Goal: Task Accomplishment & Management: Use online tool/utility

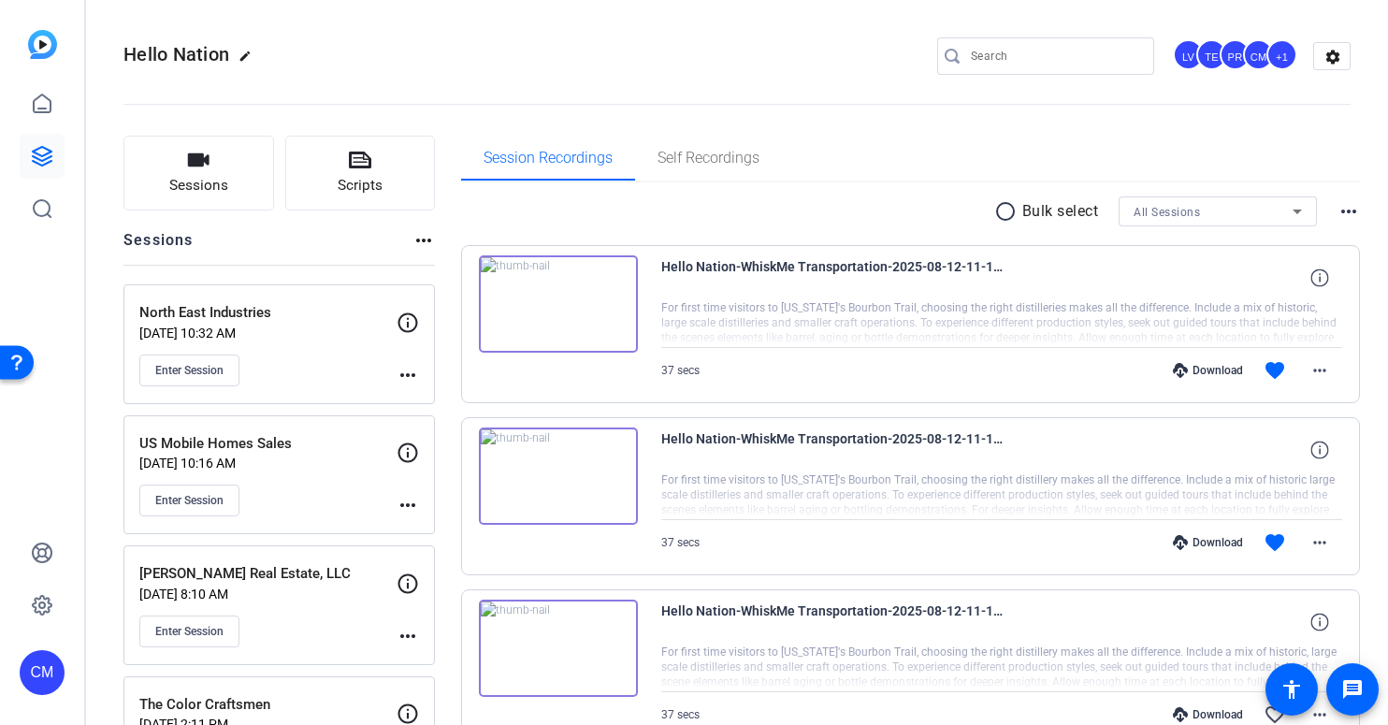
click at [984, 57] on input "Search" at bounding box center [1055, 56] width 168 height 22
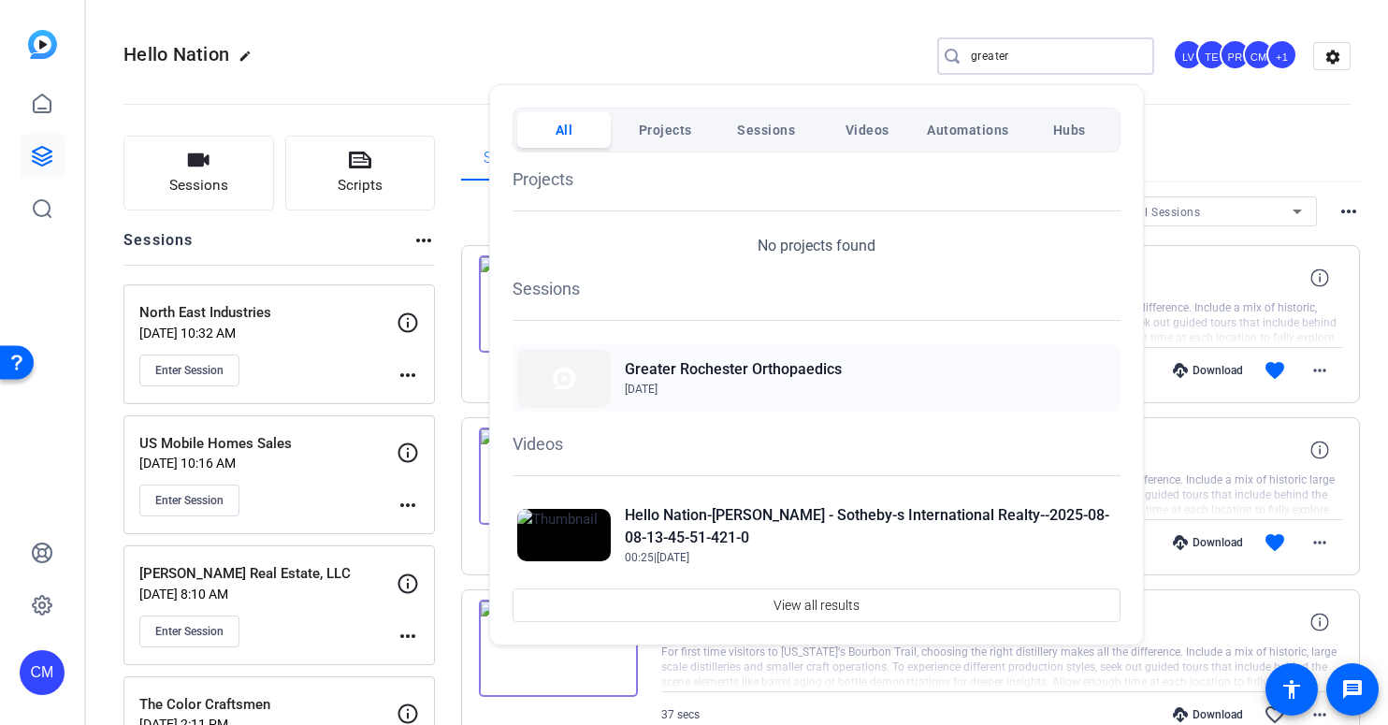
type input "greater"
click at [800, 372] on h2 "Greater Rochester Orthopaedics" at bounding box center [733, 369] width 217 height 22
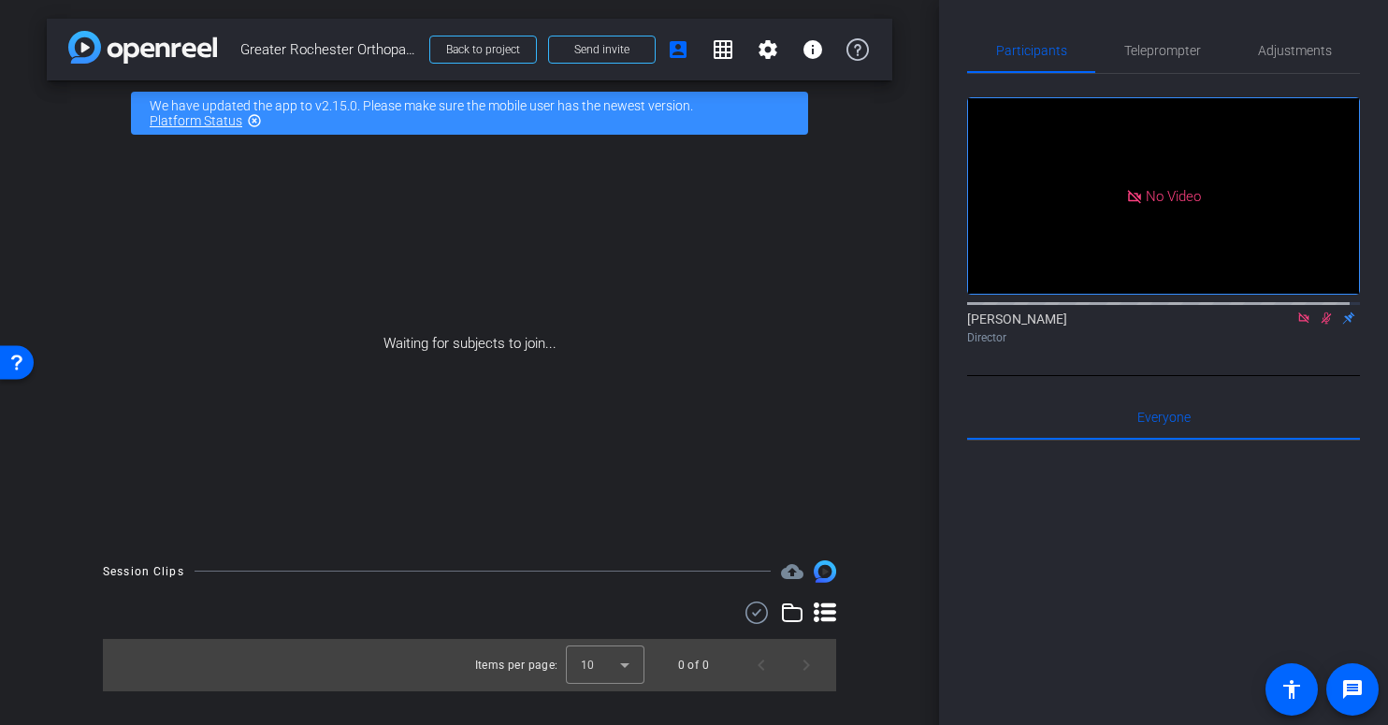
click at [1296, 311] on icon at bounding box center [1303, 317] width 15 height 13
click at [1274, 325] on icon at bounding box center [1281, 317] width 15 height 13
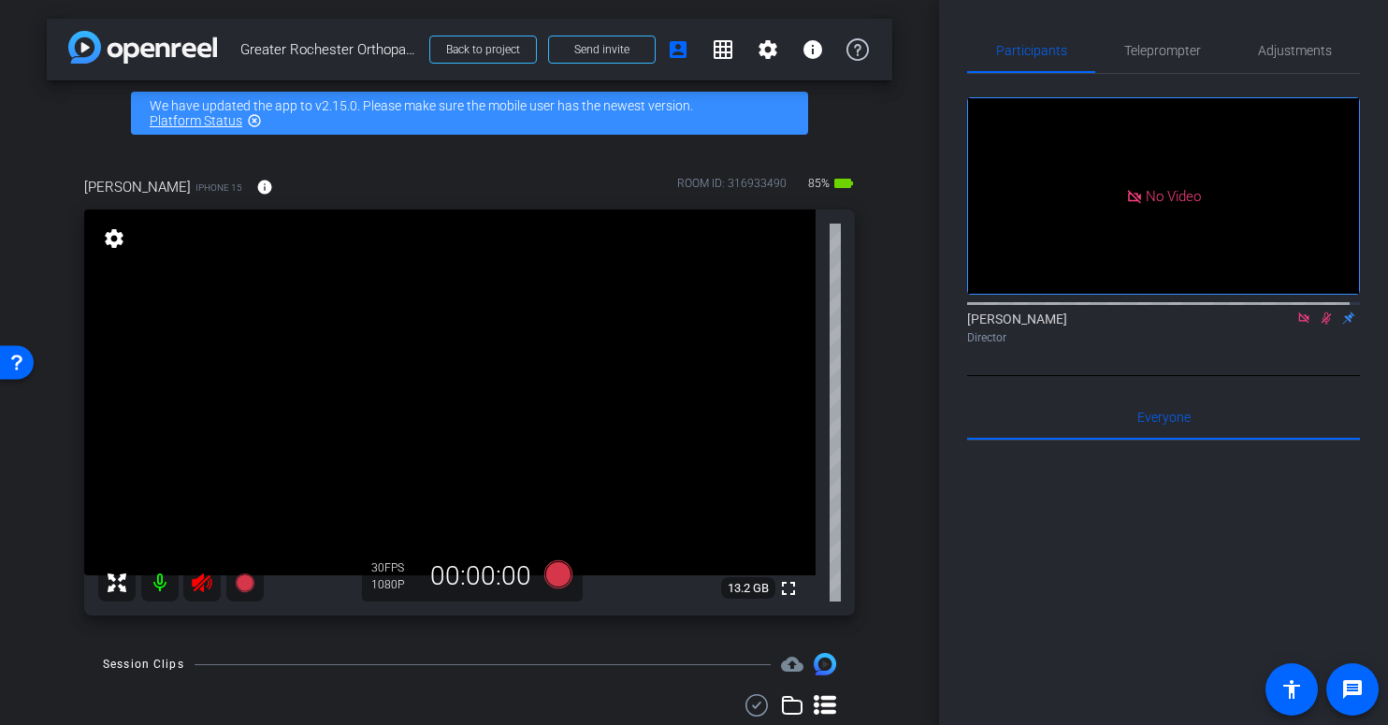
click at [1296, 325] on icon at bounding box center [1303, 317] width 15 height 13
click at [1299, 325] on icon at bounding box center [1304, 318] width 10 height 12
click at [194, 583] on icon at bounding box center [202, 582] width 20 height 19
click at [200, 586] on icon at bounding box center [202, 582] width 20 height 19
click at [200, 586] on icon at bounding box center [202, 583] width 22 height 22
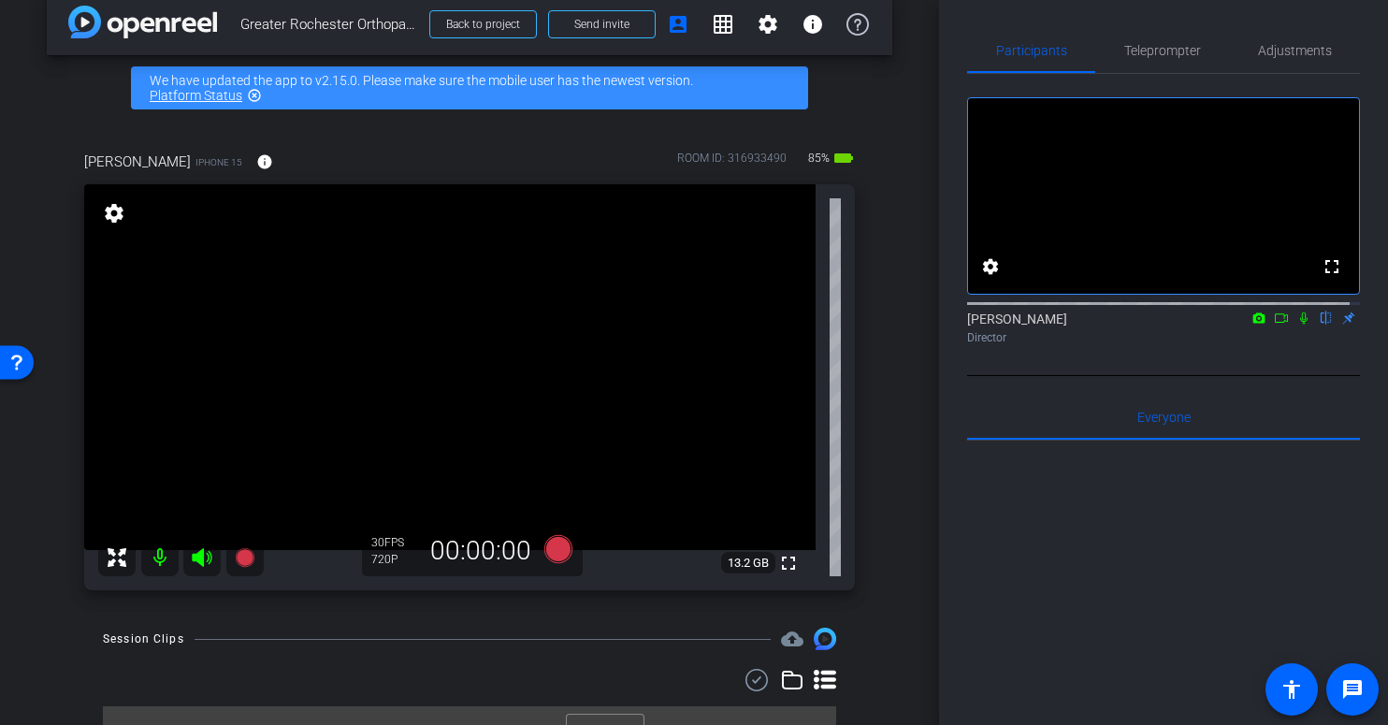
scroll to position [59, 0]
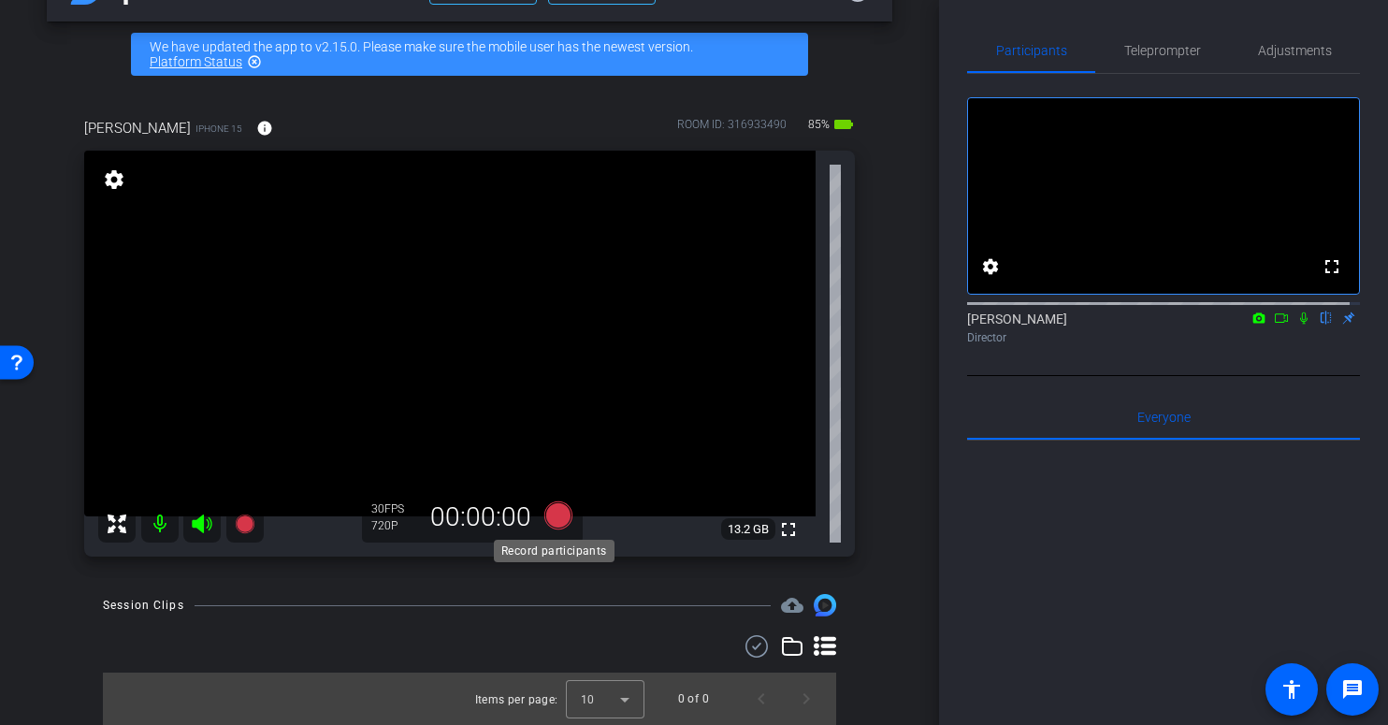
click at [551, 515] on icon at bounding box center [558, 515] width 28 height 28
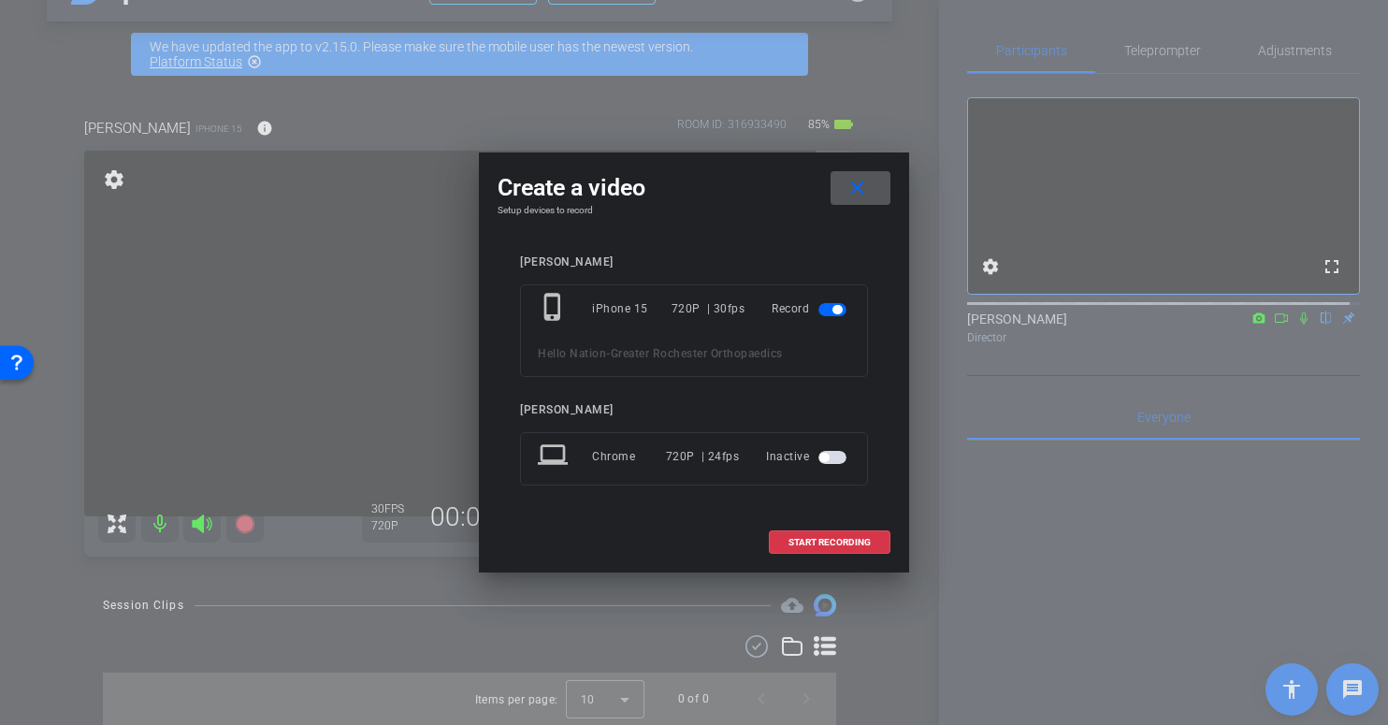
click at [851, 192] on mat-icon "close" at bounding box center [857, 188] width 23 height 23
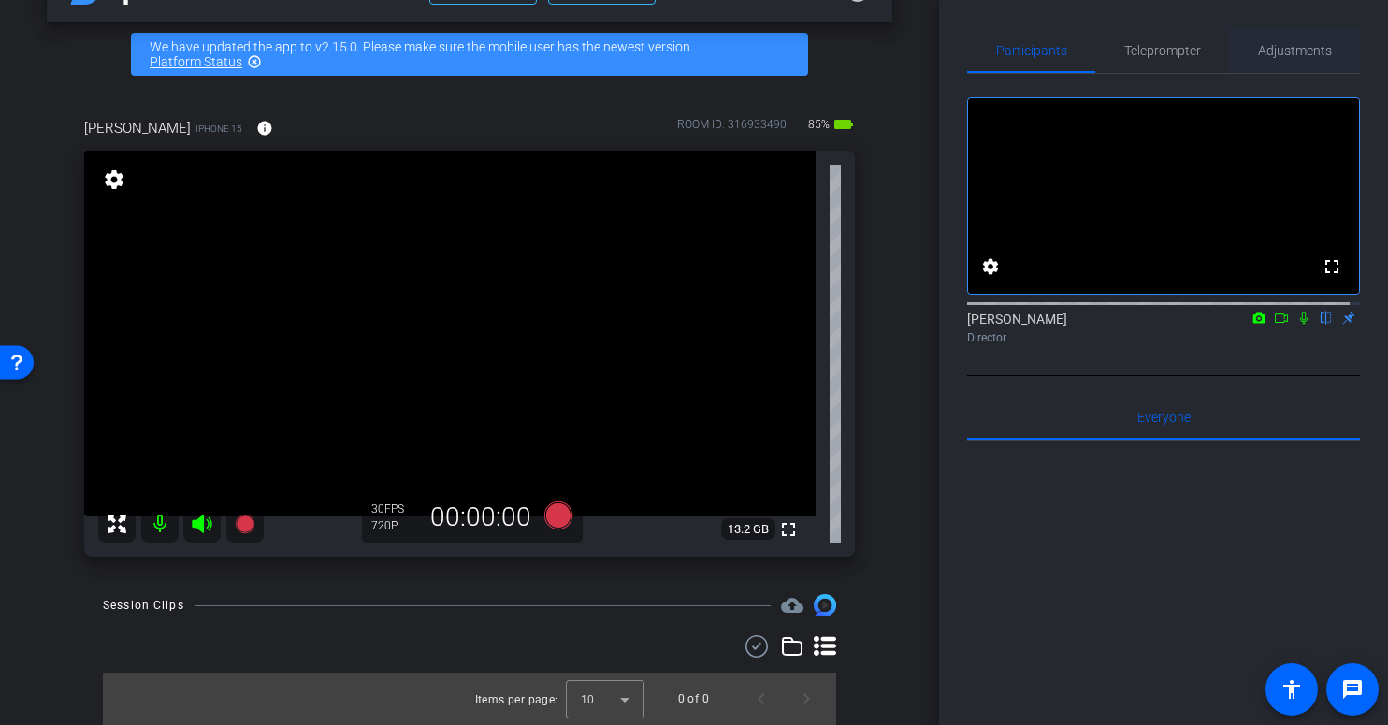
click at [1289, 50] on span "Adjustments" at bounding box center [1295, 50] width 74 height 13
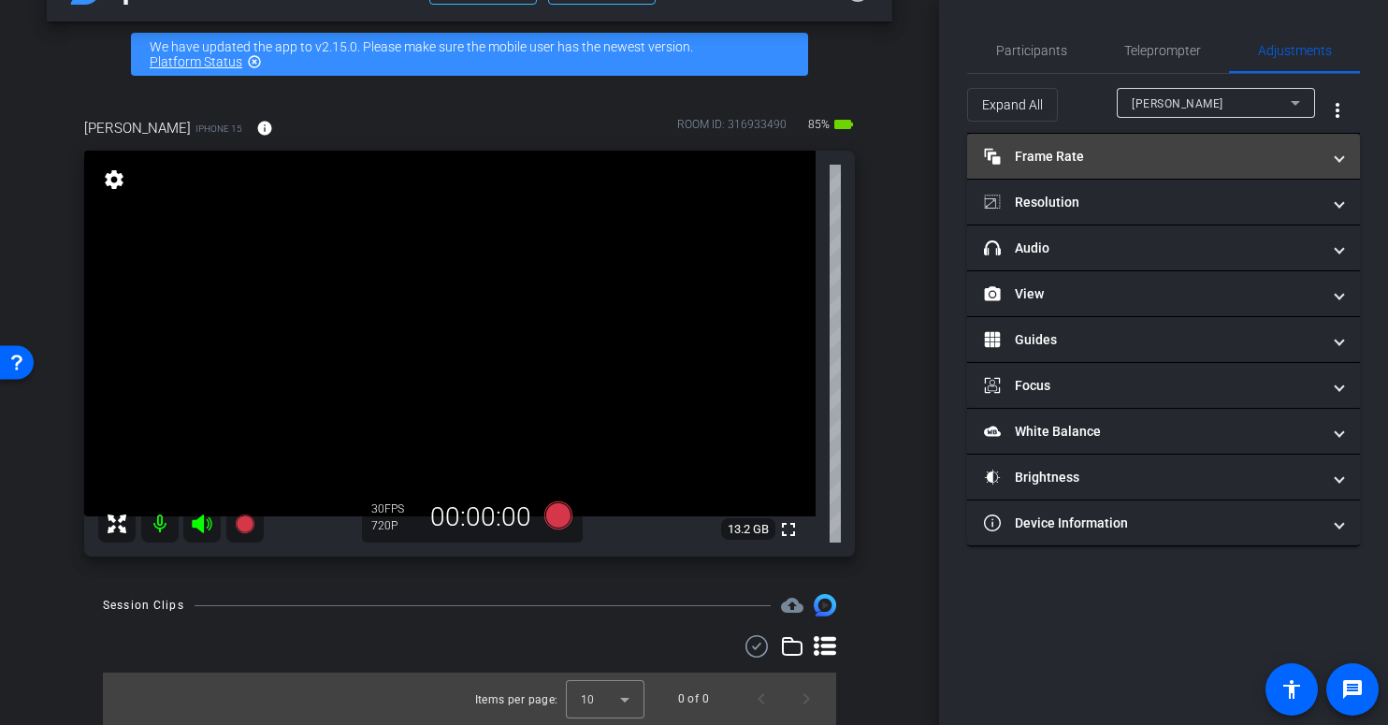
click at [1251, 163] on mat-panel-title "Frame Rate Frame Rate" at bounding box center [1152, 157] width 337 height 20
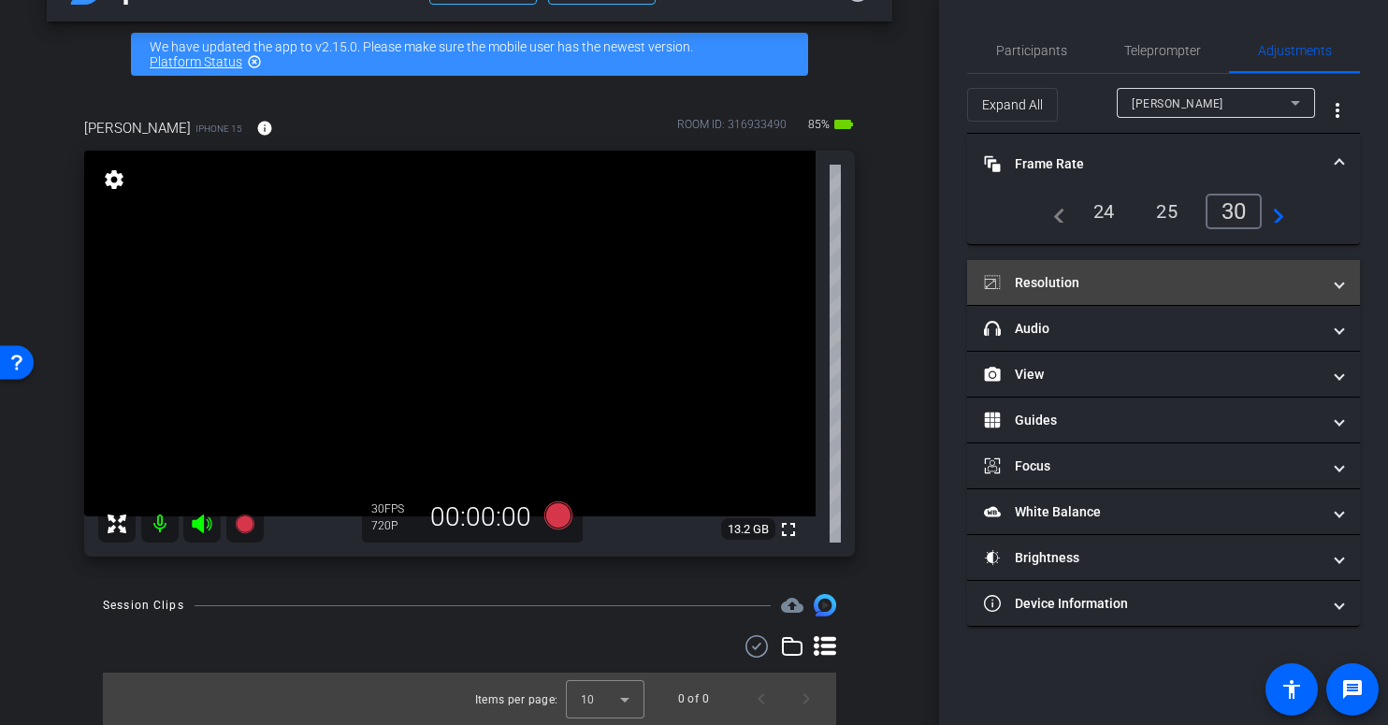
click at [1207, 284] on mat-panel-title "Resolution" at bounding box center [1152, 283] width 337 height 20
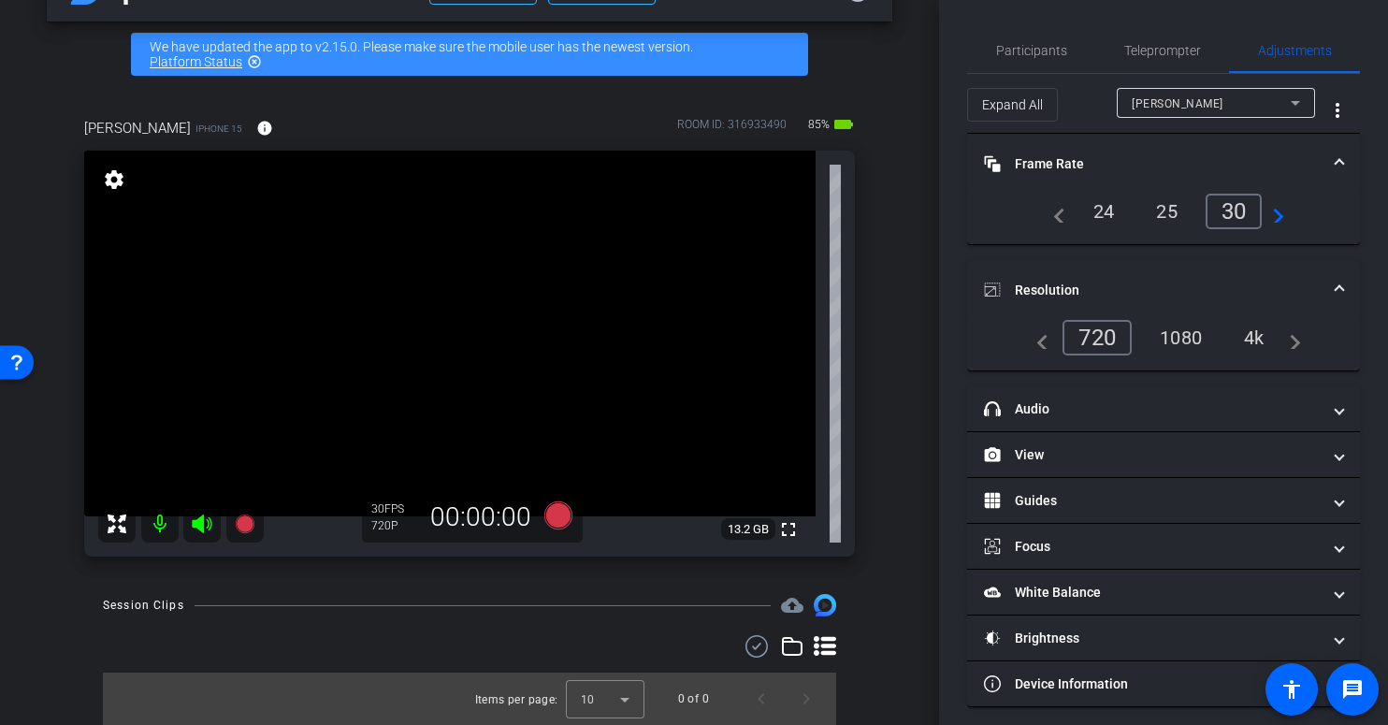
click at [1241, 338] on div "4k" at bounding box center [1254, 338] width 49 height 32
click at [1250, 337] on div "4k" at bounding box center [1254, 338] width 49 height 32
click at [1272, 212] on mat-icon "navigate_next" at bounding box center [1273, 211] width 22 height 22
click at [518, 362] on video at bounding box center [449, 334] width 731 height 366
click at [496, 326] on video at bounding box center [449, 334] width 731 height 366
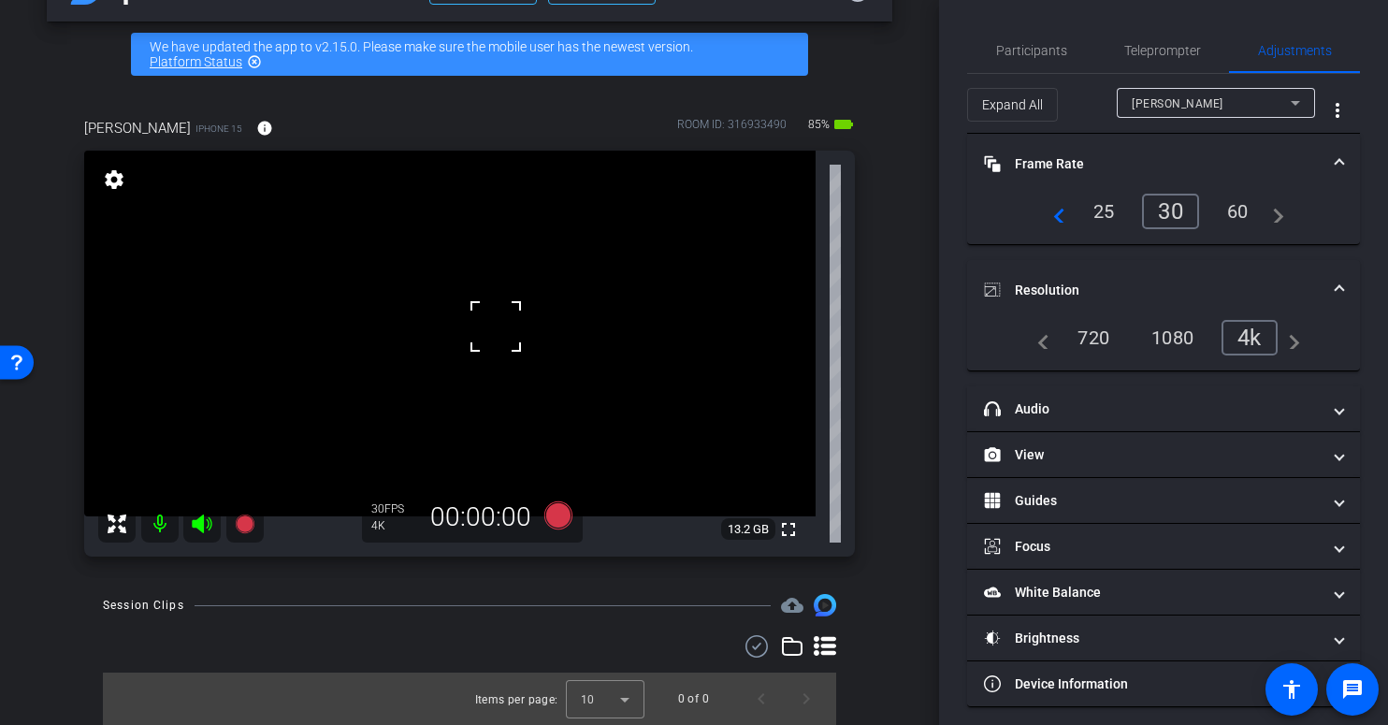
click at [1247, 333] on div "4k" at bounding box center [1250, 338] width 56 height 36
click at [550, 514] on icon at bounding box center [558, 515] width 28 height 28
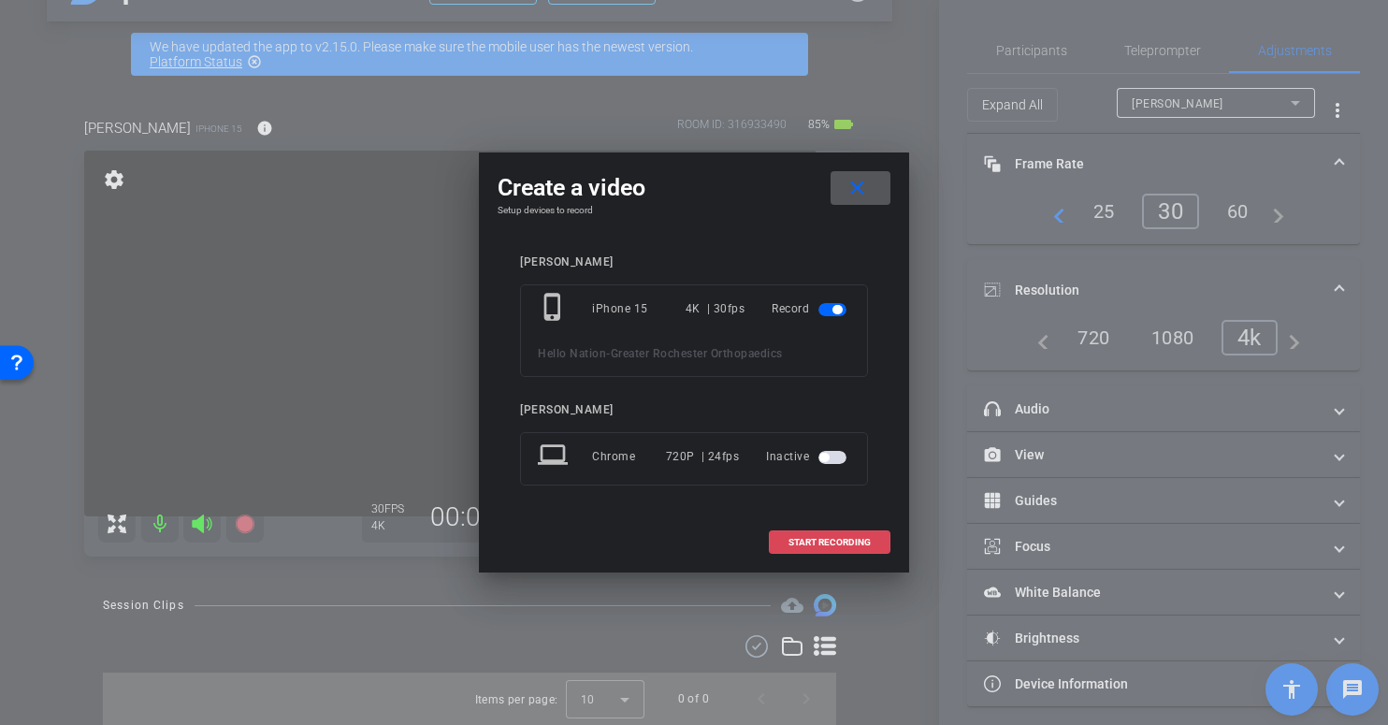
click at [816, 546] on span "START RECORDING" at bounding box center [830, 542] width 82 height 9
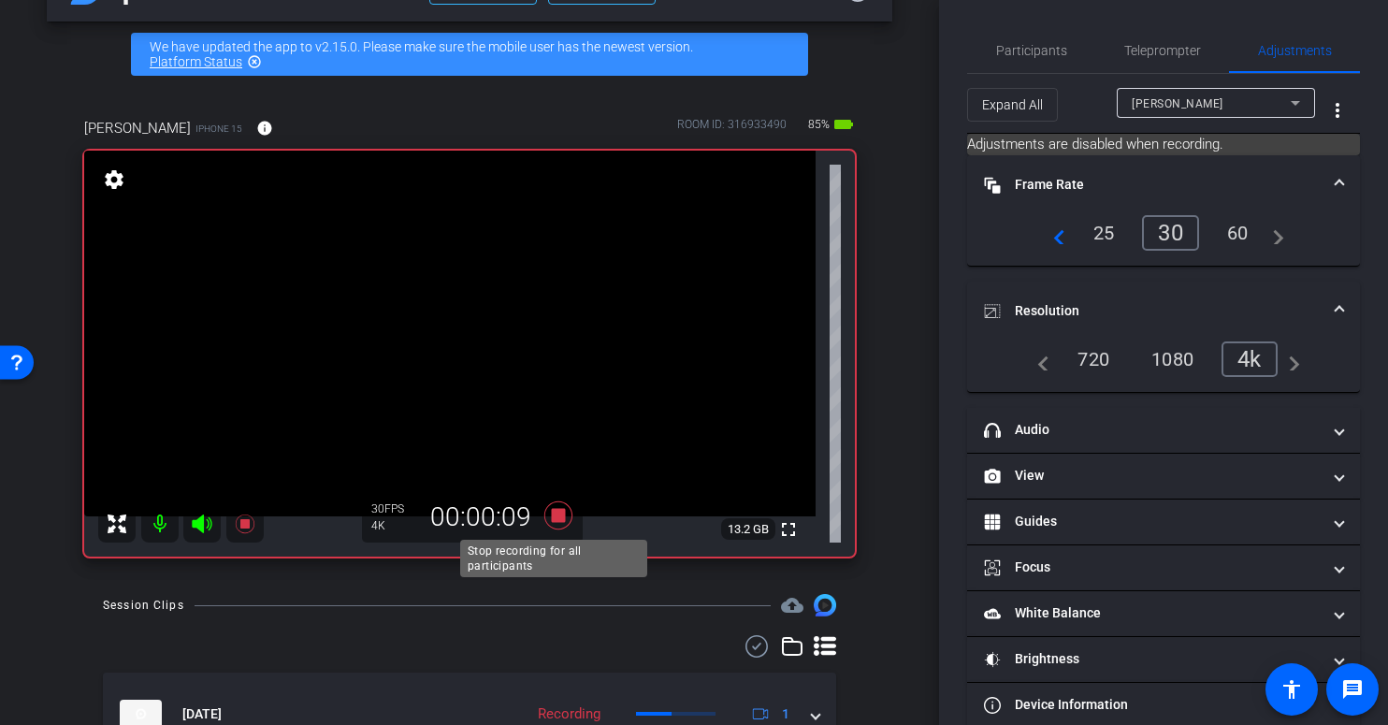
click at [552, 516] on icon at bounding box center [558, 515] width 28 height 28
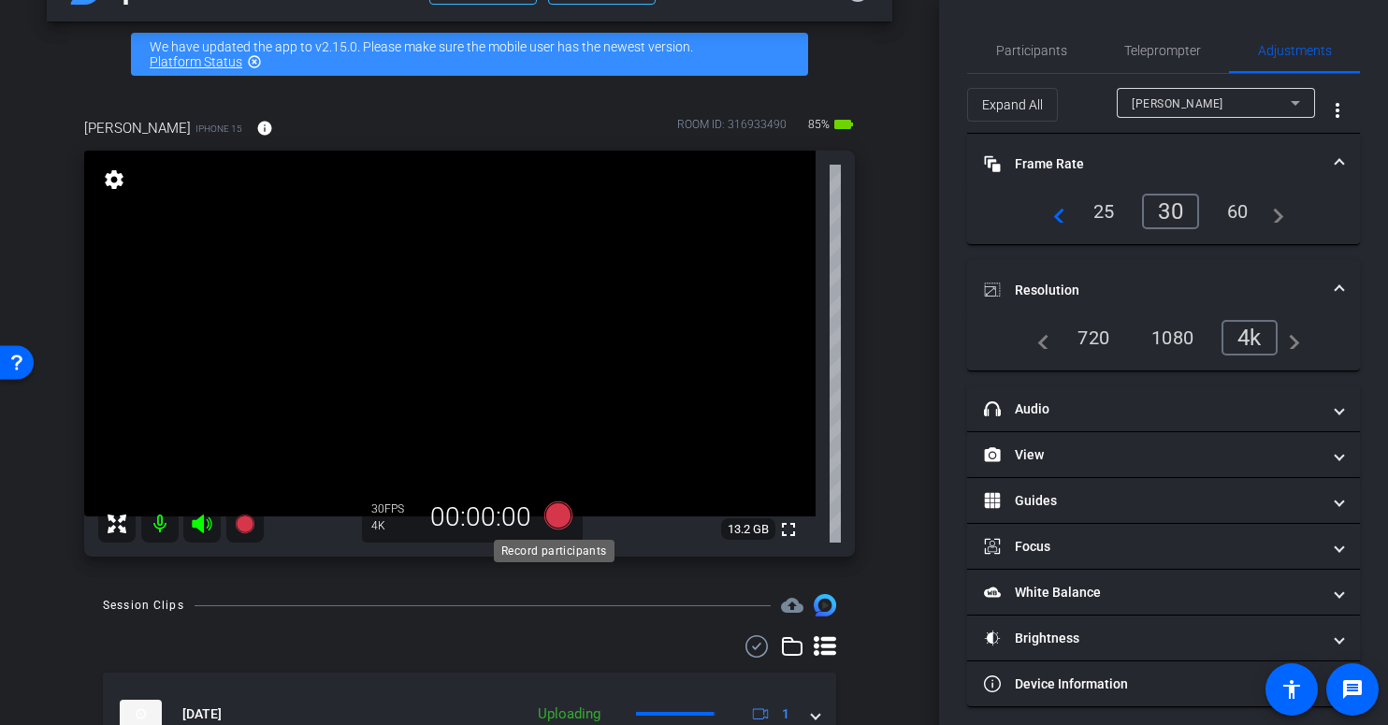
click at [552, 516] on icon at bounding box center [558, 515] width 28 height 28
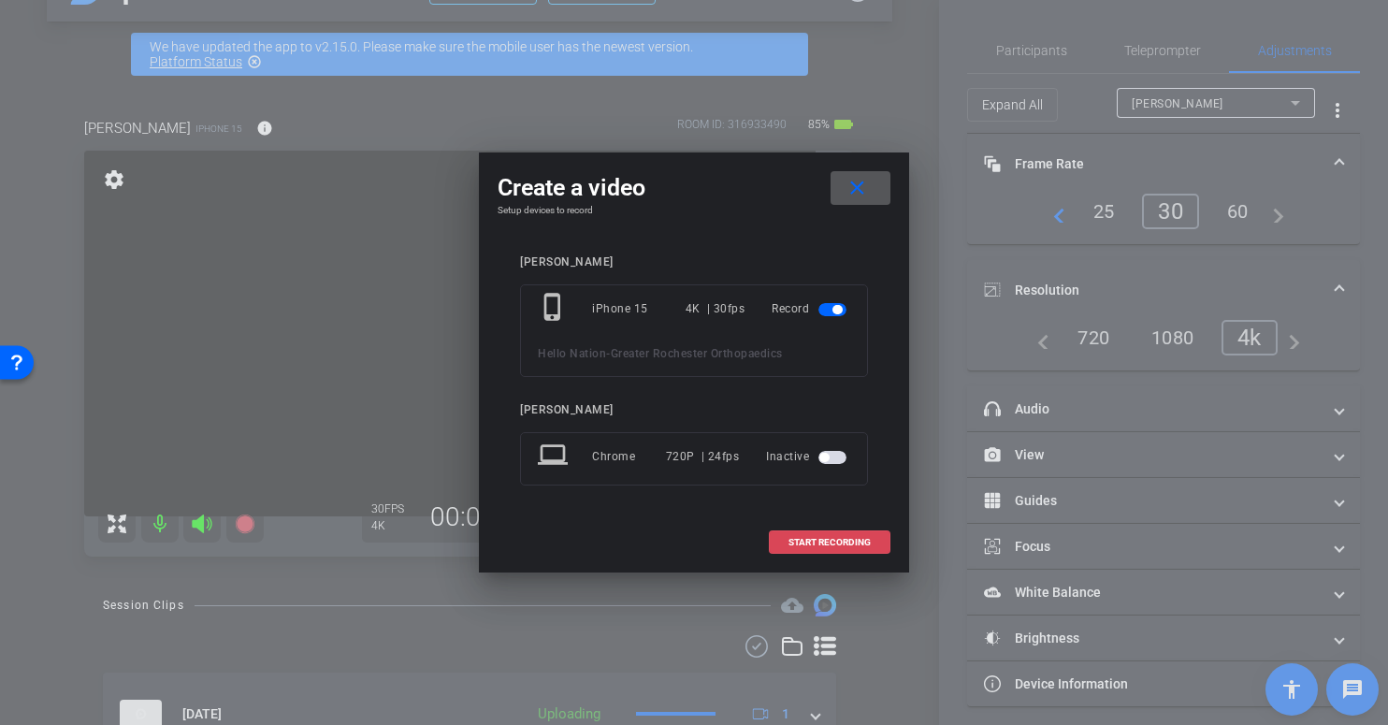
click at [804, 543] on span "START RECORDING" at bounding box center [830, 542] width 82 height 9
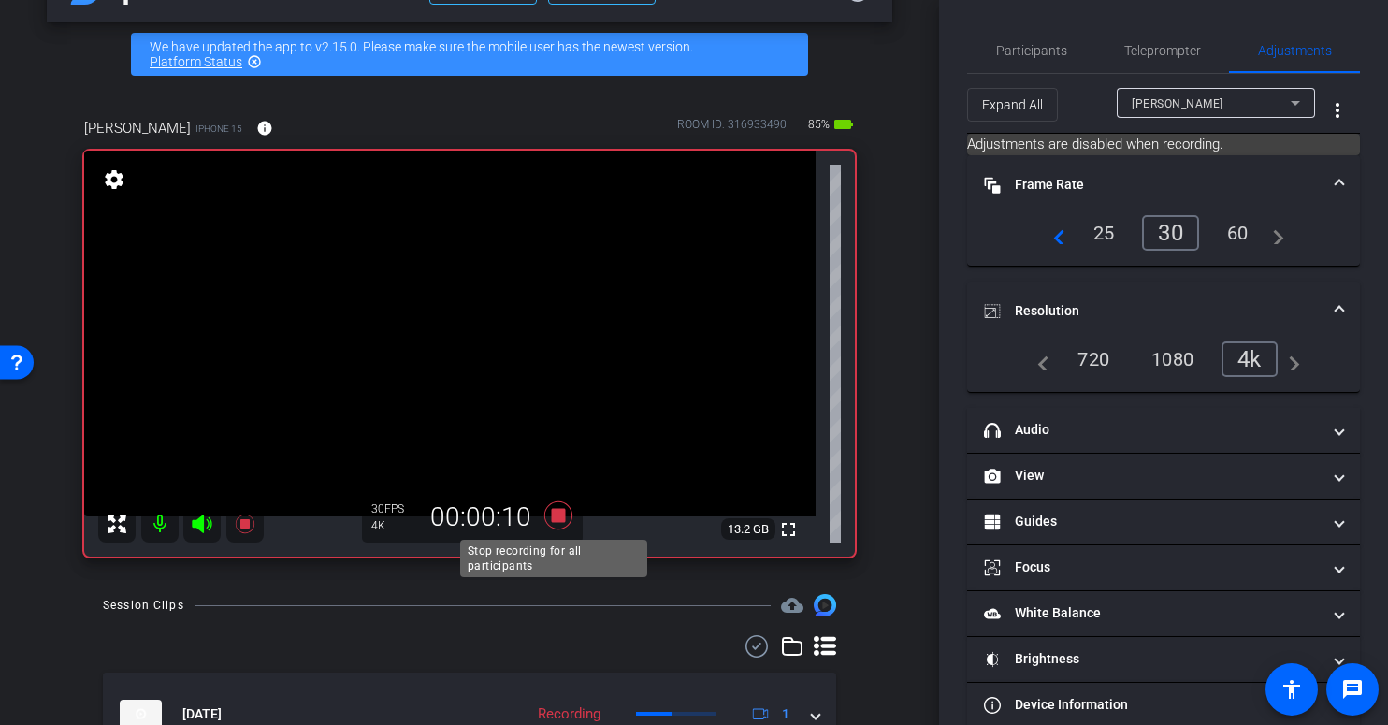
click at [551, 518] on icon at bounding box center [558, 515] width 28 height 28
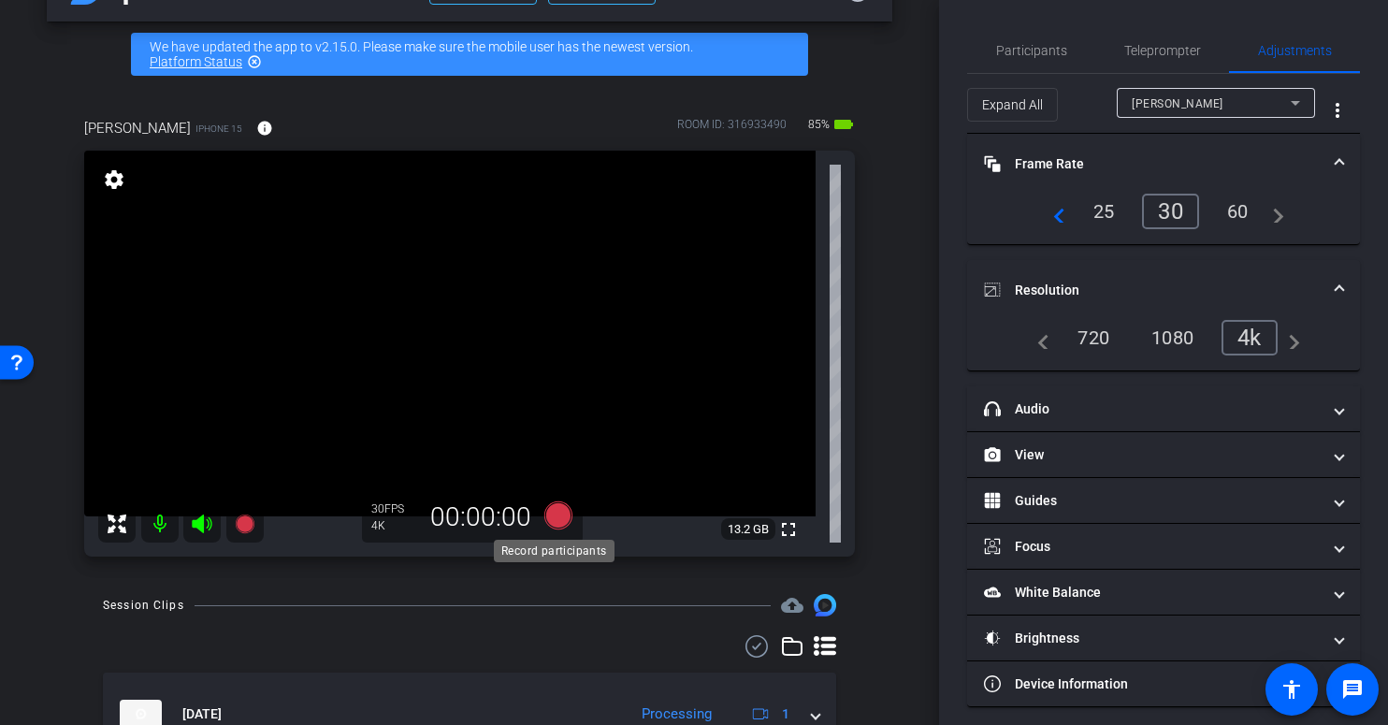
click at [551, 519] on icon at bounding box center [558, 515] width 28 height 28
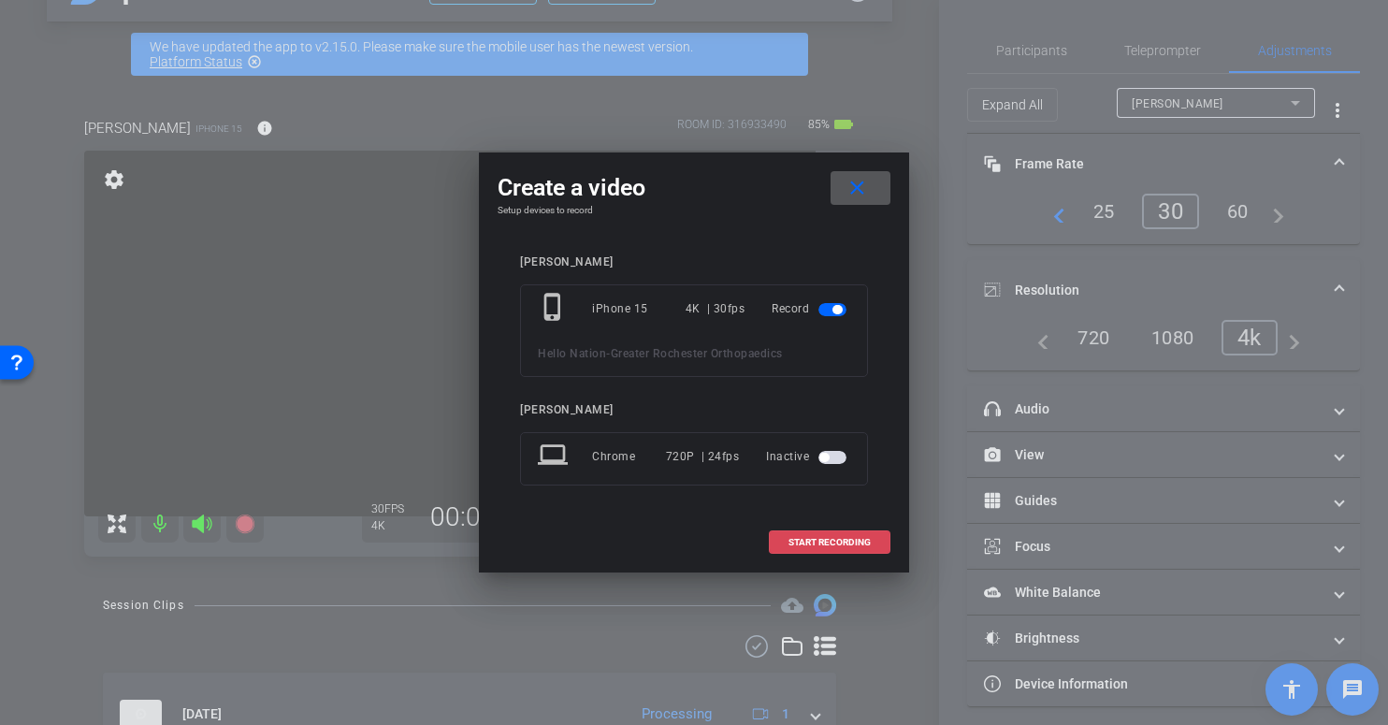
click at [793, 534] on span at bounding box center [830, 542] width 120 height 45
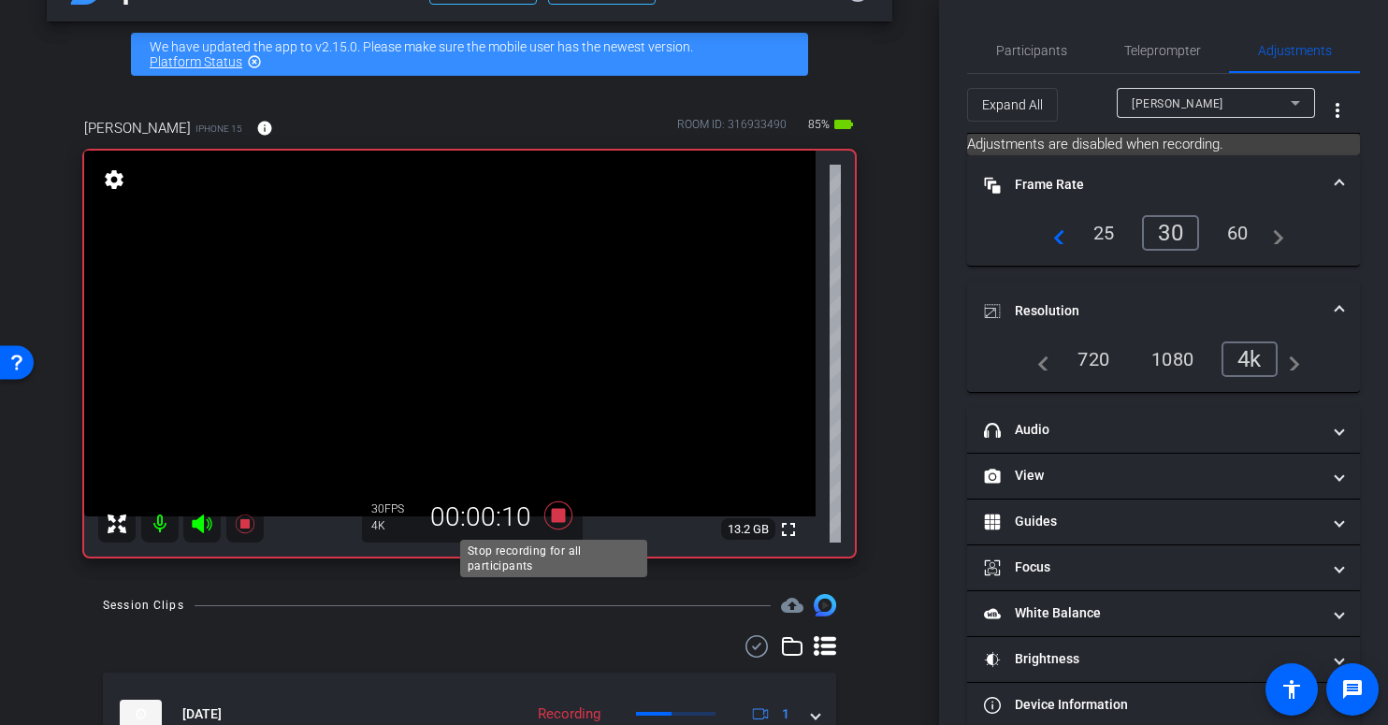
click at [554, 516] on icon at bounding box center [558, 515] width 28 height 28
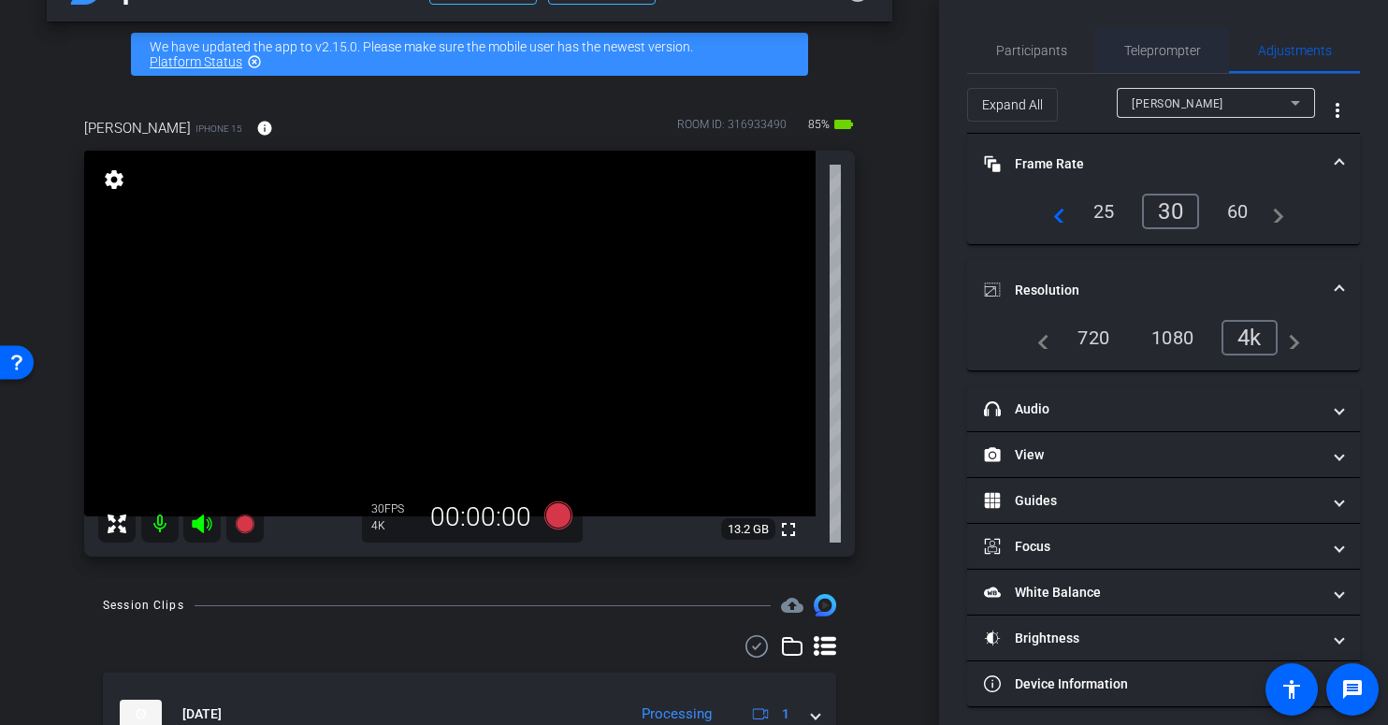
click at [1139, 55] on span "Teleprompter" at bounding box center [1162, 50] width 77 height 13
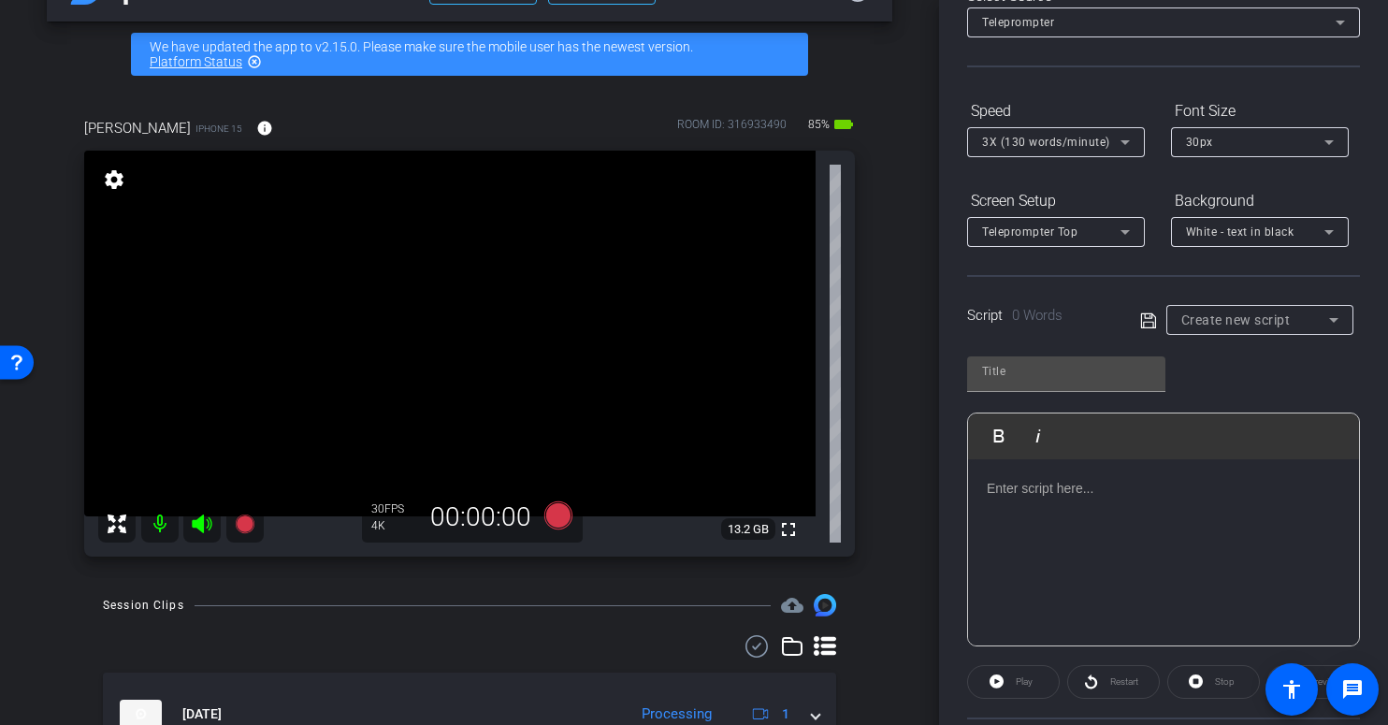
scroll to position [119, 0]
click at [1029, 371] on input "text" at bounding box center [1066, 368] width 168 height 22
type input "1"
click at [1054, 534] on div at bounding box center [1163, 549] width 391 height 187
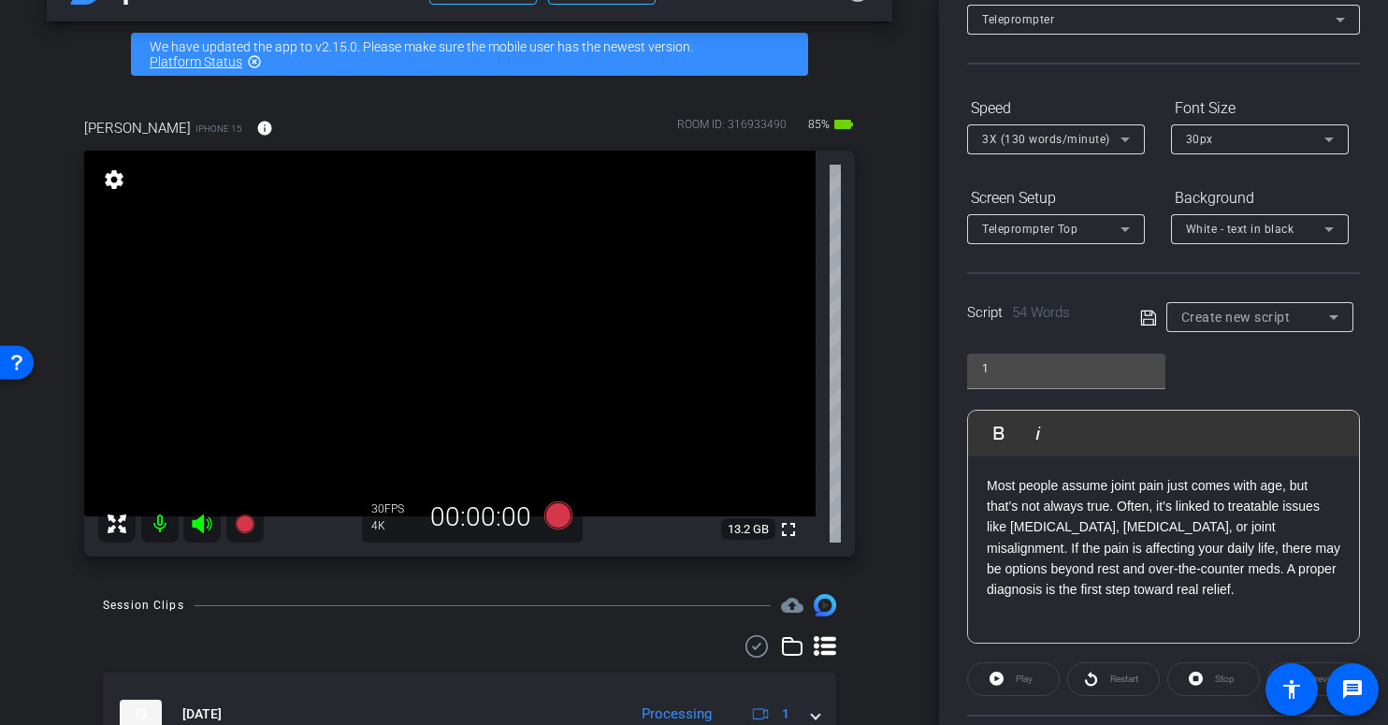
click at [1141, 319] on icon at bounding box center [1148, 318] width 17 height 22
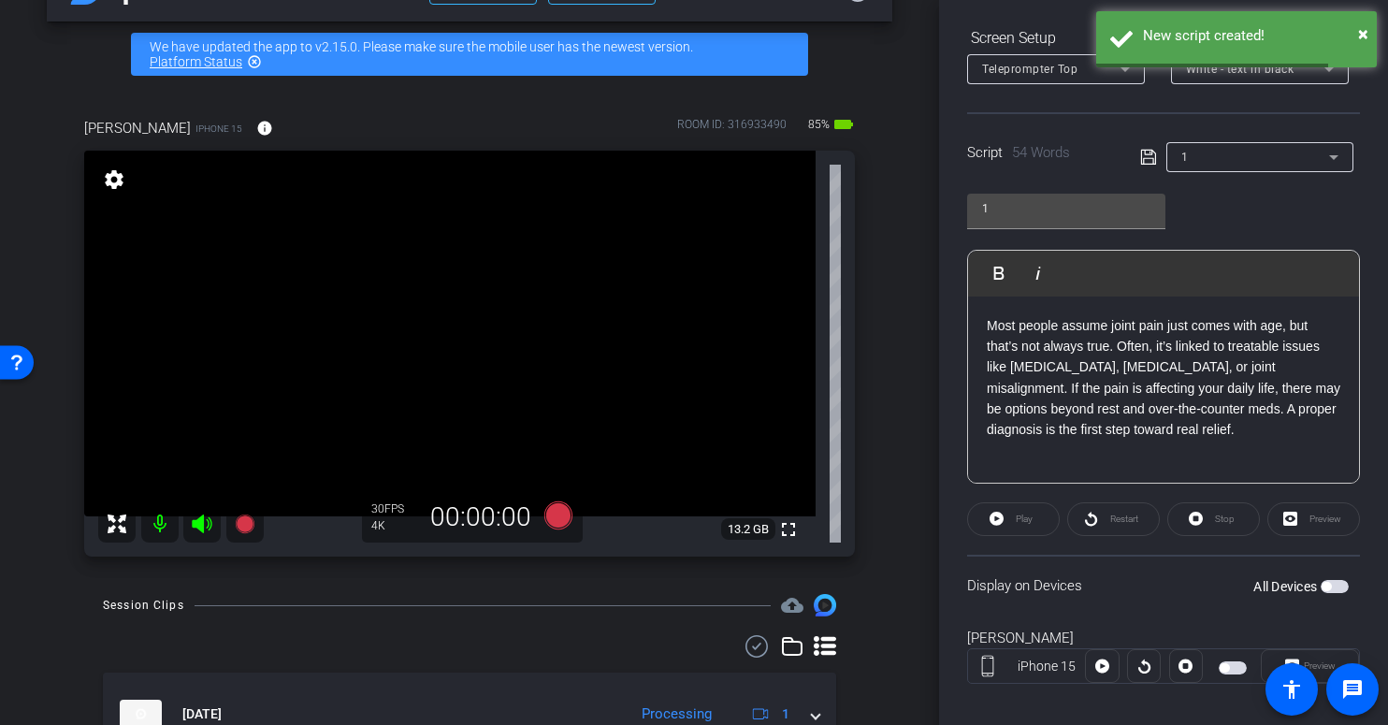
scroll to position [297, 0]
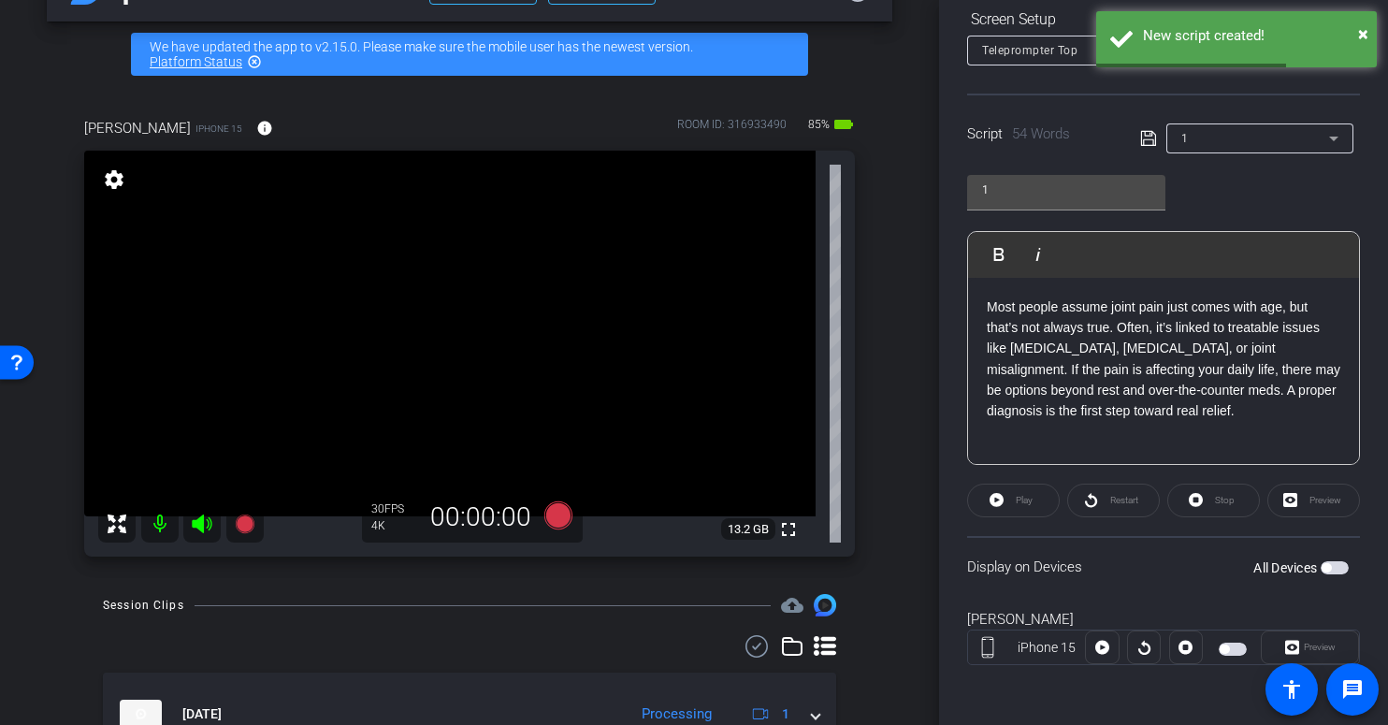
click at [1322, 569] on span "button" at bounding box center [1326, 567] width 9 height 9
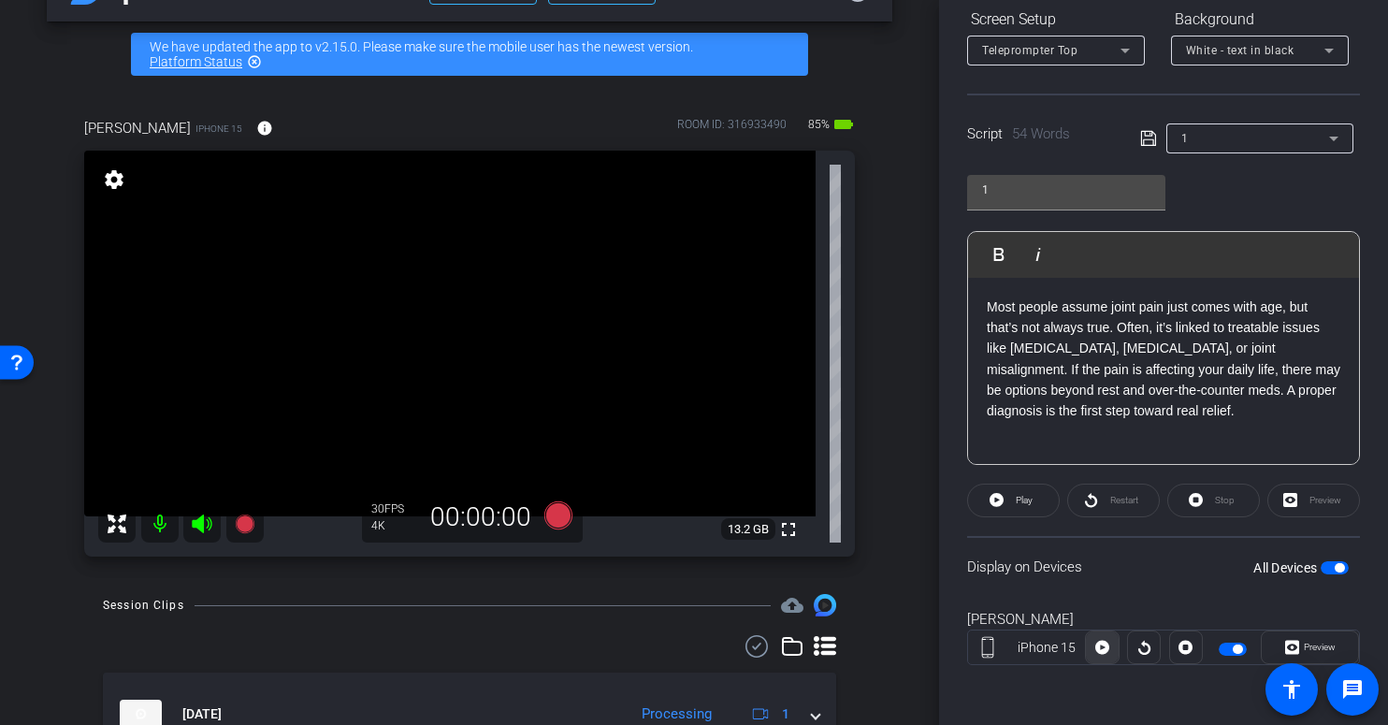
click at [1100, 650] on icon at bounding box center [1102, 648] width 14 height 14
click at [1098, 650] on icon at bounding box center [1102, 647] width 14 height 28
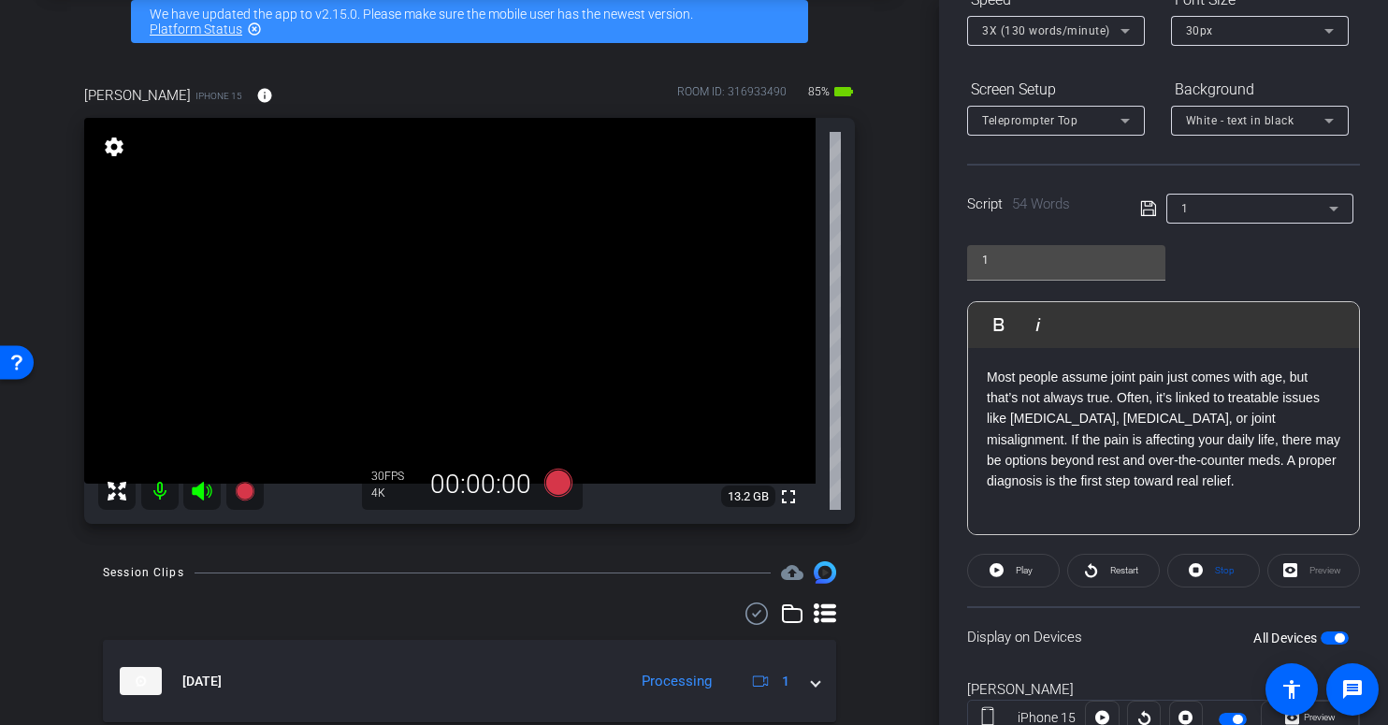
scroll to position [86, 0]
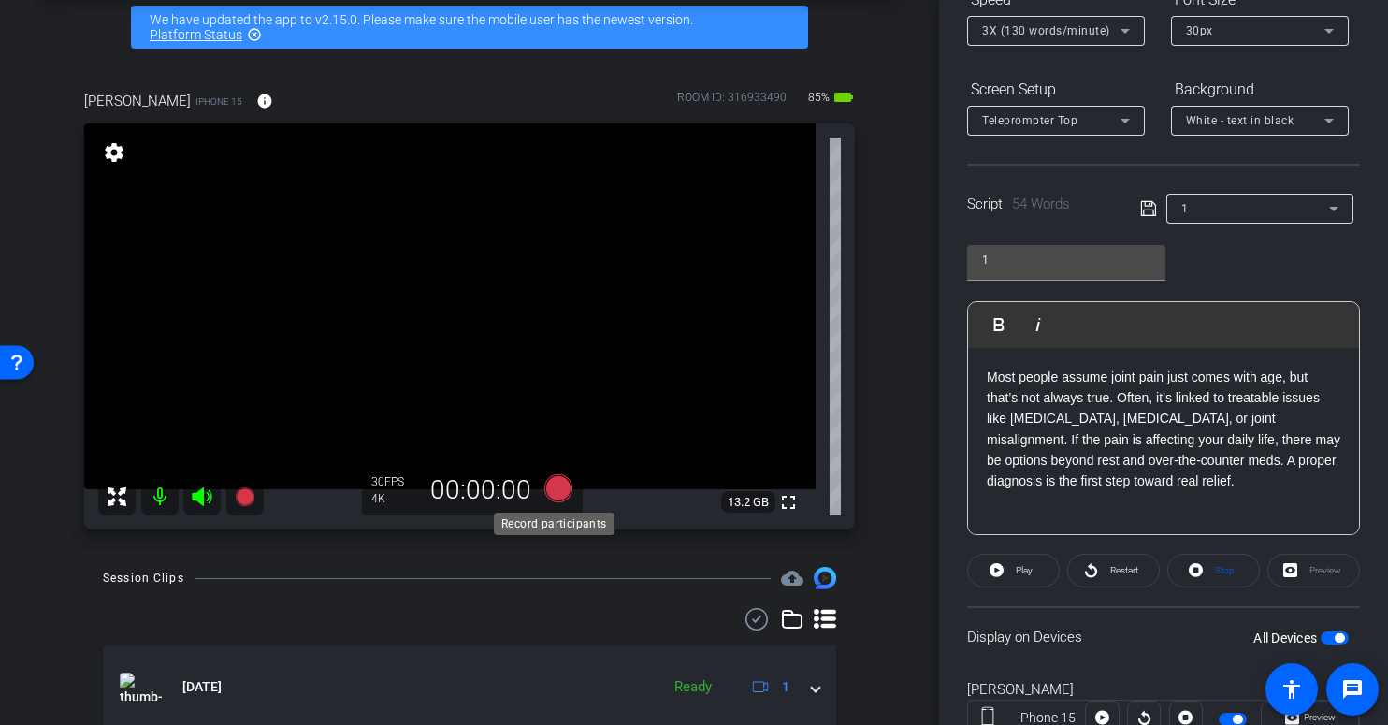
click at [556, 491] on icon at bounding box center [558, 488] width 28 height 28
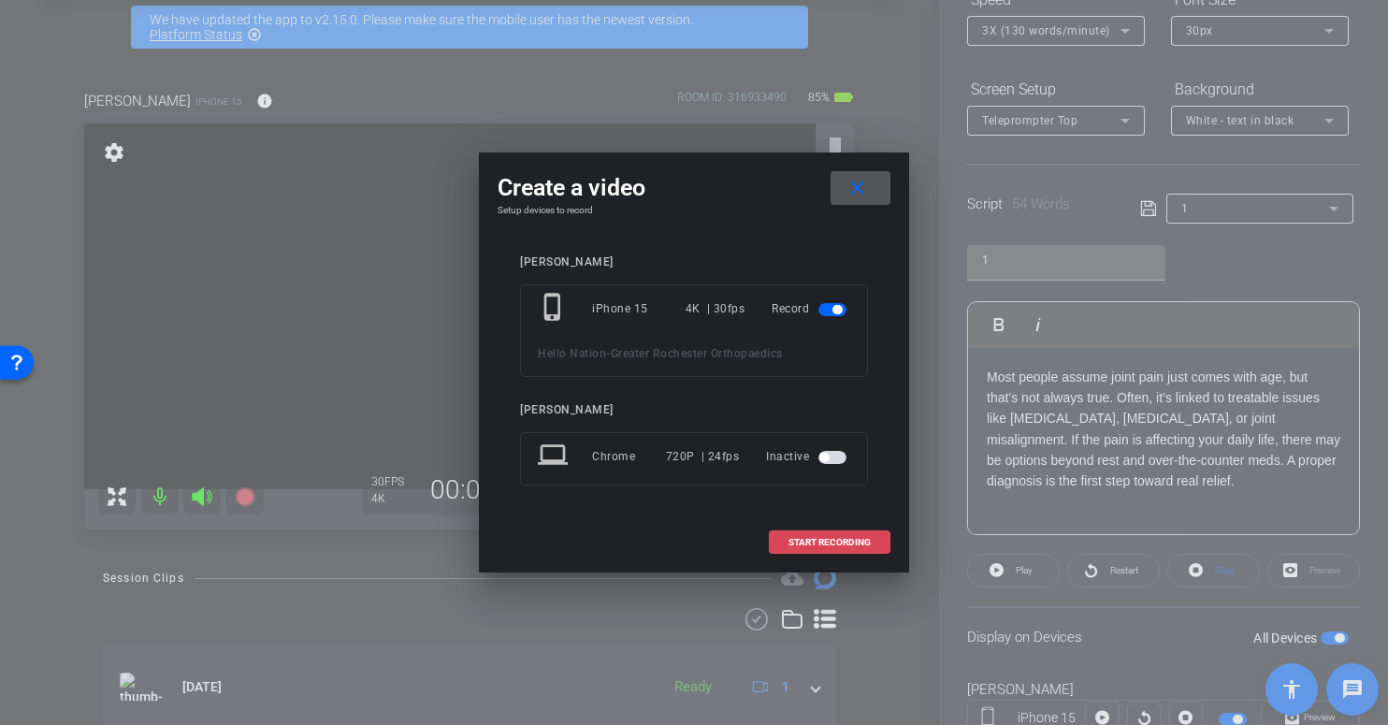
click at [804, 539] on span "START RECORDING" at bounding box center [830, 542] width 82 height 9
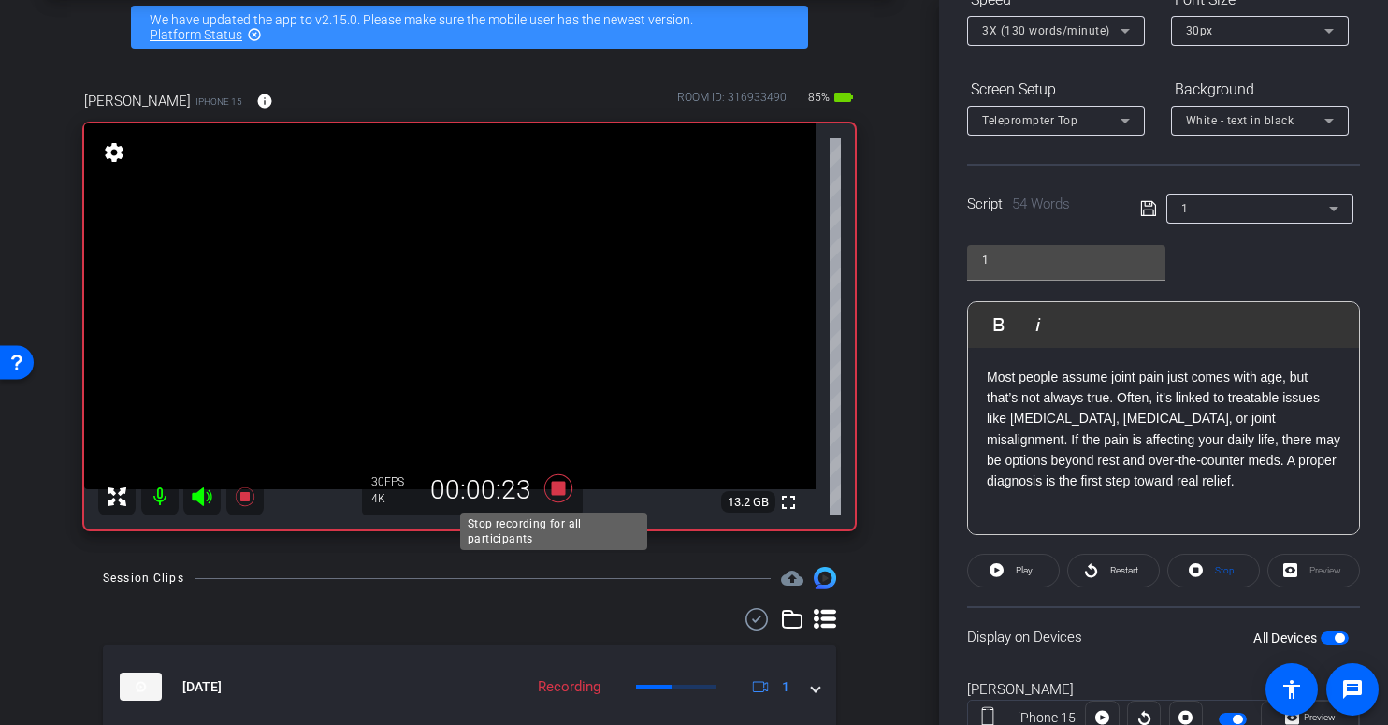
click at [545, 485] on icon at bounding box center [558, 488] width 45 height 34
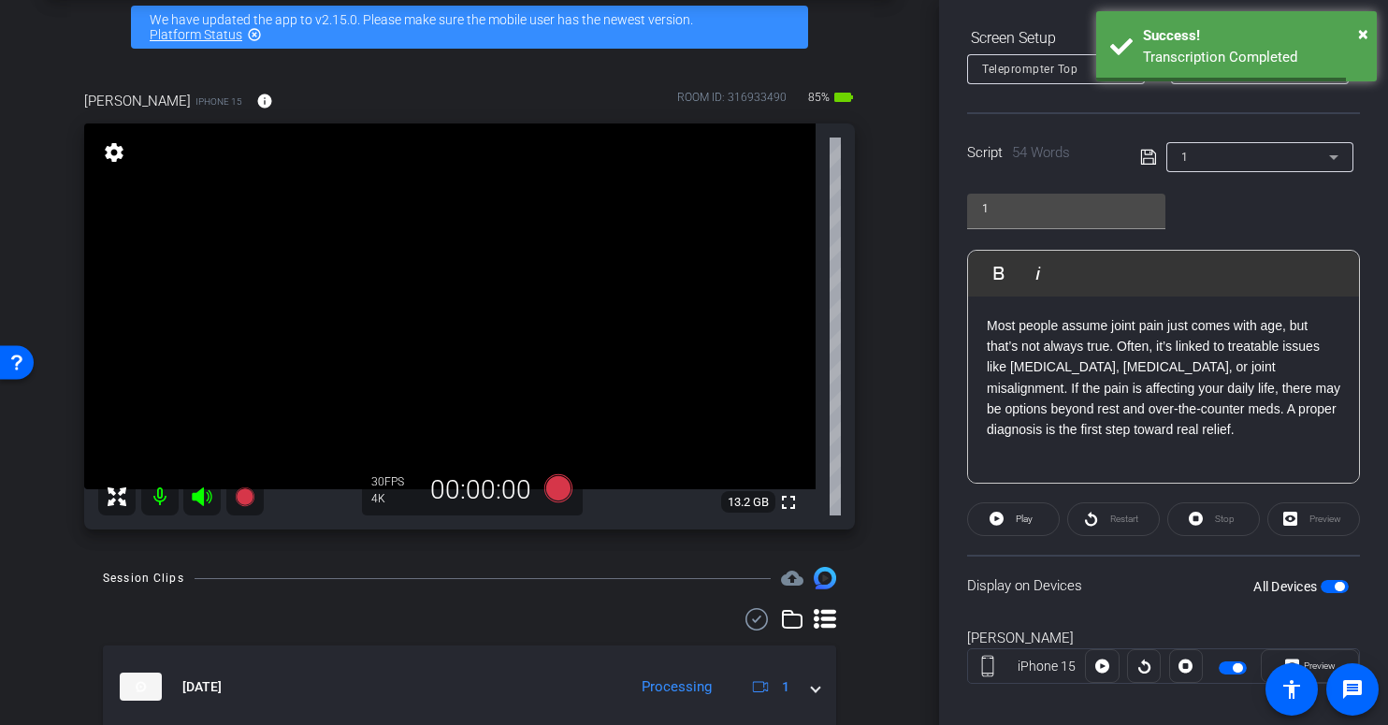
scroll to position [297, 0]
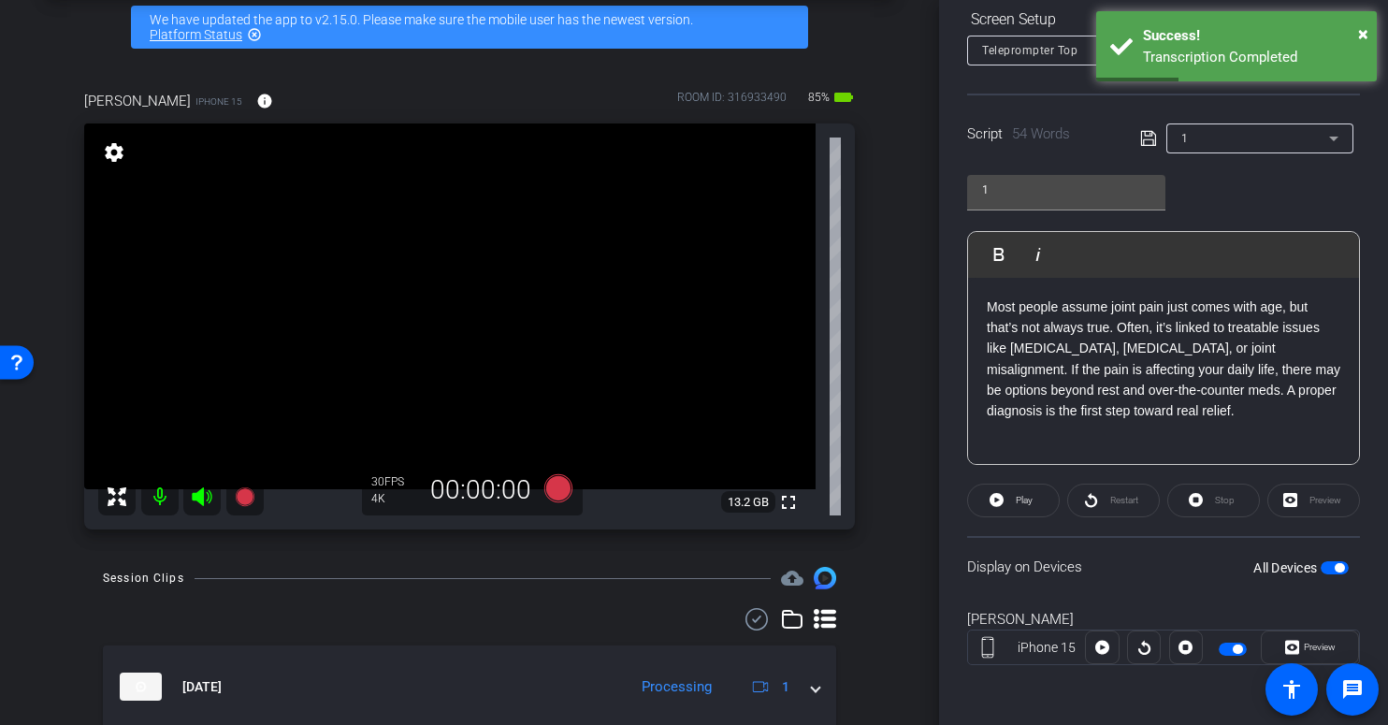
click at [1335, 568] on span "button" at bounding box center [1339, 567] width 9 height 9
click at [1325, 568] on span "button" at bounding box center [1335, 567] width 28 height 13
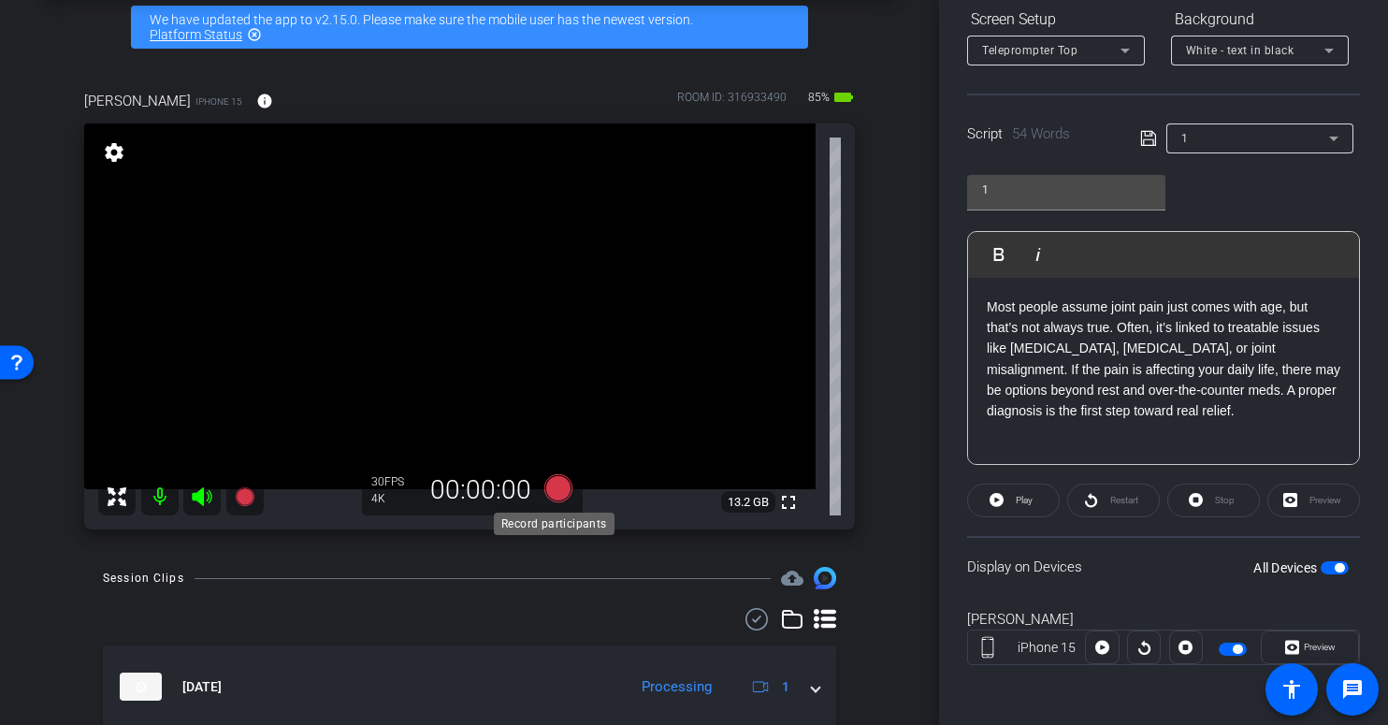
click at [549, 489] on icon at bounding box center [558, 488] width 28 height 28
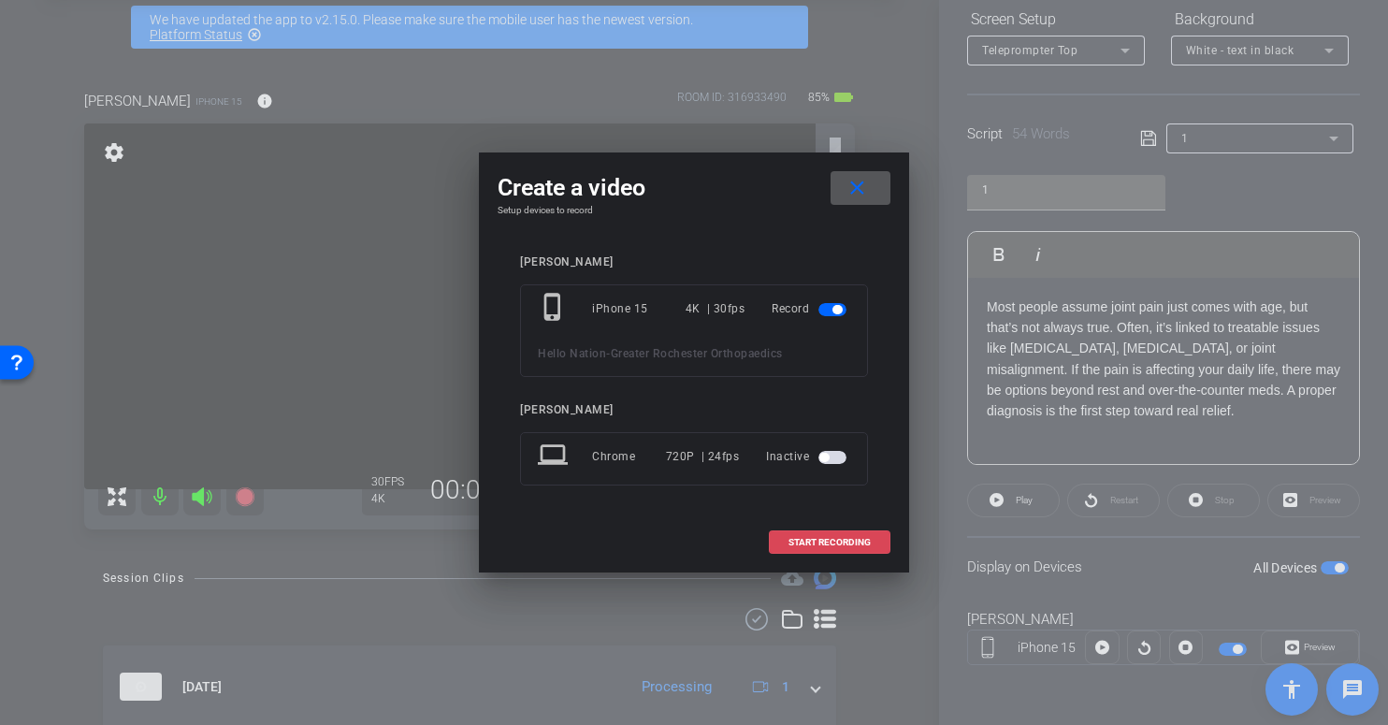
click at [805, 538] on span "START RECORDING" at bounding box center [830, 542] width 82 height 9
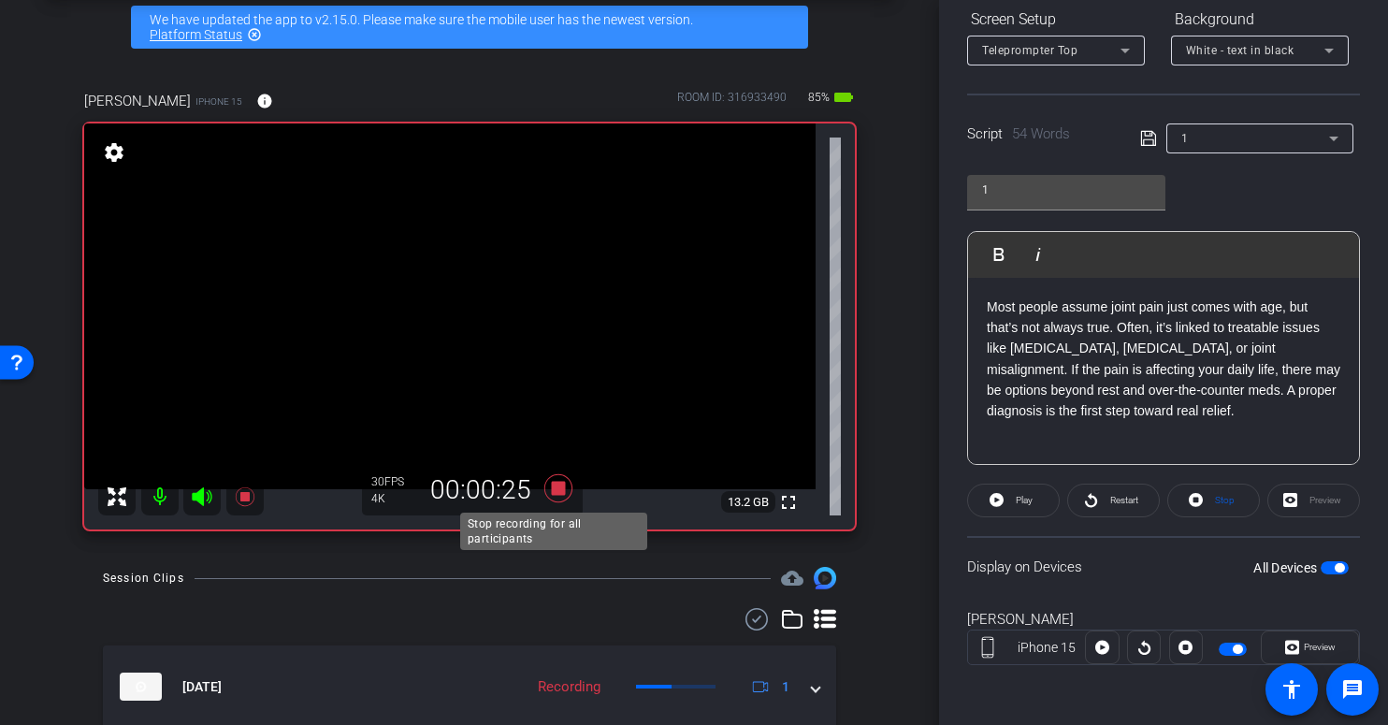
click at [553, 489] on icon at bounding box center [558, 488] width 28 height 28
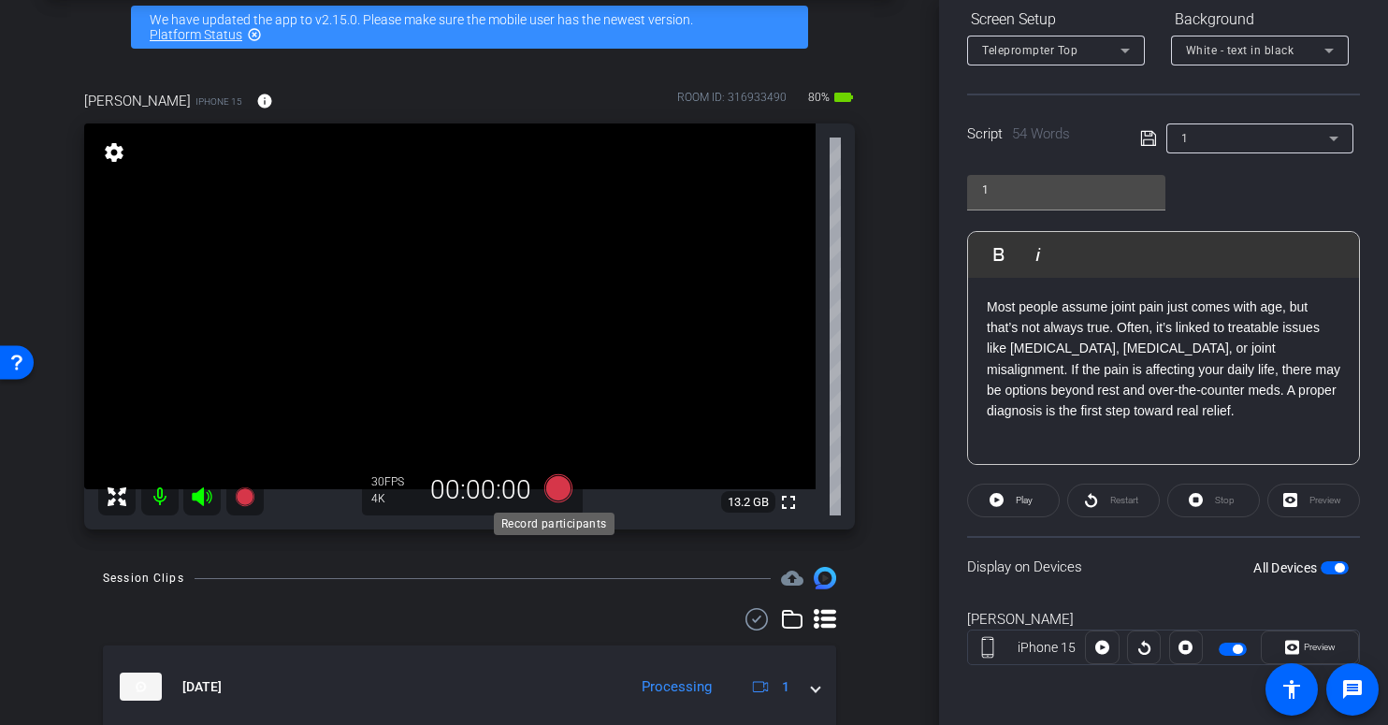
click at [552, 489] on icon at bounding box center [558, 488] width 28 height 28
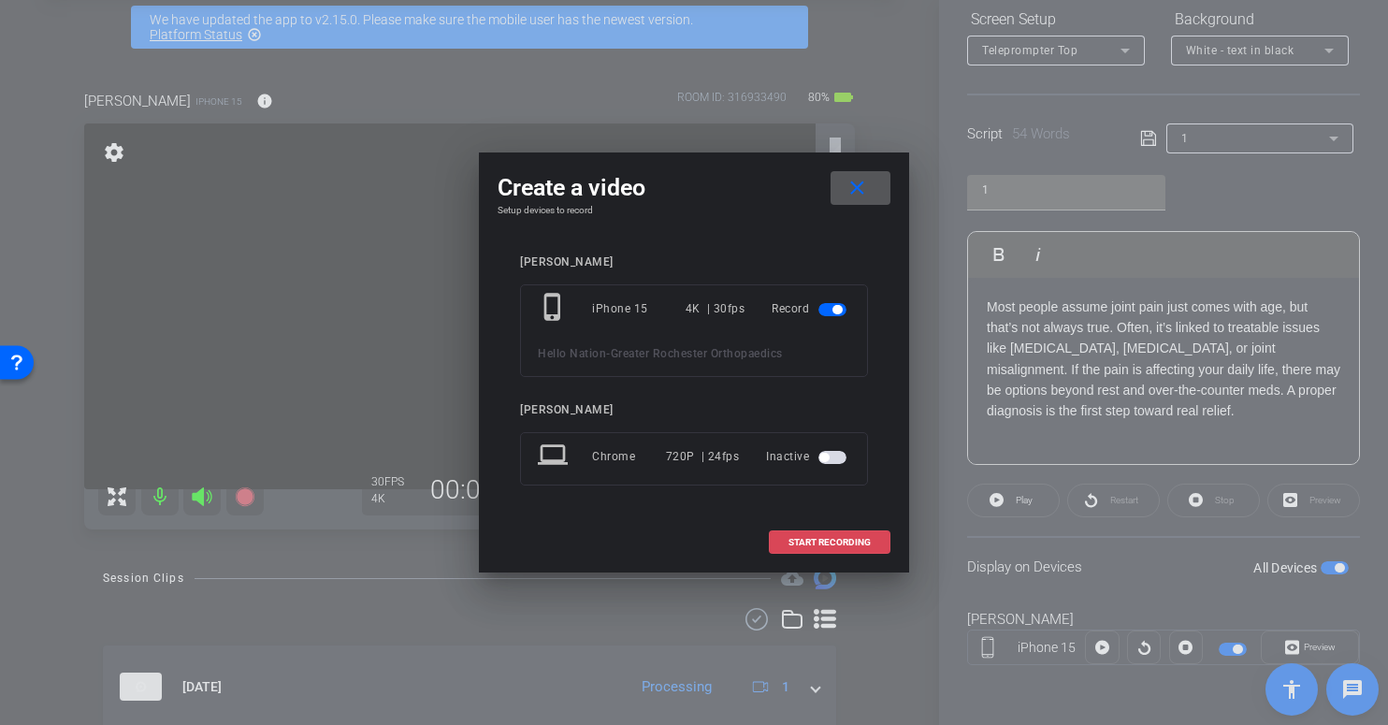
click at [820, 540] on span "START RECORDING" at bounding box center [830, 542] width 82 height 9
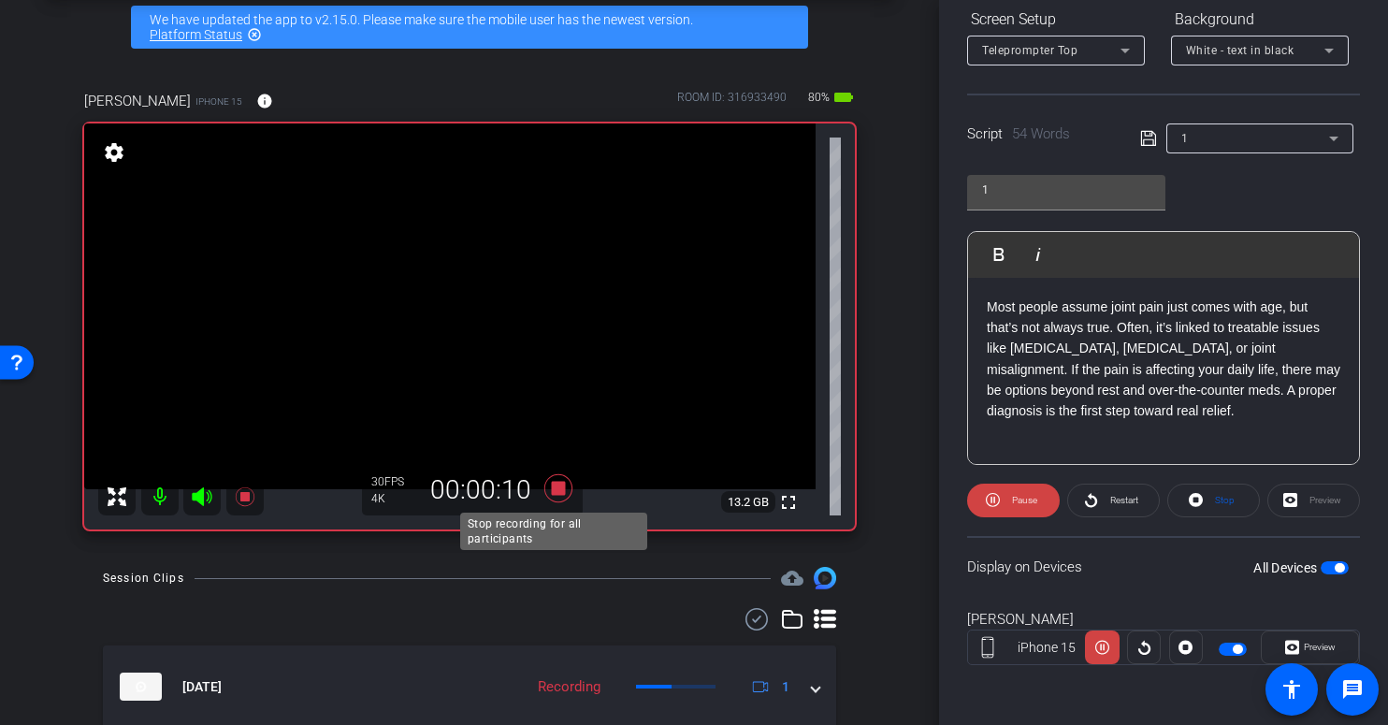
click at [552, 492] on icon at bounding box center [558, 488] width 28 height 28
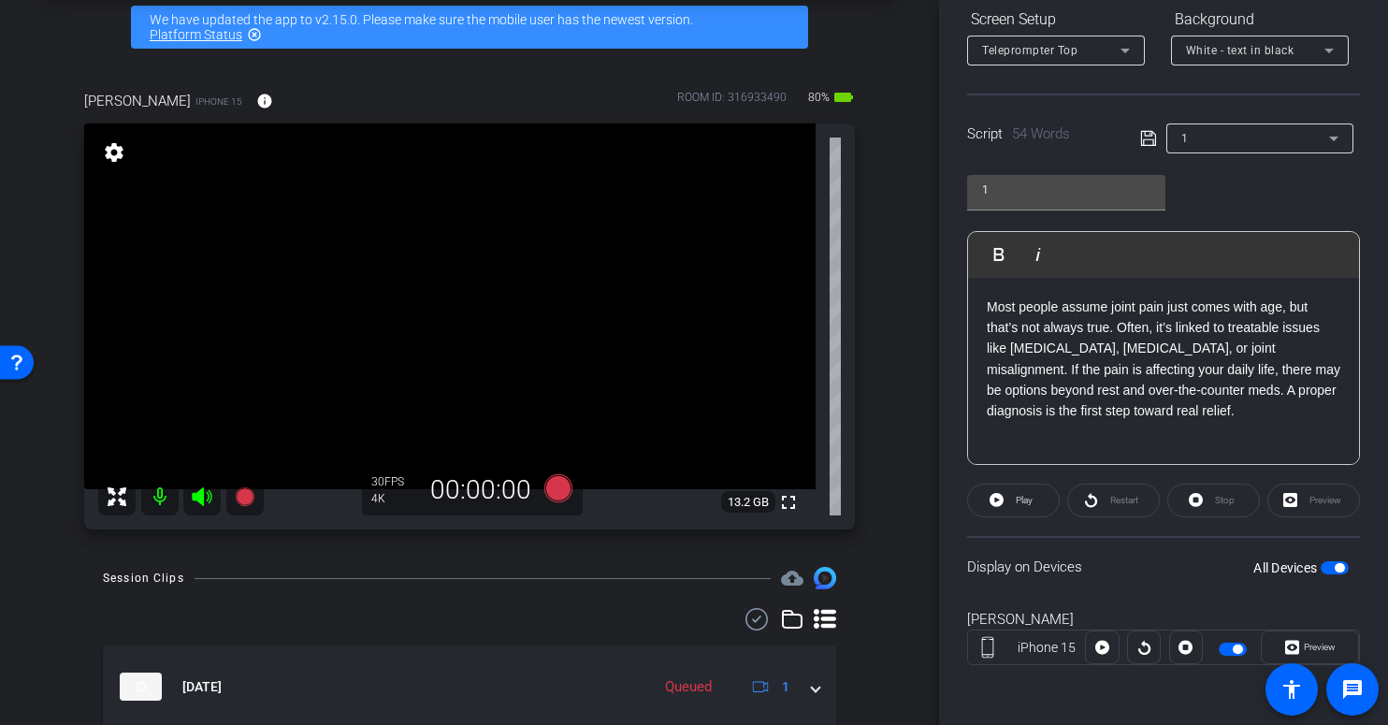
scroll to position [294, 0]
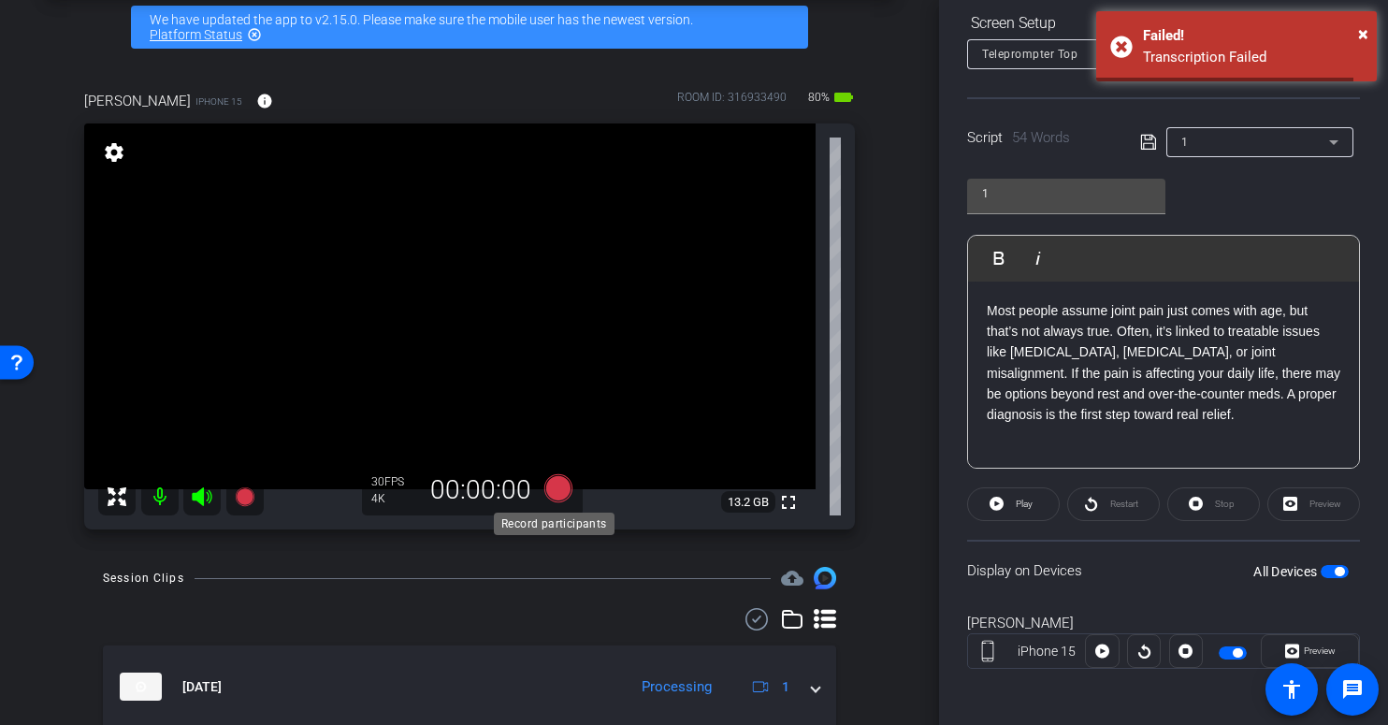
click at [548, 484] on icon at bounding box center [558, 488] width 28 height 28
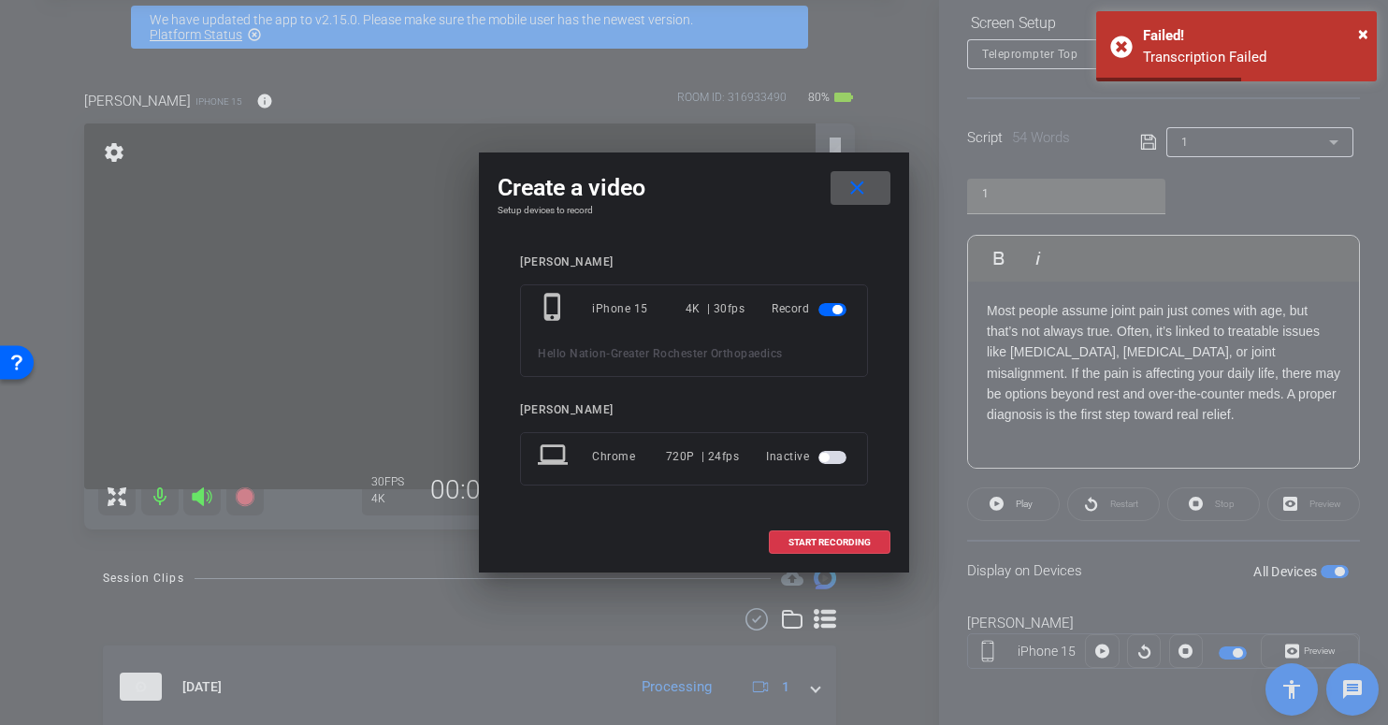
click at [857, 185] on mat-icon "close" at bounding box center [857, 188] width 23 height 23
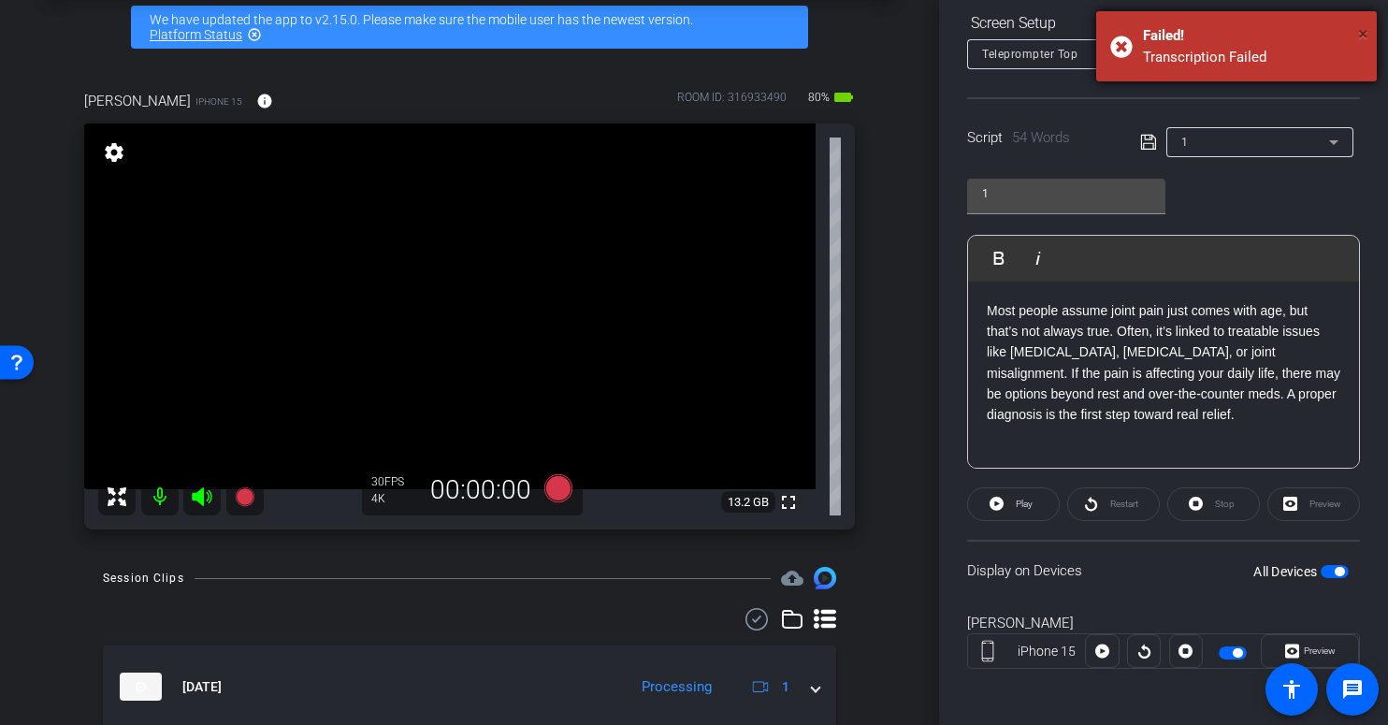
click at [1362, 31] on span "×" at bounding box center [1363, 33] width 10 height 22
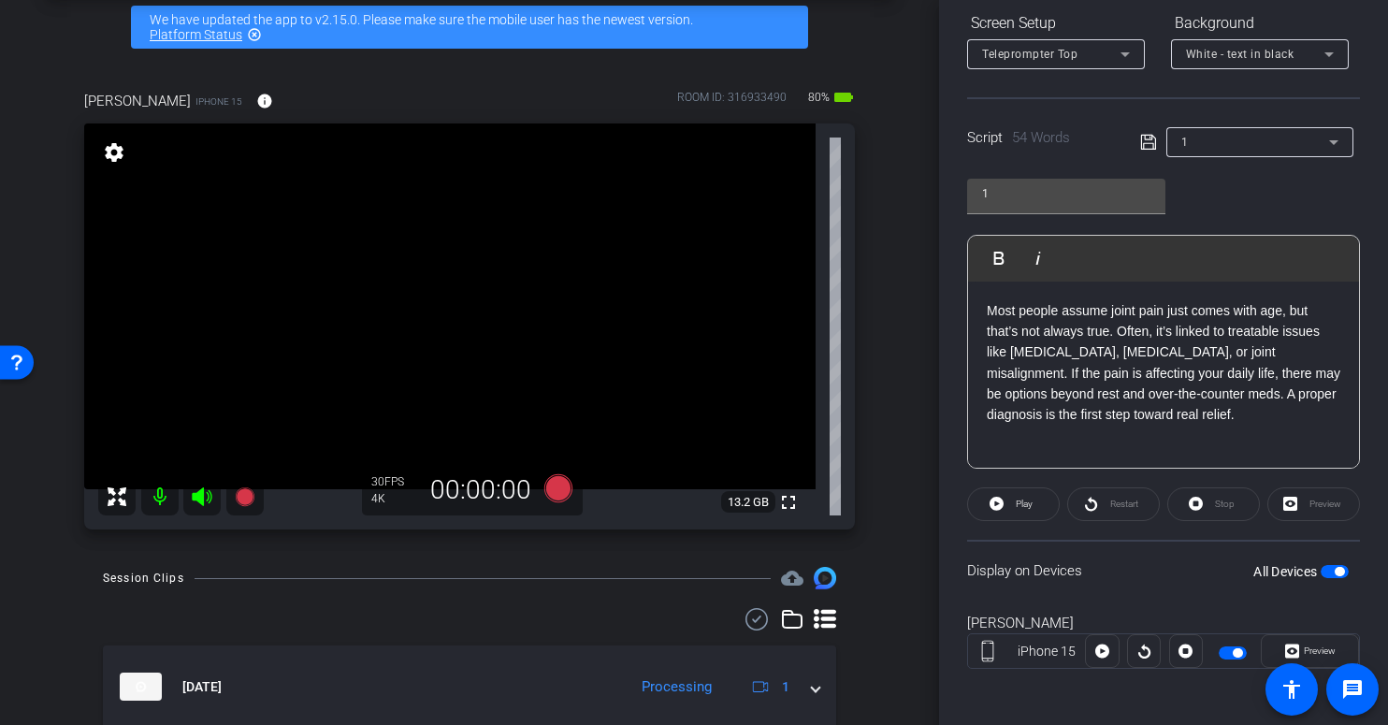
scroll to position [256, 0]
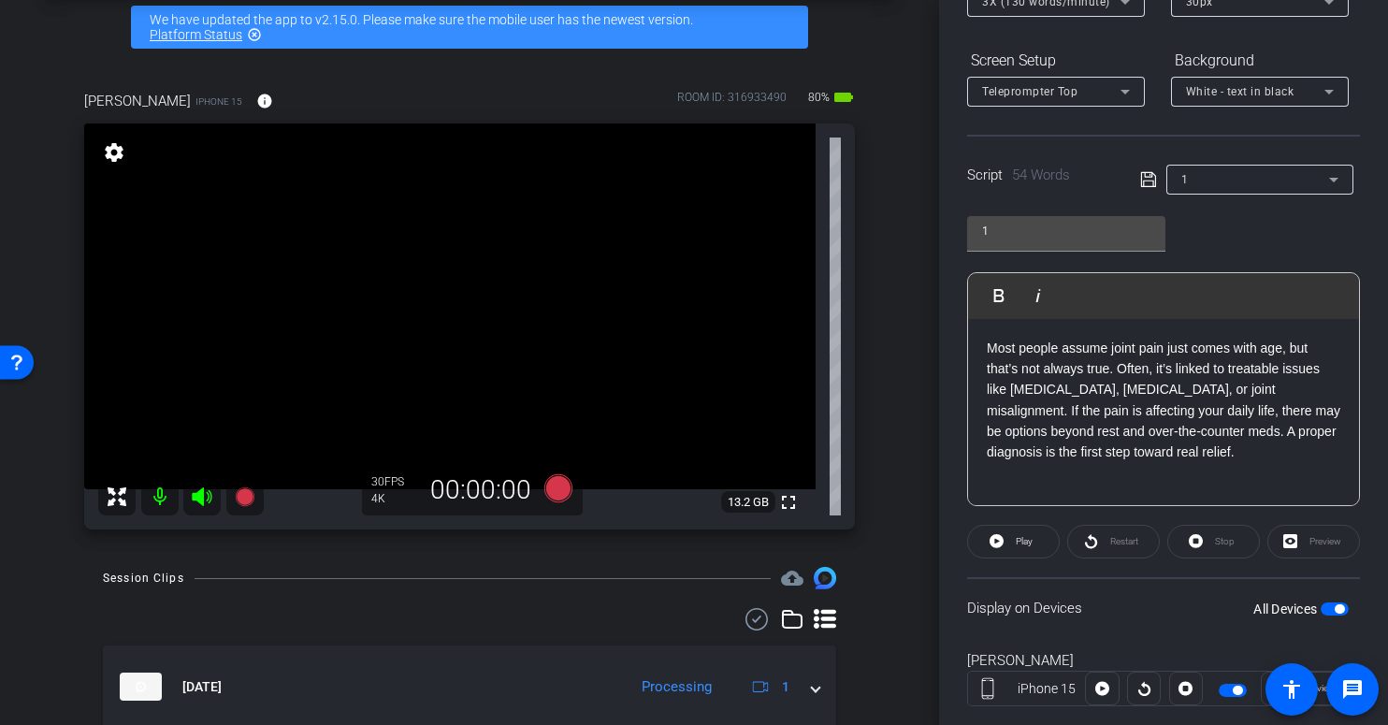
click at [1147, 172] on icon at bounding box center [1147, 179] width 15 height 15
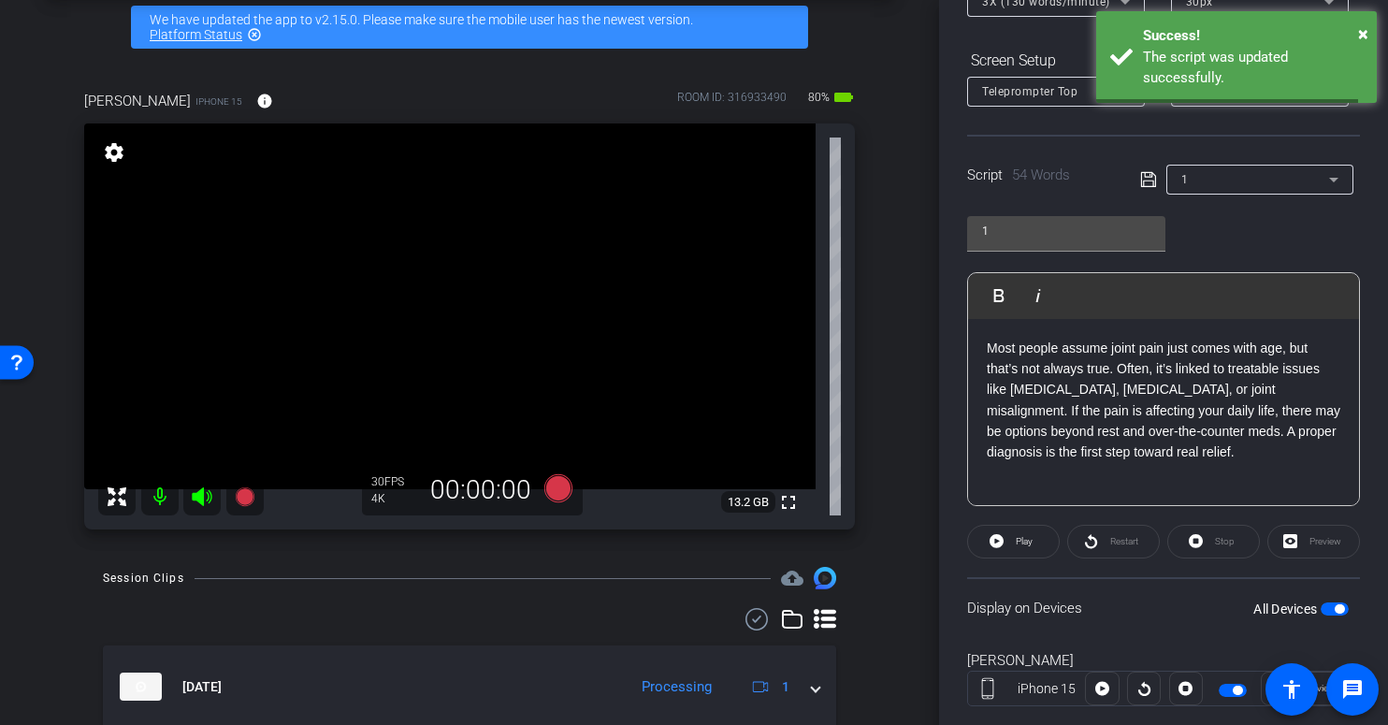
click at [1143, 181] on icon at bounding box center [1147, 179] width 15 height 15
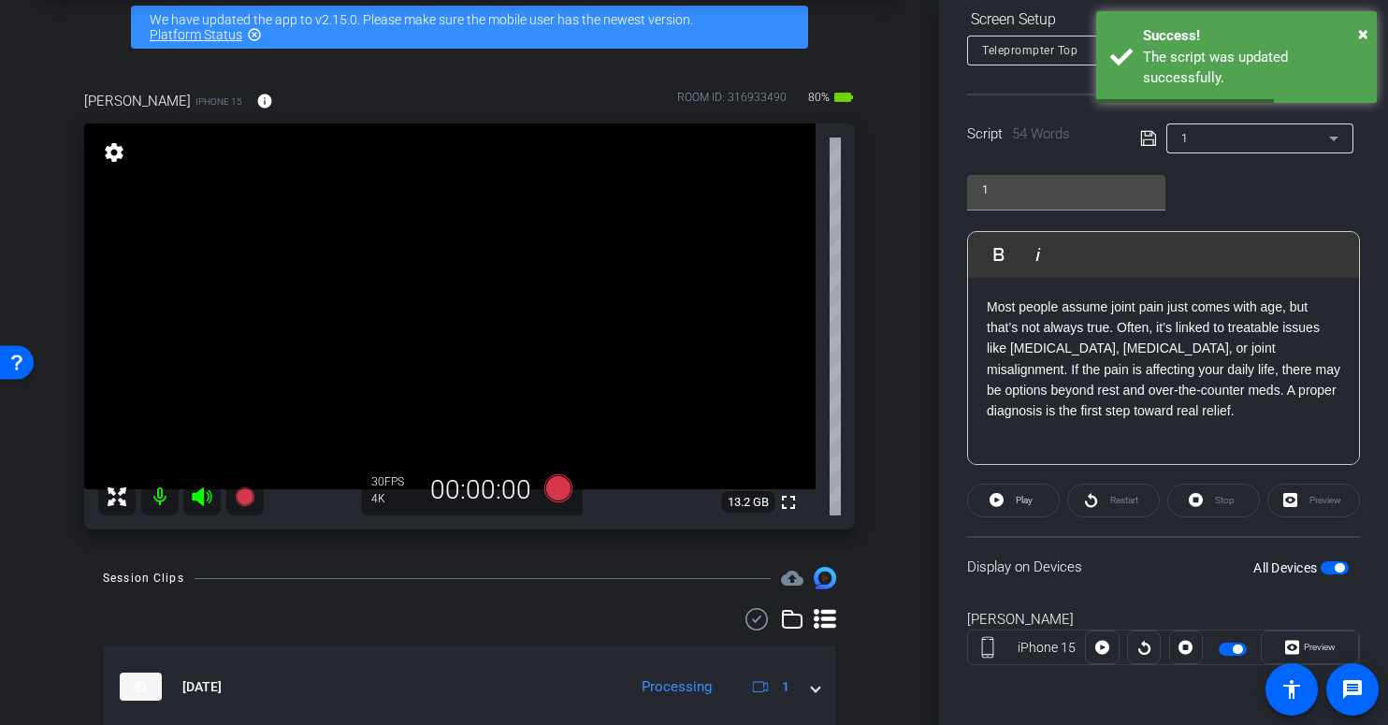
scroll to position [297, 0]
click at [1335, 567] on span "button" at bounding box center [1339, 568] width 9 height 9
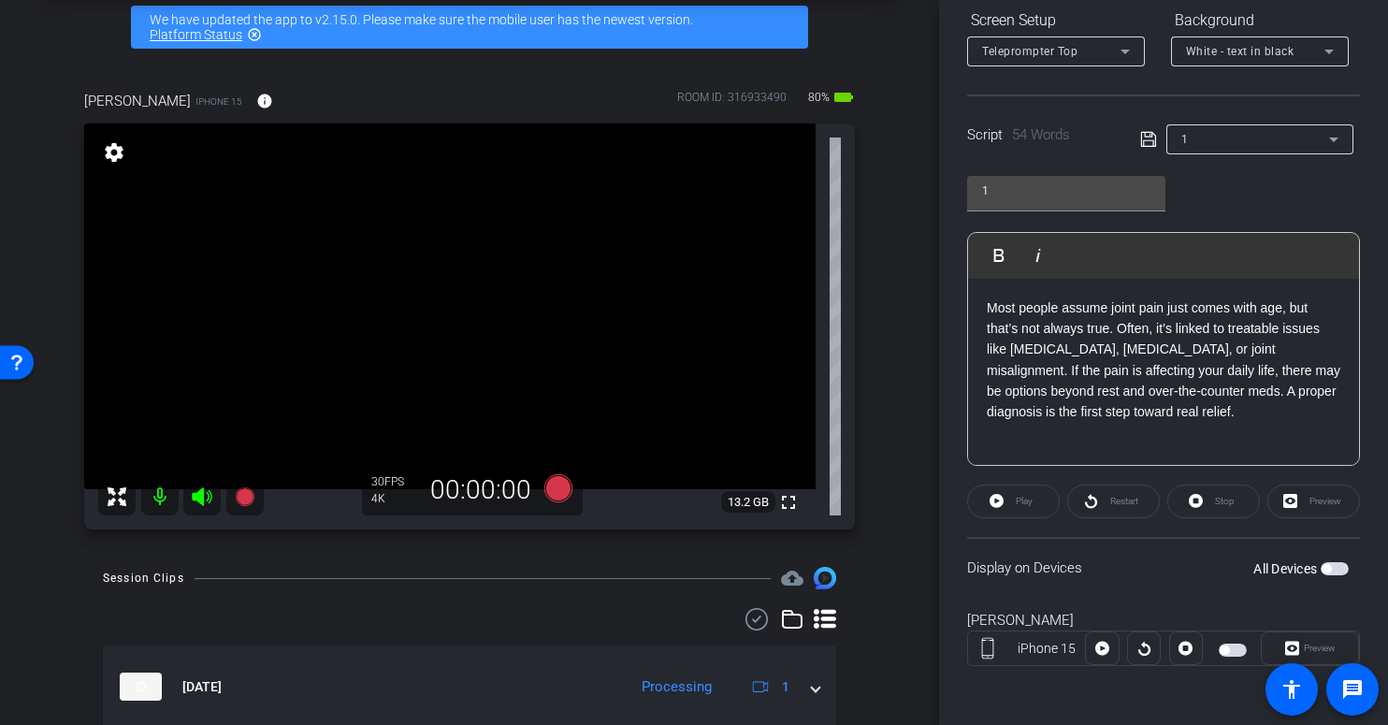
click at [1325, 567] on span "button" at bounding box center [1335, 568] width 28 height 13
click at [553, 488] on icon at bounding box center [558, 488] width 28 height 28
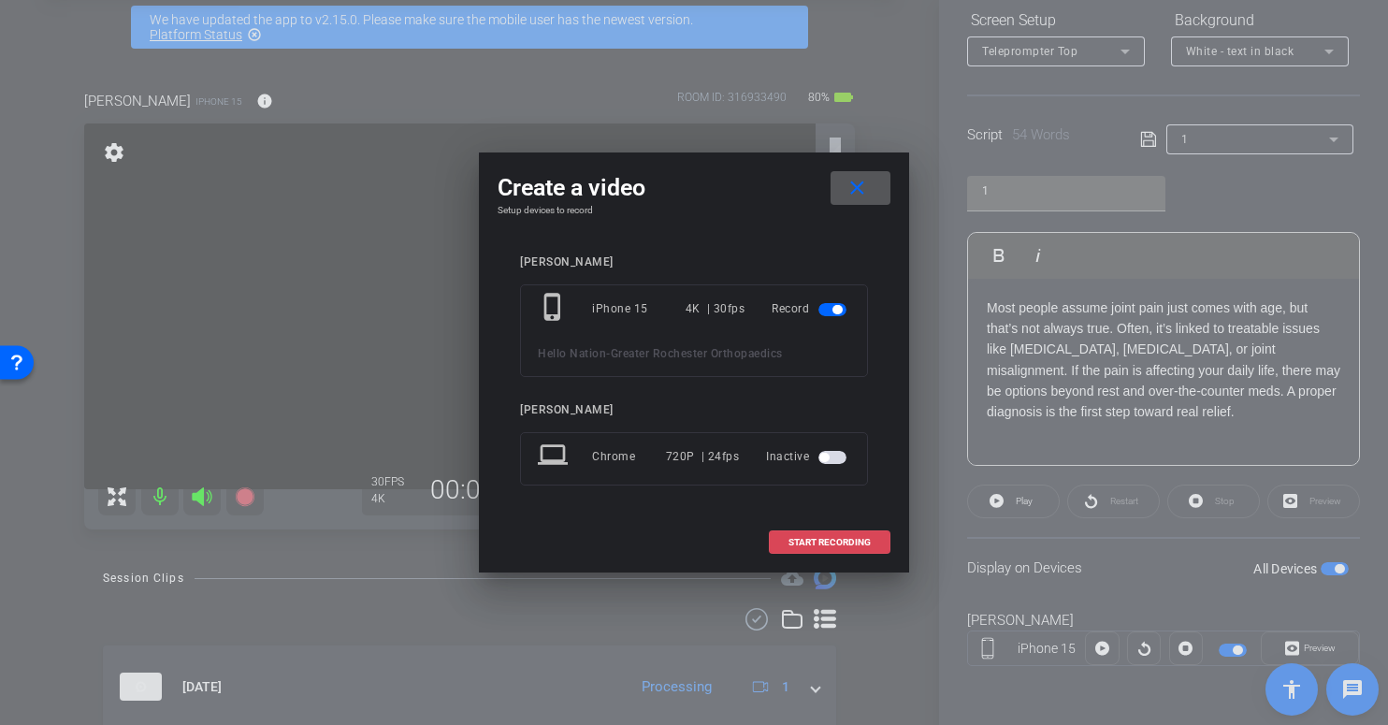
click at [809, 540] on span "START RECORDING" at bounding box center [830, 542] width 82 height 9
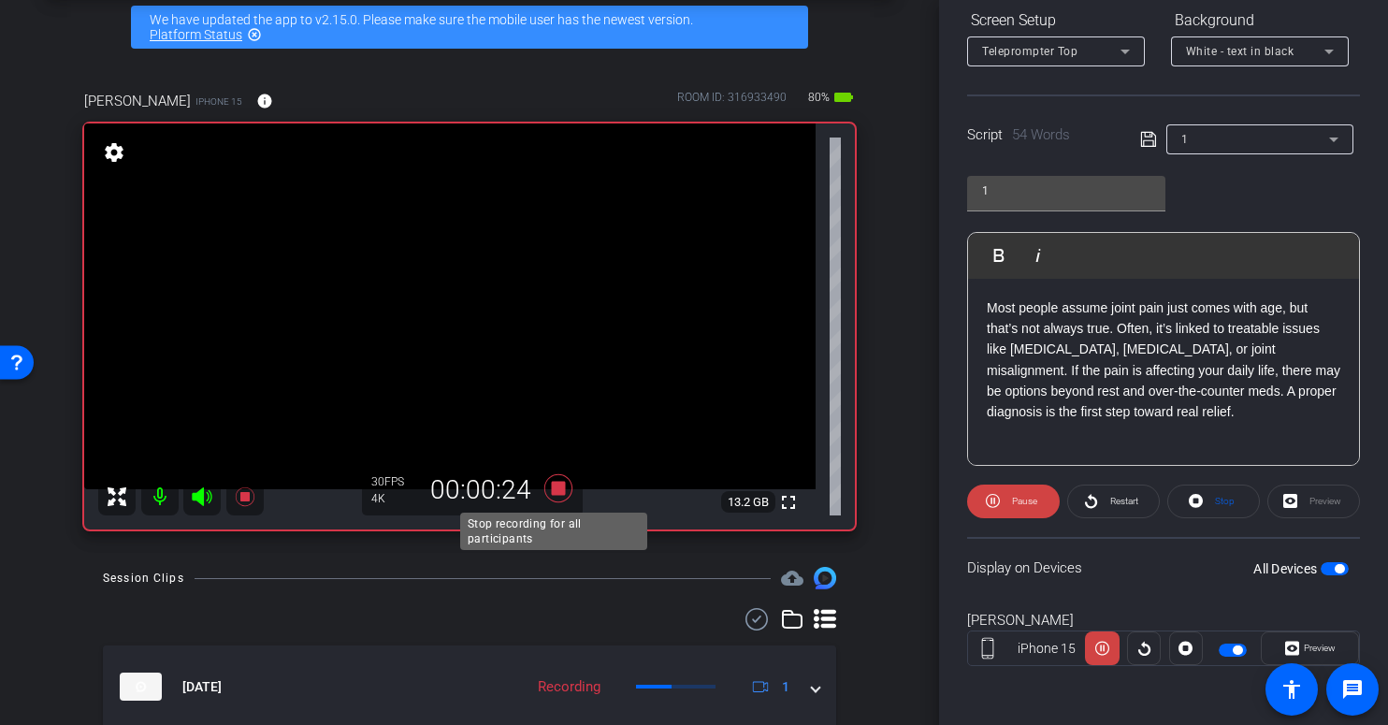
click at [546, 489] on icon at bounding box center [558, 488] width 28 height 28
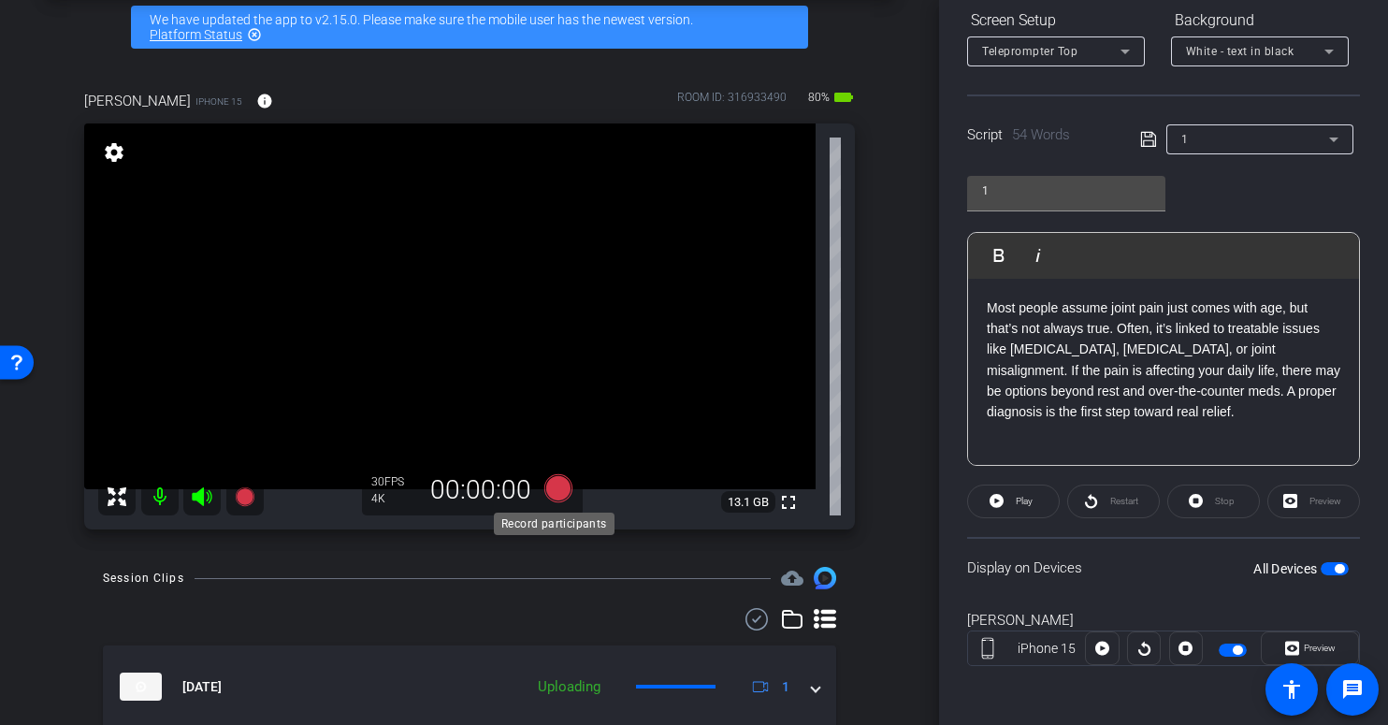
click at [552, 491] on icon at bounding box center [558, 488] width 28 height 28
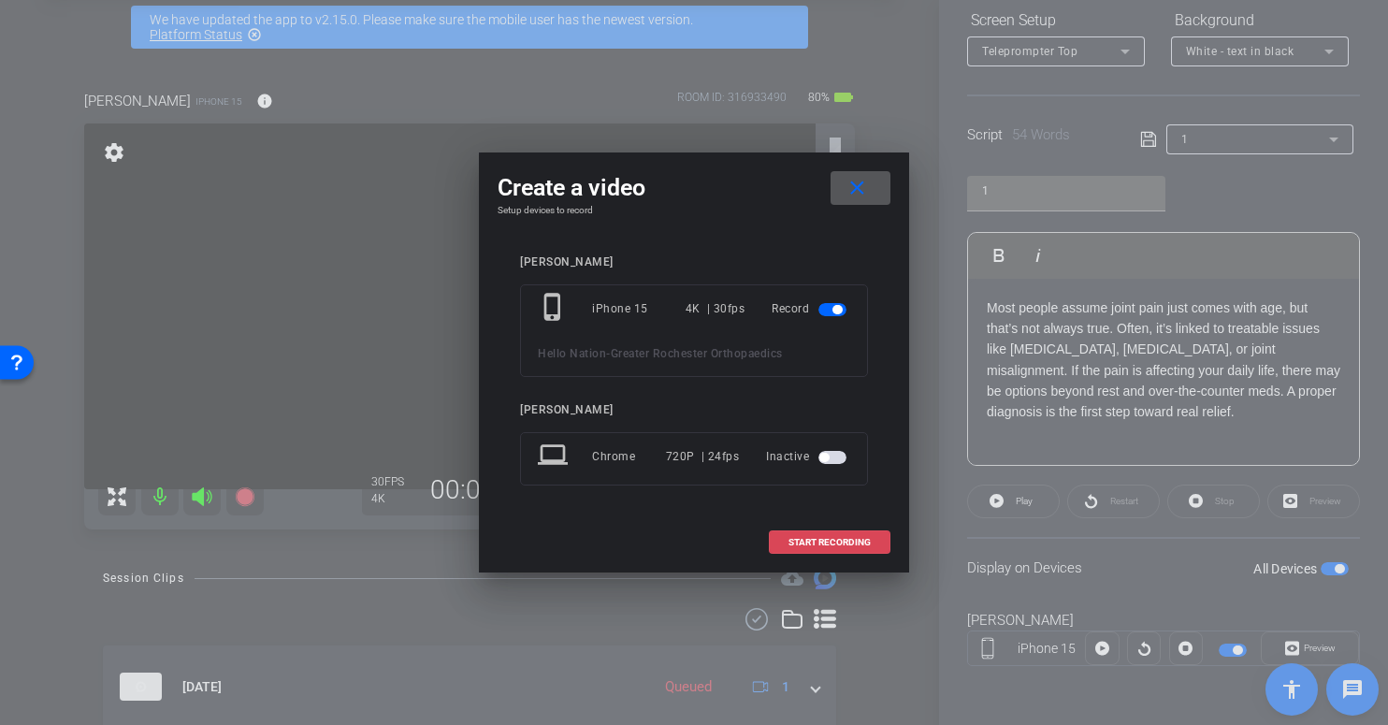
click at [834, 543] on span "START RECORDING" at bounding box center [830, 542] width 82 height 9
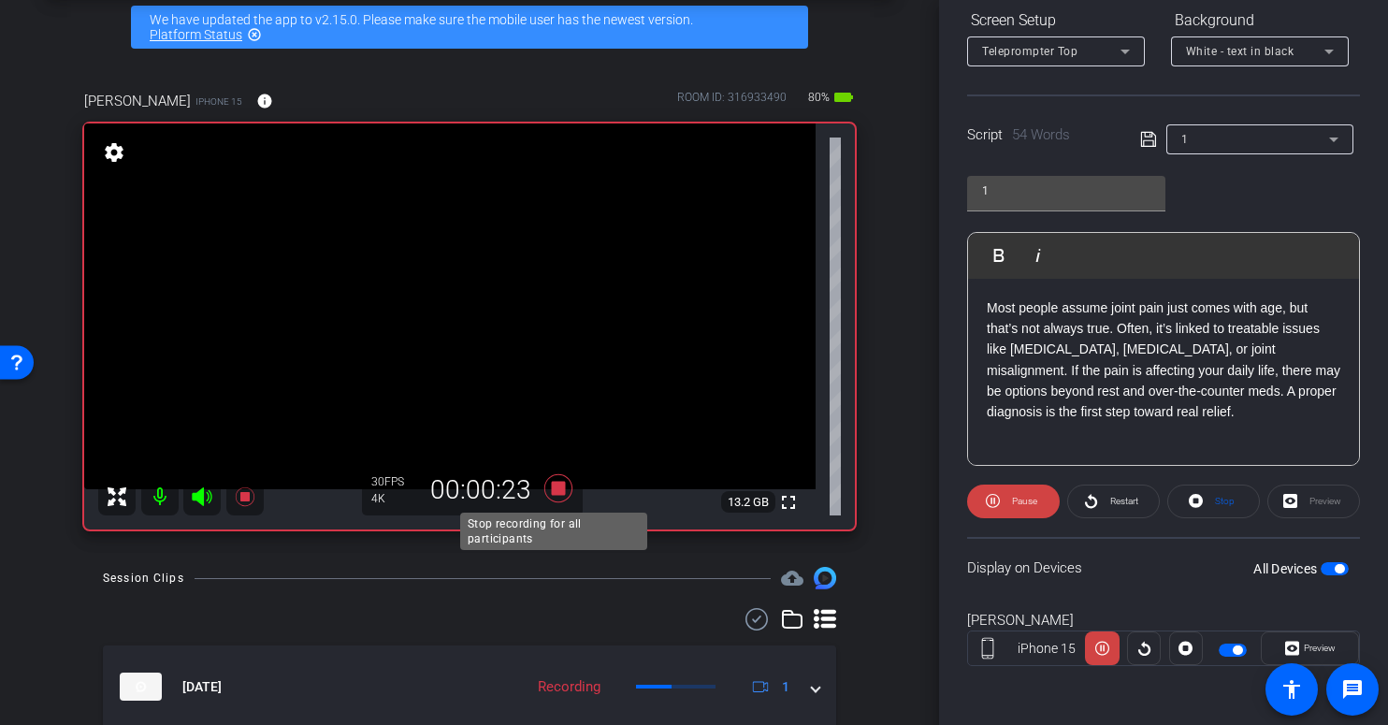
click at [557, 492] on icon at bounding box center [558, 488] width 28 height 28
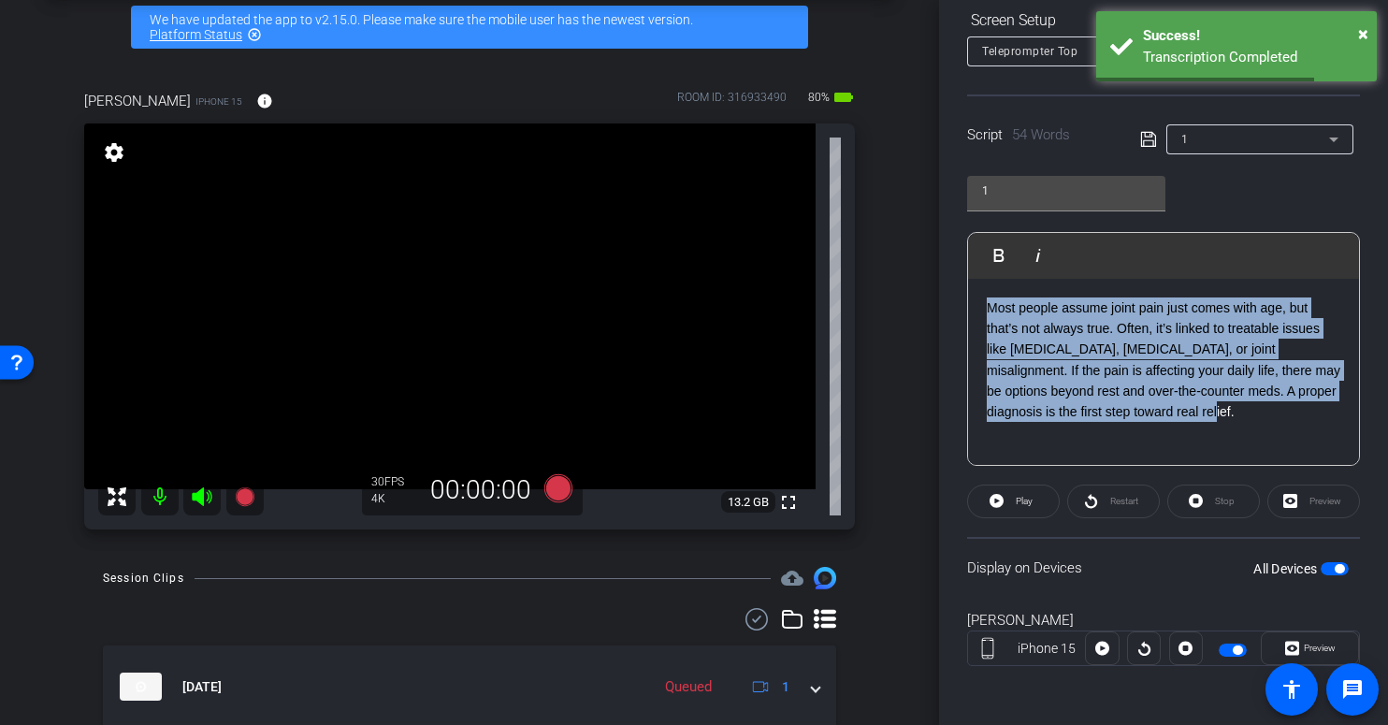
drag, startPoint x: 1246, startPoint y: 419, endPoint x: 956, endPoint y: 303, distance: 312.3
click at [956, 303] on div "Participants Teleprompter Adjustments settings Coby Maslyn flip Director Everyo…" at bounding box center [1163, 362] width 449 height 725
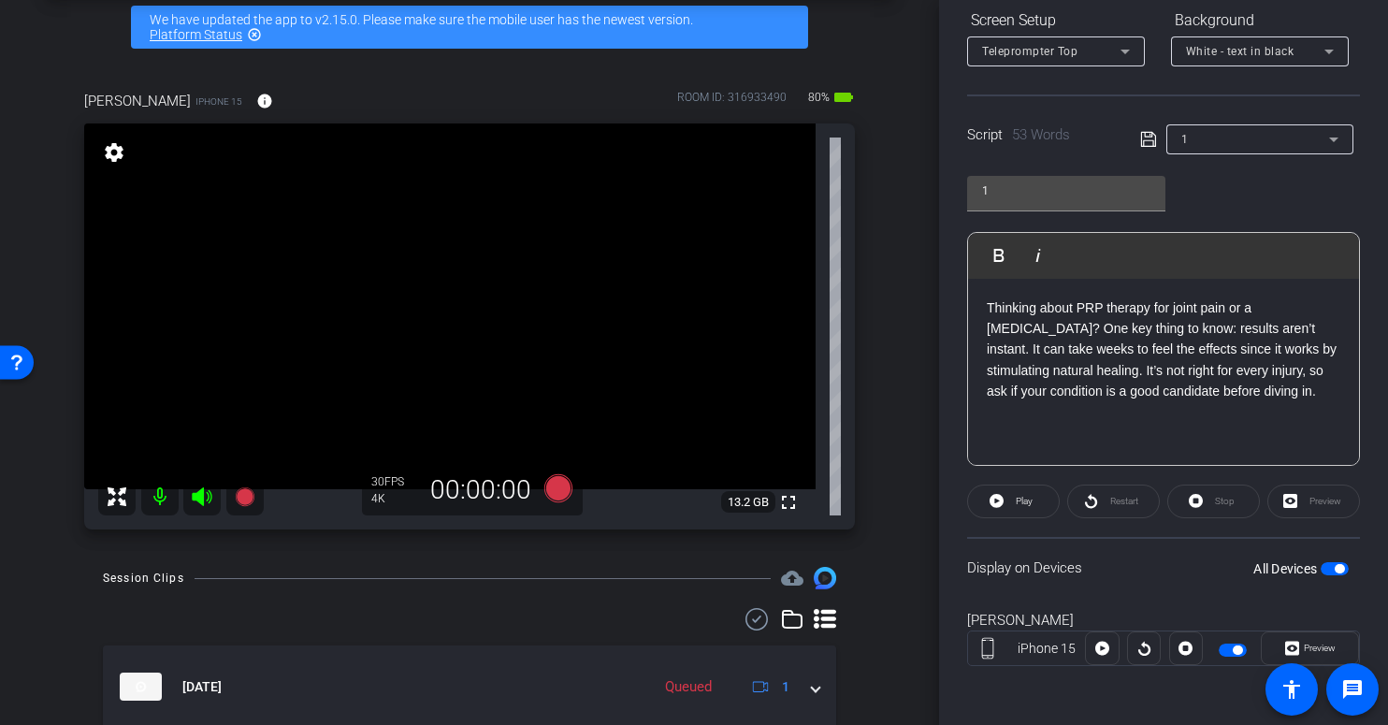
click at [1141, 134] on icon at bounding box center [1148, 139] width 17 height 22
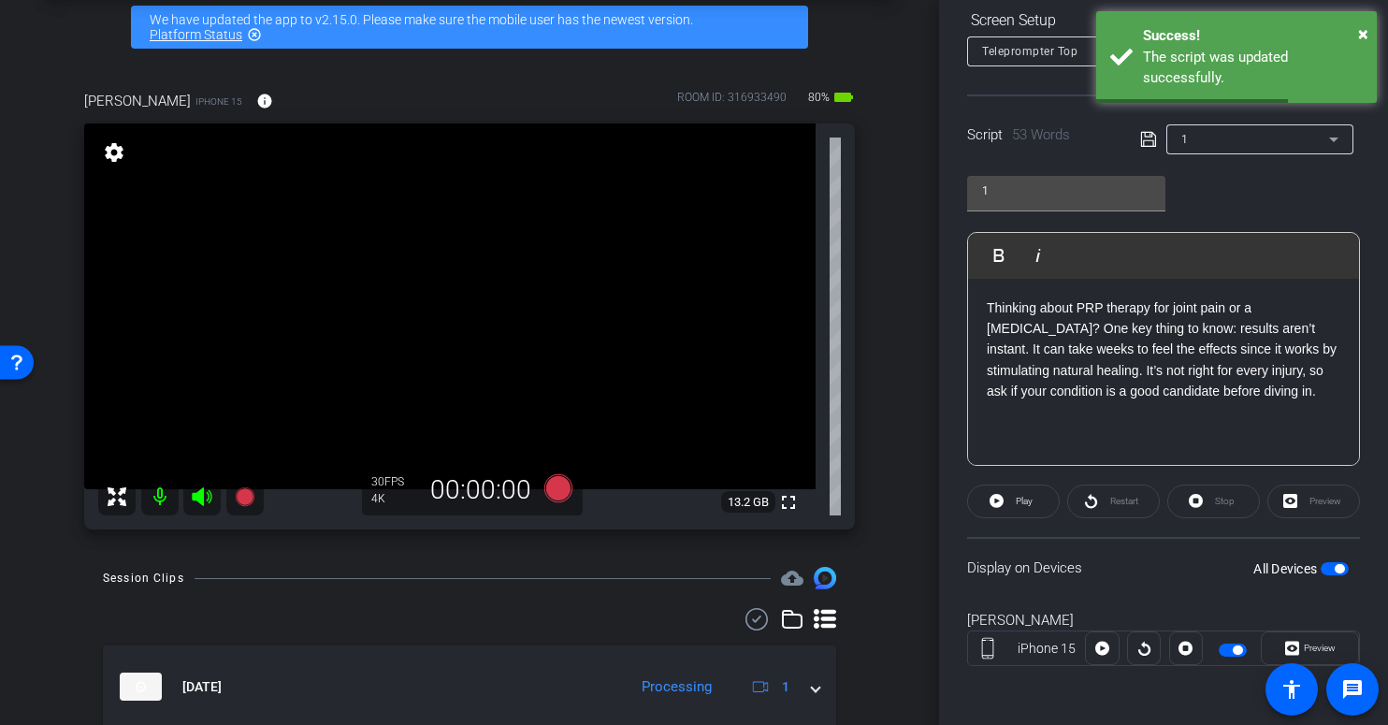
click at [1335, 570] on span "button" at bounding box center [1339, 568] width 9 height 9
click at [1331, 570] on span "button" at bounding box center [1335, 568] width 28 height 13
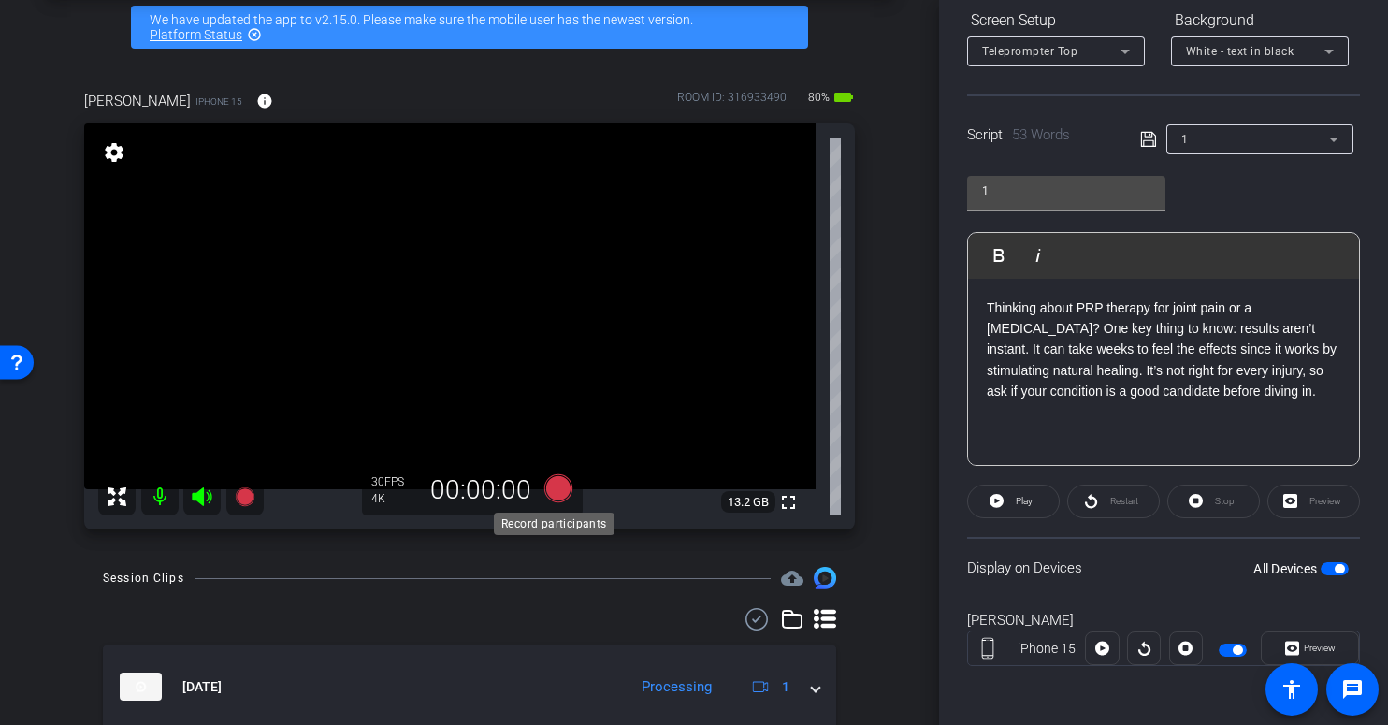
click at [557, 489] on icon at bounding box center [558, 488] width 28 height 28
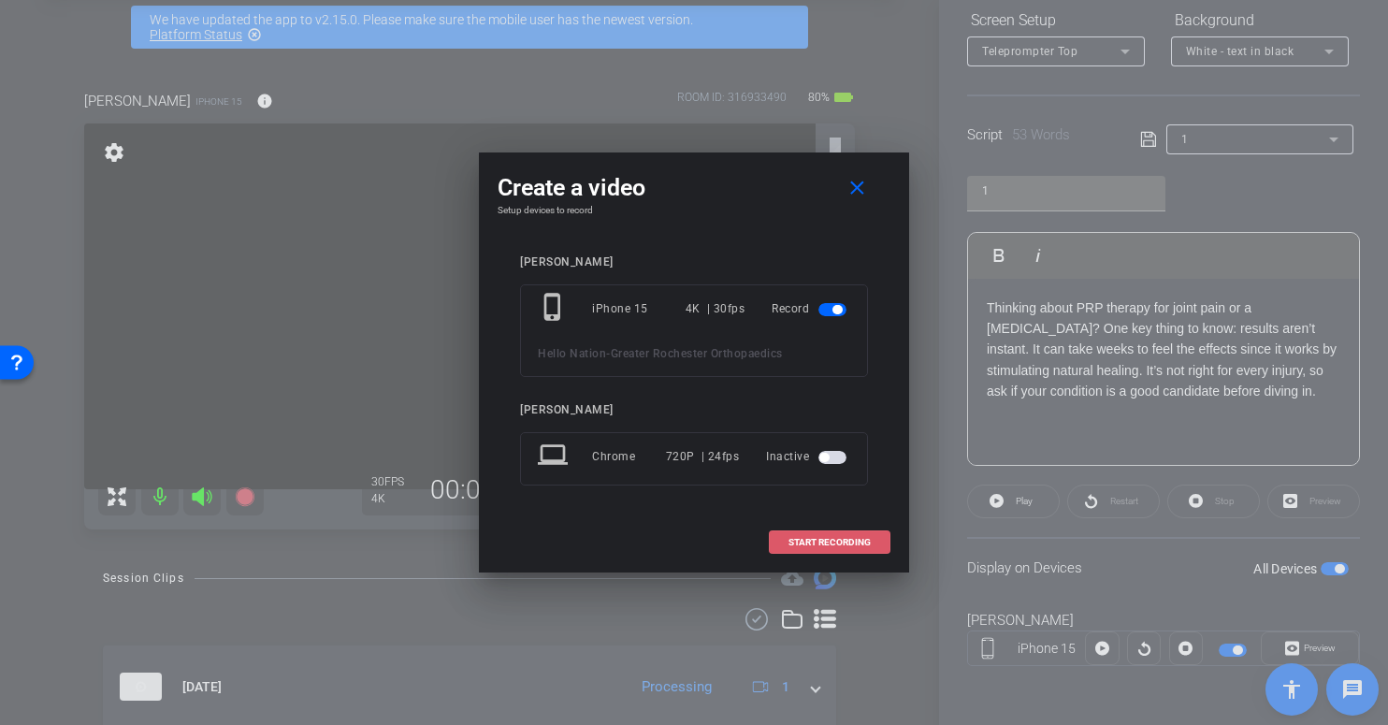
click at [822, 538] on span "START RECORDING" at bounding box center [830, 542] width 82 height 9
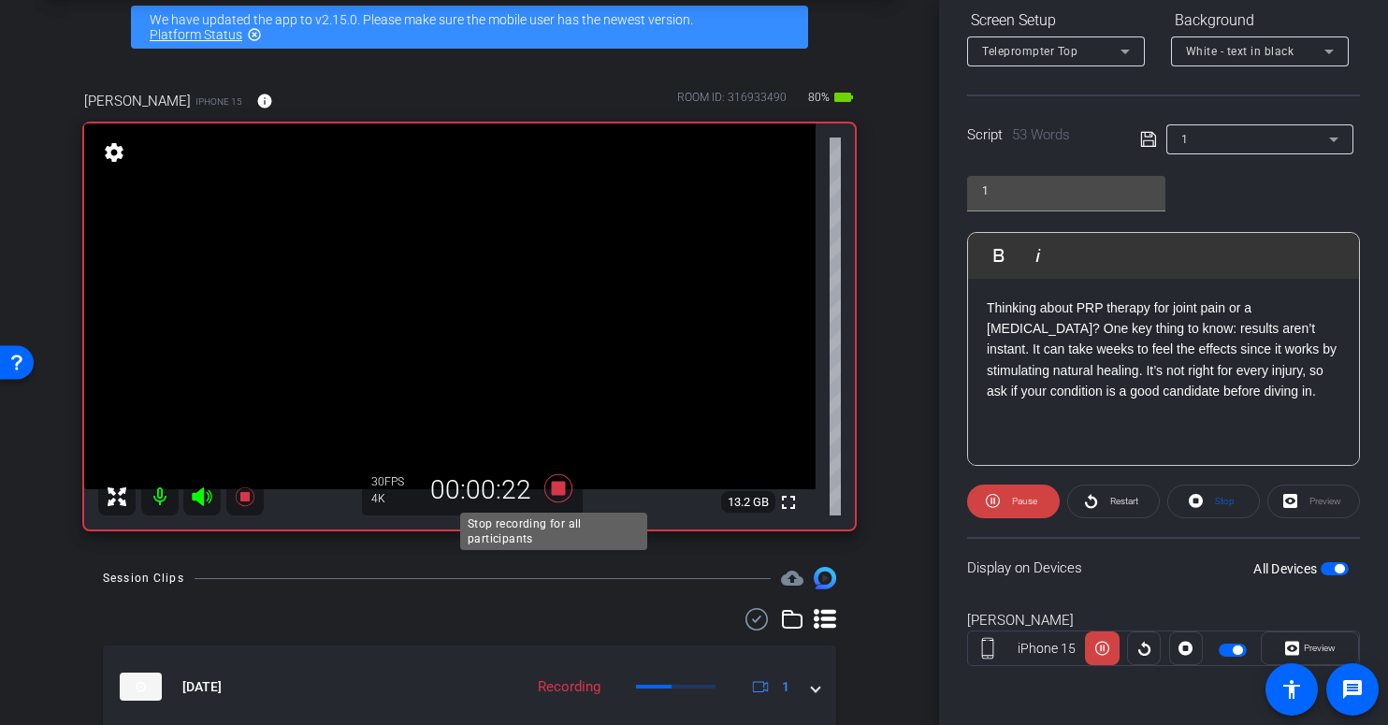
click at [551, 489] on icon at bounding box center [558, 488] width 28 height 28
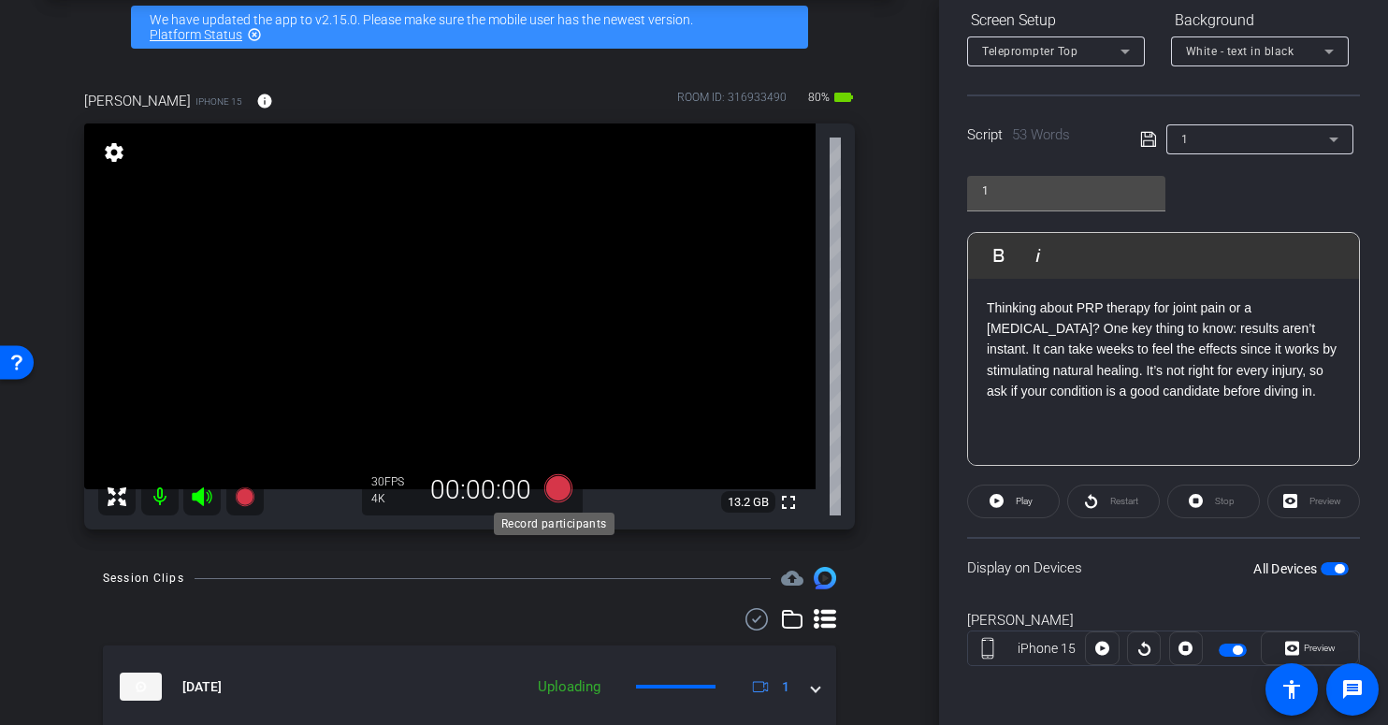
click at [551, 492] on icon at bounding box center [558, 488] width 28 height 28
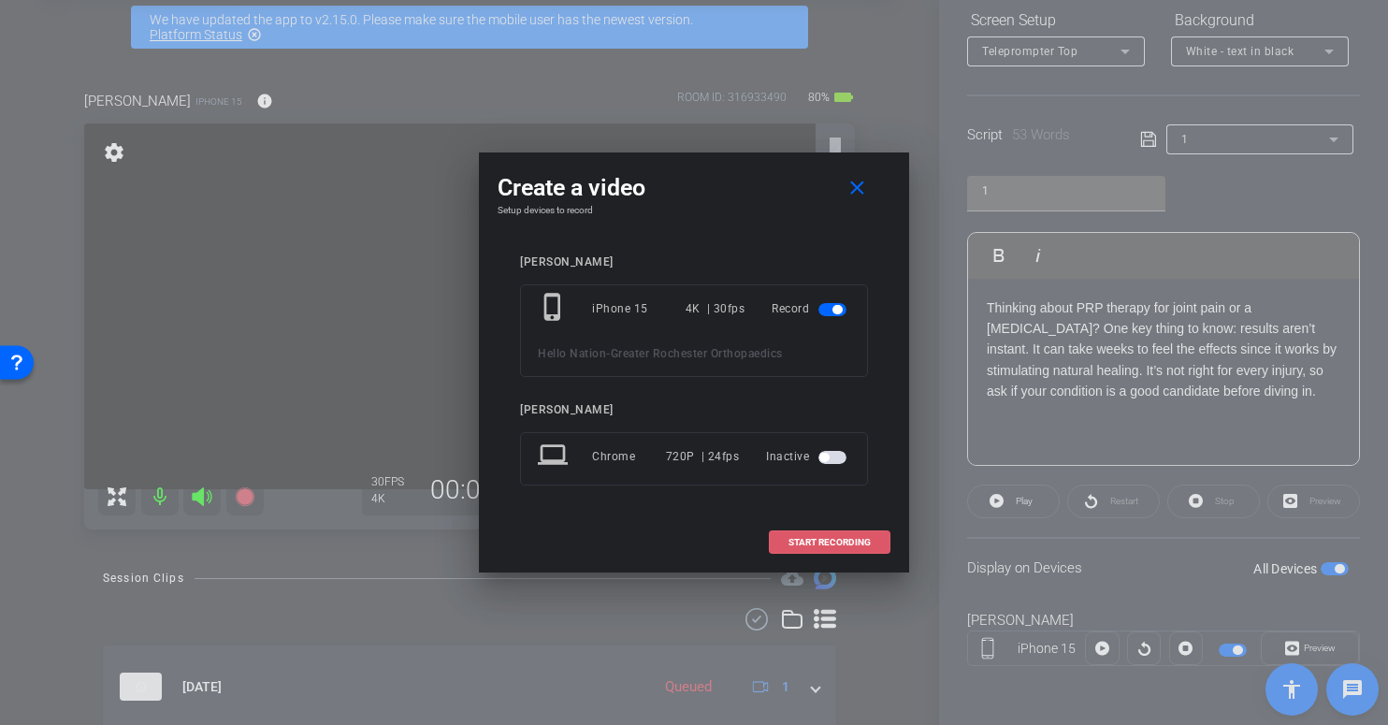
click at [828, 545] on span "START RECORDING" at bounding box center [830, 542] width 82 height 9
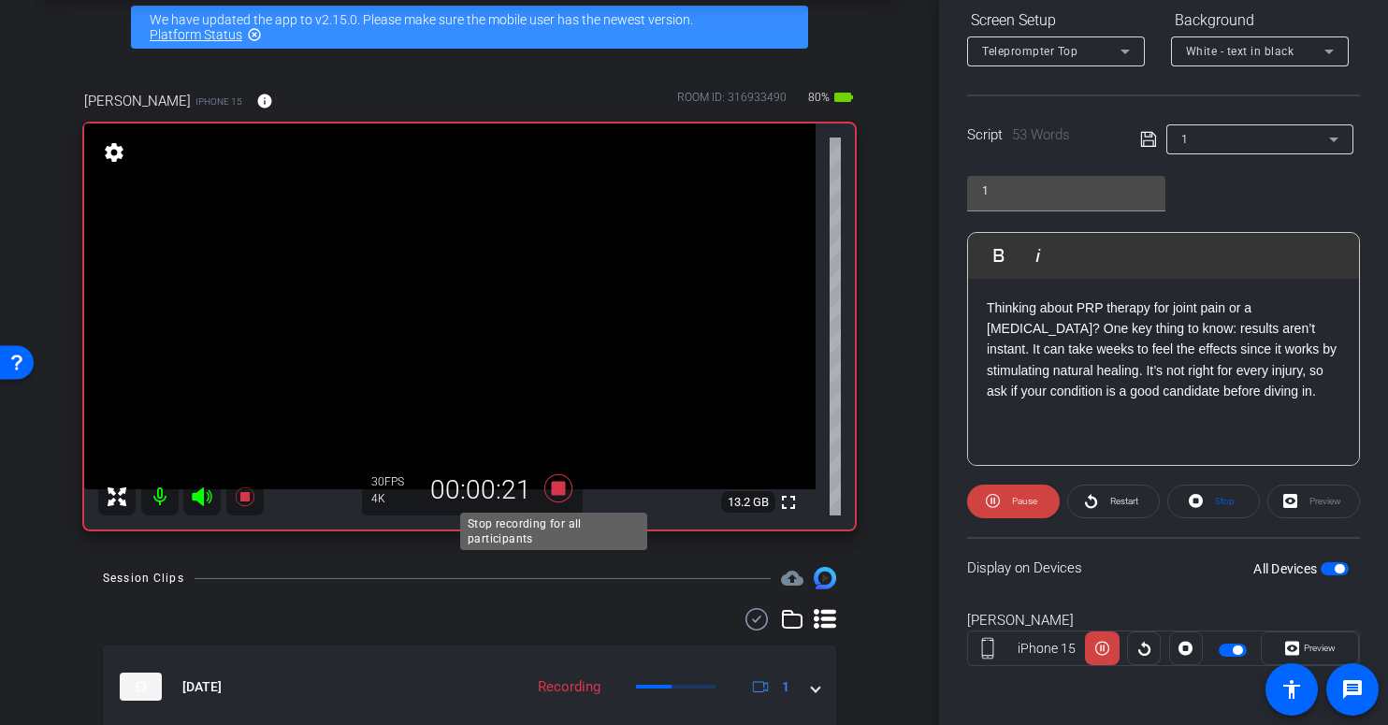
click at [557, 490] on icon at bounding box center [558, 488] width 28 height 28
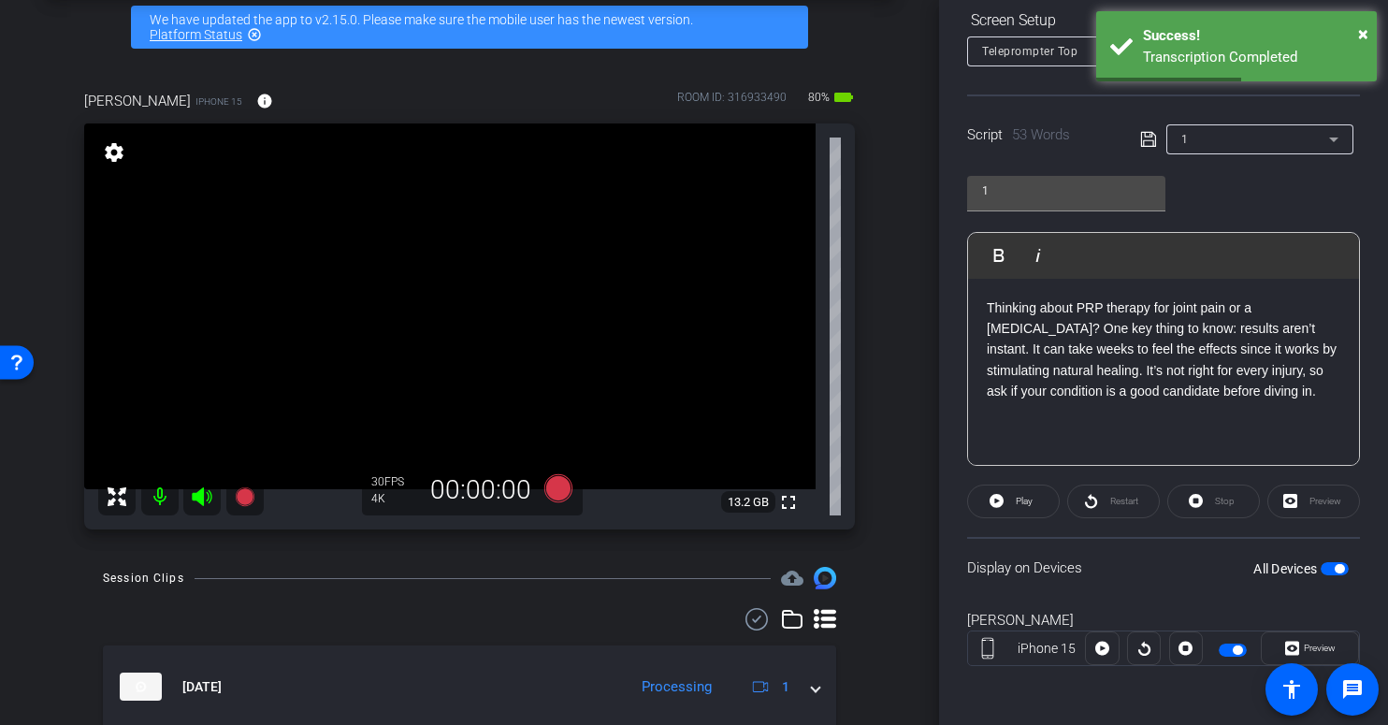
click at [1278, 392] on p "Thinking about PRP therapy for joint pain or a soft tissue injury? One key thin…" at bounding box center [1164, 349] width 354 height 105
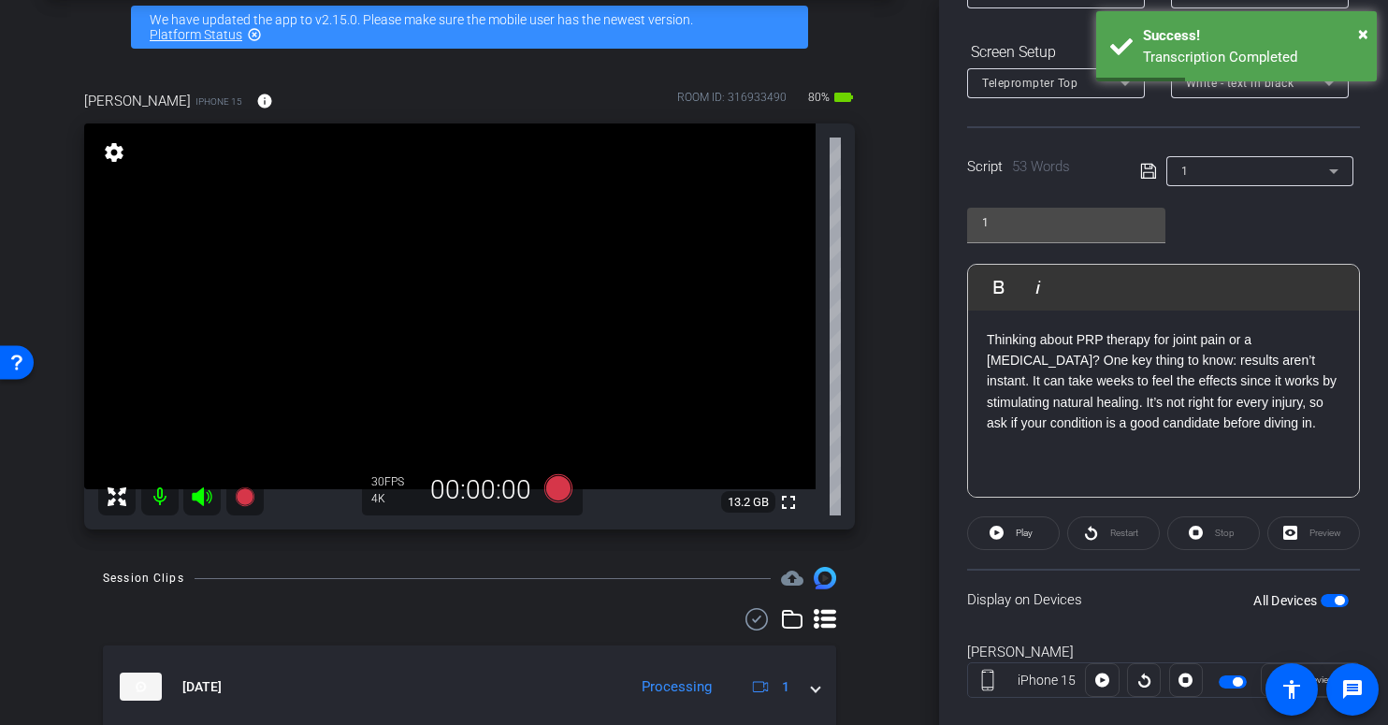
scroll to position [264, 0]
drag, startPoint x: 1277, startPoint y: 420, endPoint x: 982, endPoint y: 331, distance: 307.8
click at [981, 331] on div "Thinking about PRP therapy for joint pain or a soft tissue injury? One key thin…" at bounding box center [1163, 404] width 391 height 187
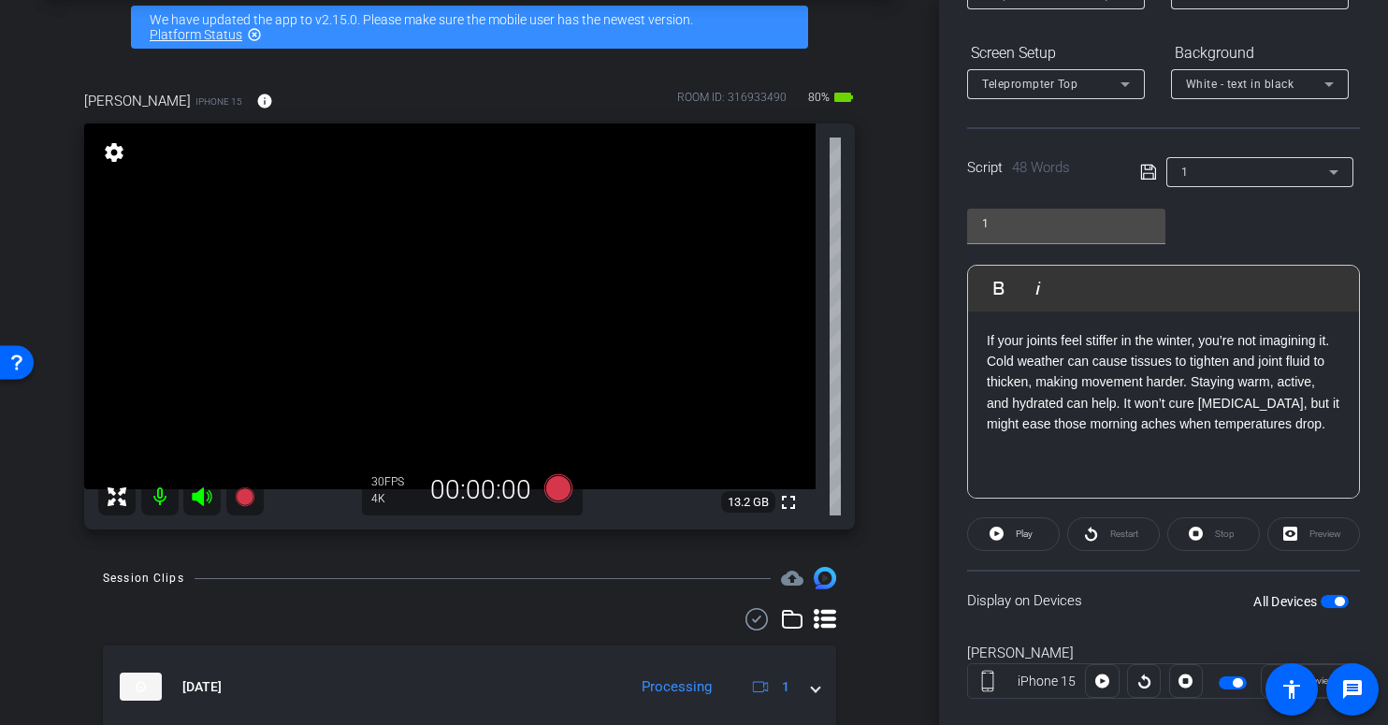
click at [1213, 394] on p "If your joints feel stiffer in the winter, you’re not imagining it. Cold weathe…" at bounding box center [1164, 382] width 354 height 105
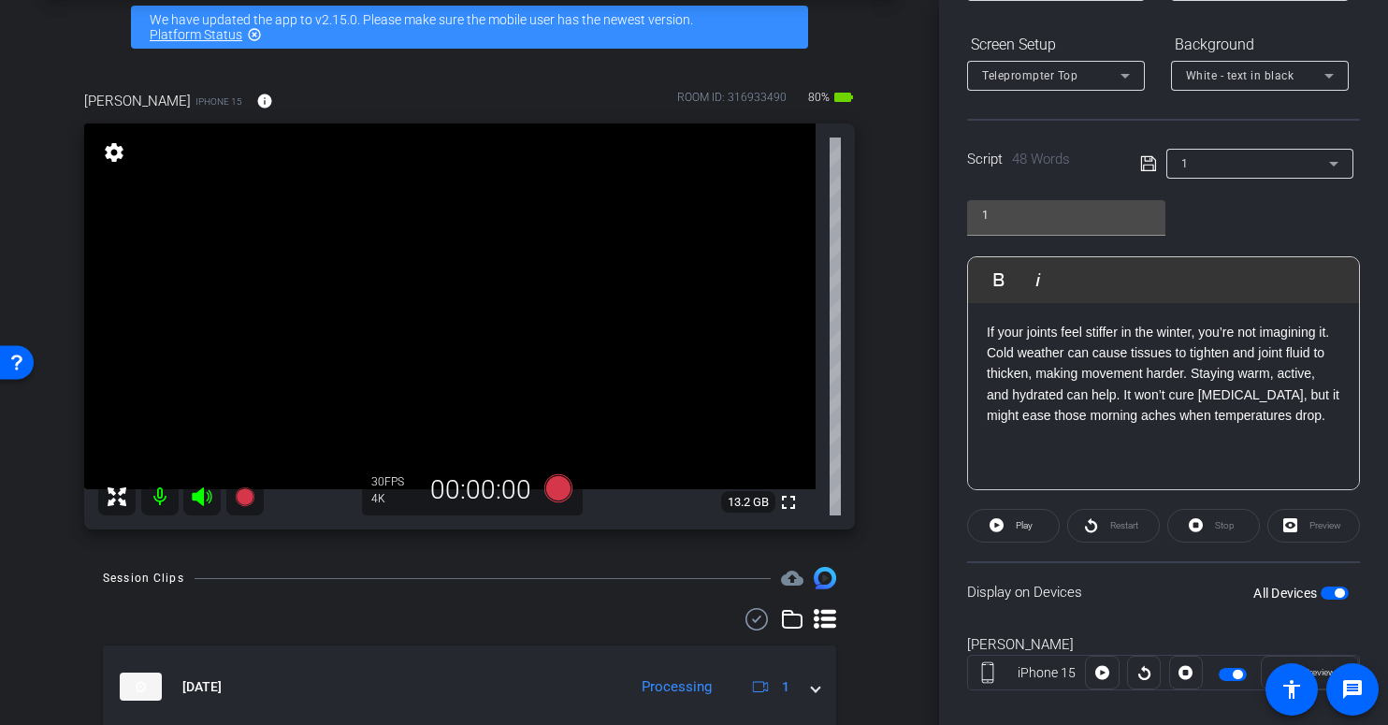
scroll to position [297, 0]
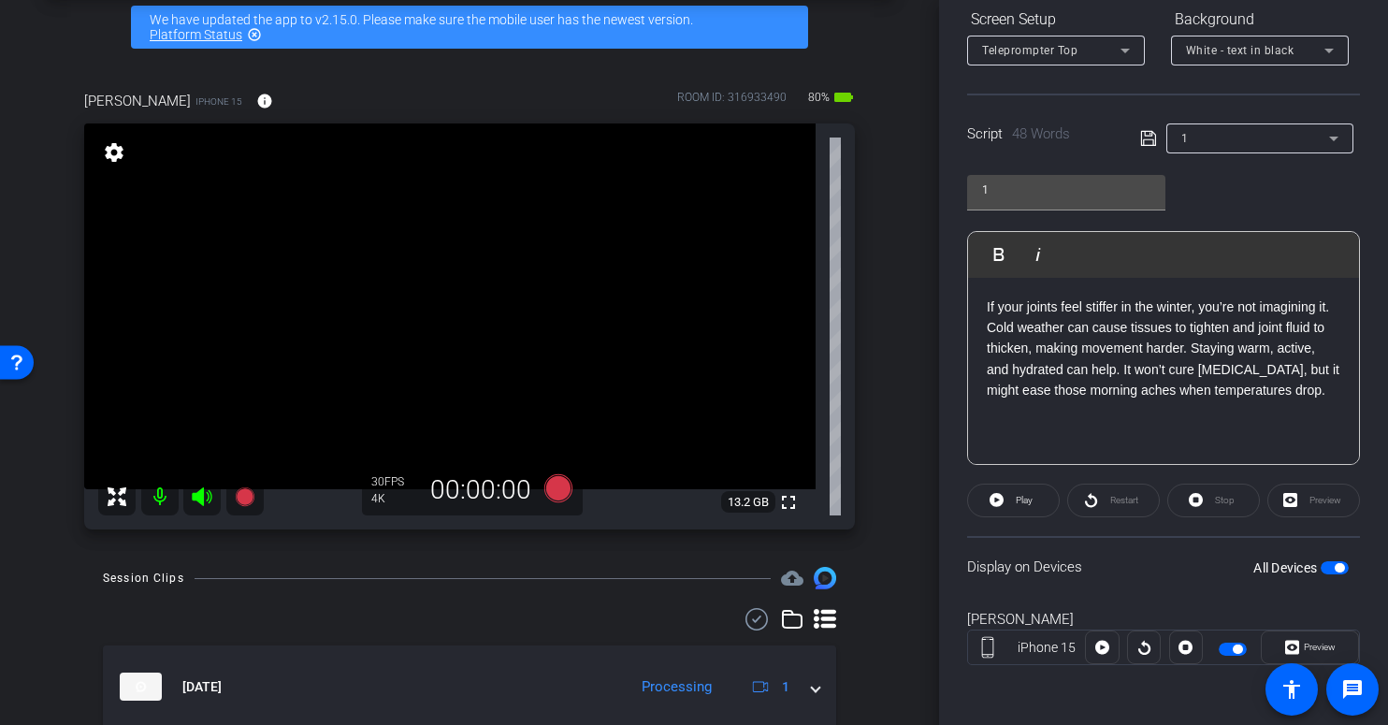
click at [1144, 138] on icon at bounding box center [1148, 138] width 17 height 22
click at [1309, 385] on p "If your joints feel stiffer in the winter, you’re not imagining it. Cold weathe…" at bounding box center [1164, 349] width 354 height 105
click at [1299, 393] on p "If your joints feel stiffer in the winter, you’re not imagining it. Cold weathe…" at bounding box center [1164, 349] width 354 height 105
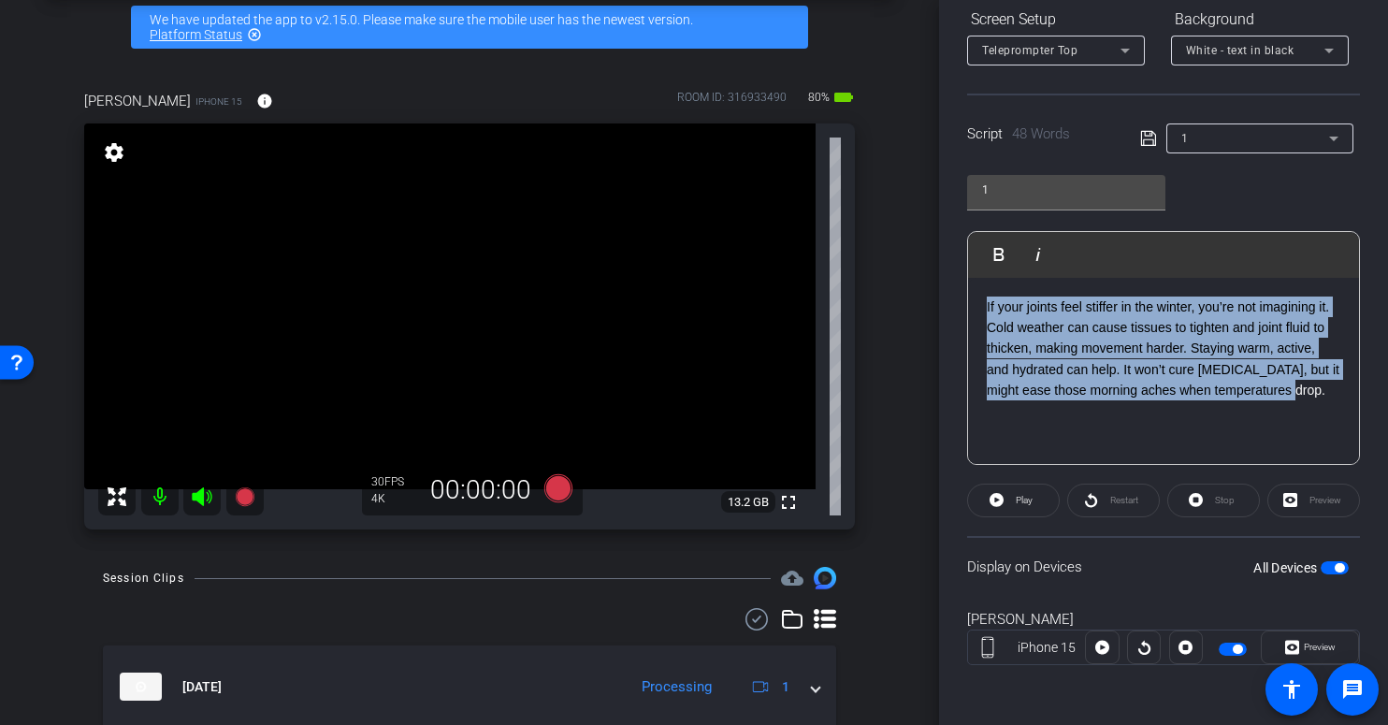
drag, startPoint x: 1302, startPoint y: 394, endPoint x: 970, endPoint y: 302, distance: 344.5
click at [970, 302] on div "If your joints feel stiffer in the winter, you’re not imagining it. Cold weathe…" at bounding box center [1163, 371] width 391 height 187
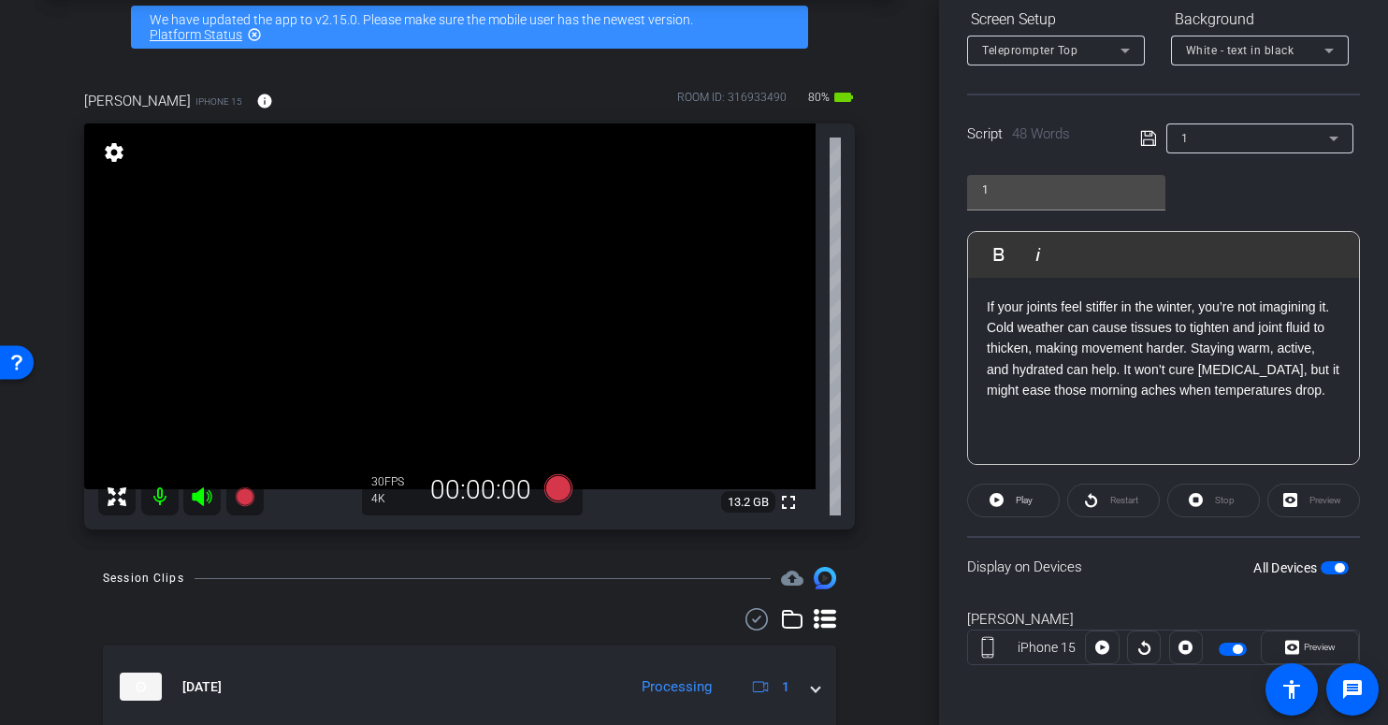
click at [1231, 409] on div "If your joints feel stiffer in the winter, you’re not imagining it. Cold weathe…" at bounding box center [1163, 371] width 391 height 187
click at [1301, 394] on p "If your joints feel stiffer in the winter, you’re not imagining it. Cold weathe…" at bounding box center [1164, 349] width 354 height 105
click at [1305, 387] on p "If your joints feel stiffer in the winter, you’re not imagining it. Cold weathe…" at bounding box center [1164, 349] width 354 height 105
click at [1300, 394] on p "If your joints feel stiffer in the winter, you’re not imagining it. Cold weathe…" at bounding box center [1164, 349] width 354 height 105
click at [1301, 378] on p "If your joints feel stiffer in the winter, you’re not imagining it. Cold weathe…" at bounding box center [1164, 349] width 354 height 105
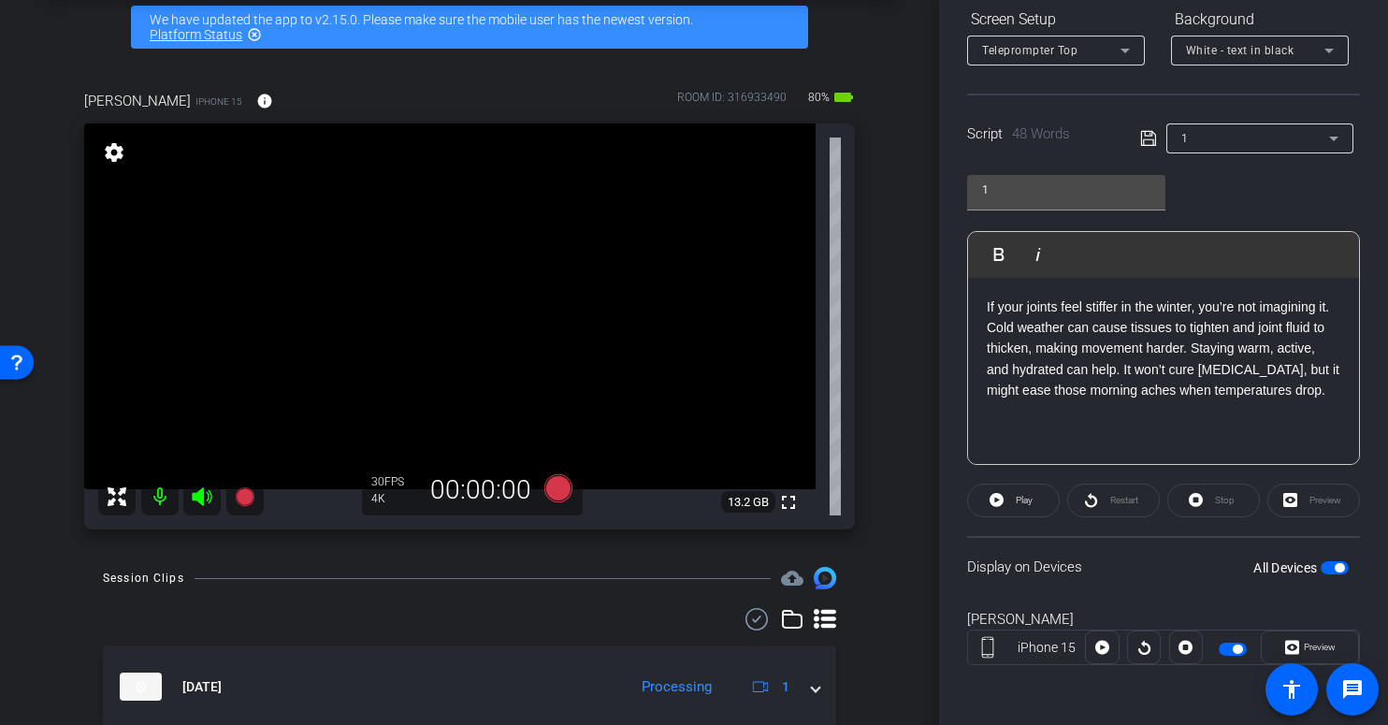
click at [1273, 373] on p "If your joints feel stiffer in the winter, you’re not imagining it. Cold weathe…" at bounding box center [1164, 349] width 354 height 105
click at [1297, 392] on p "If your joints feel stiffer in the winter, you’re not imagining it. Cold weathe…" at bounding box center [1164, 349] width 354 height 105
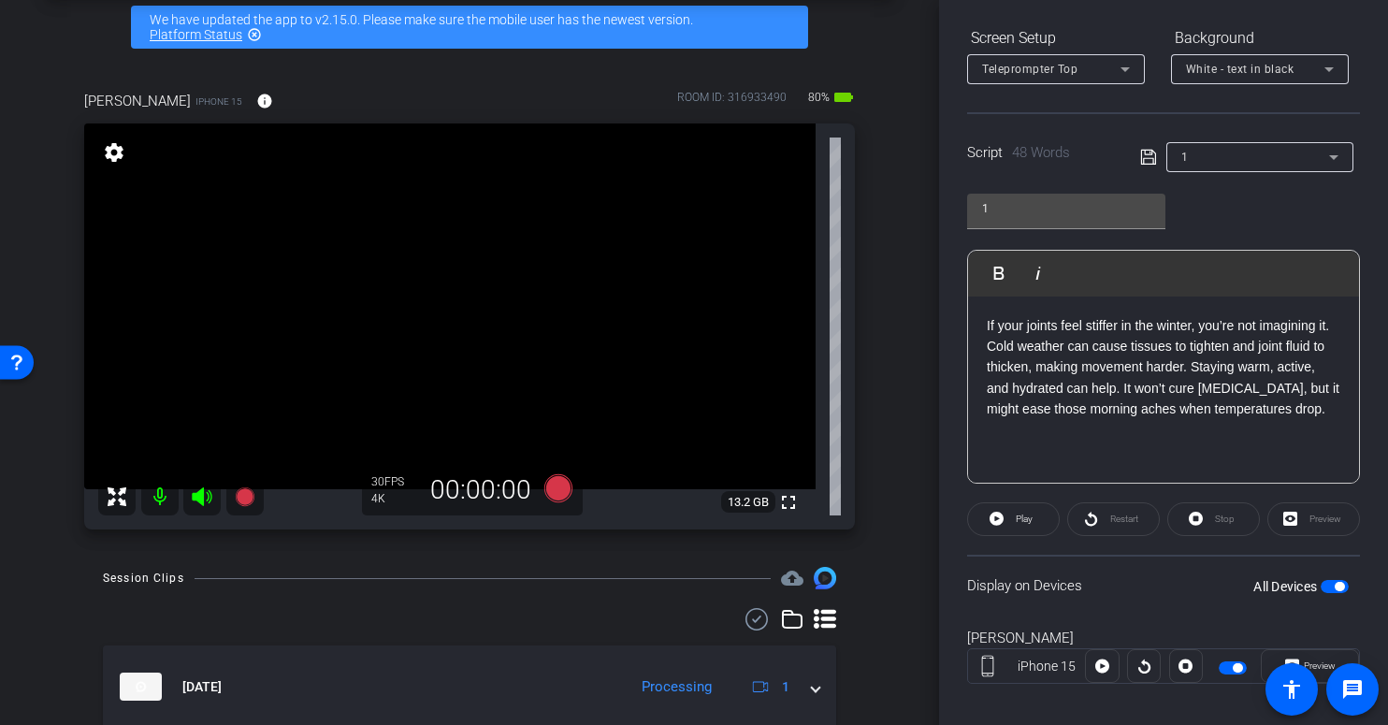
scroll to position [294, 0]
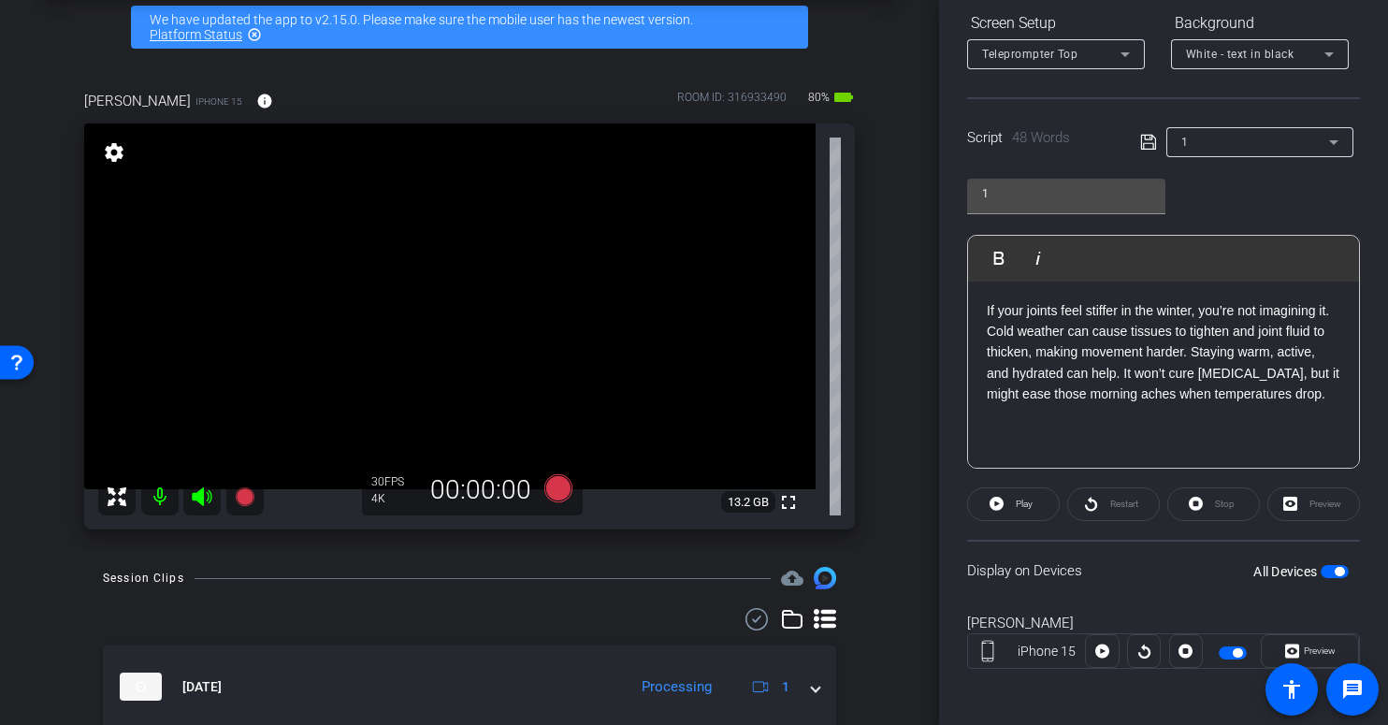
click at [1202, 353] on p "If your joints feel stiffer in the winter, you’re not imagining it. Cold weathe…" at bounding box center [1164, 352] width 354 height 105
click at [1214, 375] on p "If your joints feel stiffer in the winter, you’re not imagining it. Cold weathe…" at bounding box center [1164, 352] width 354 height 105
click at [1241, 395] on p "If your joints feel stiffer in the winter, you’re not imagining it. Cold weathe…" at bounding box center [1164, 352] width 354 height 105
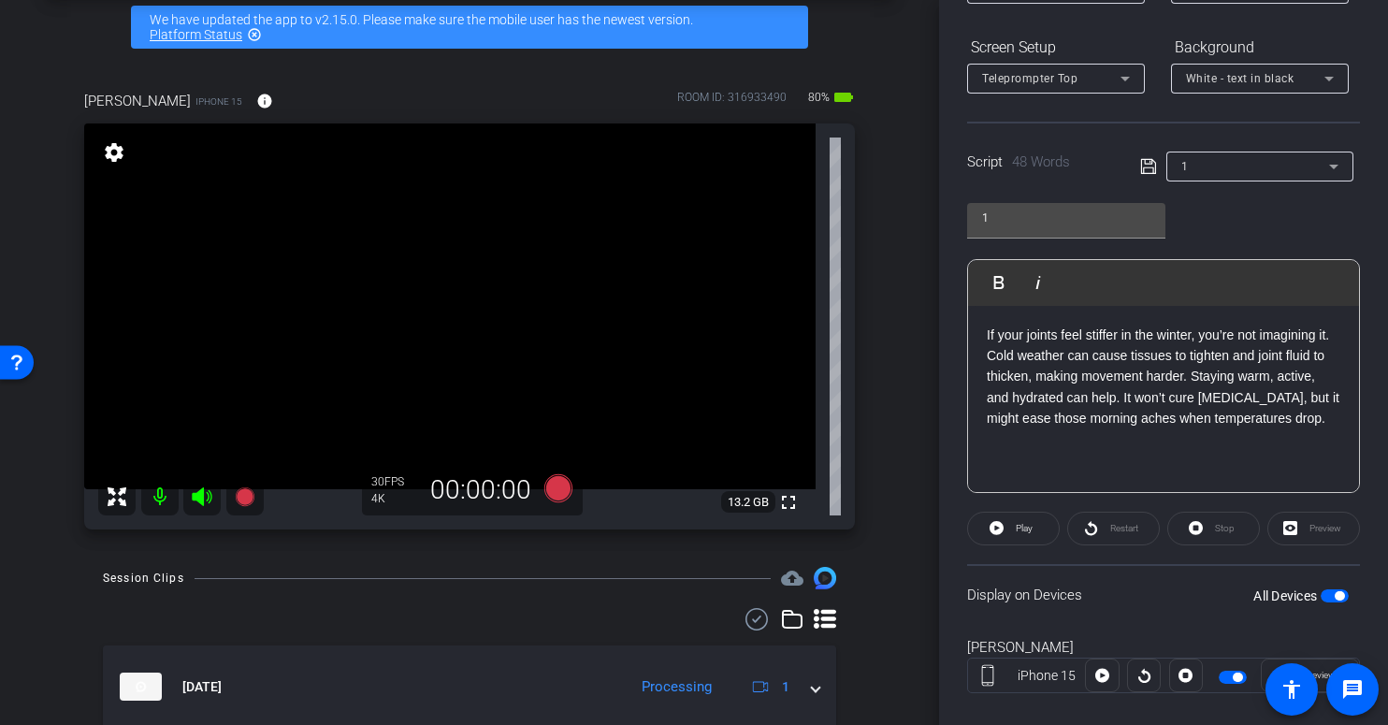
scroll to position [265, 0]
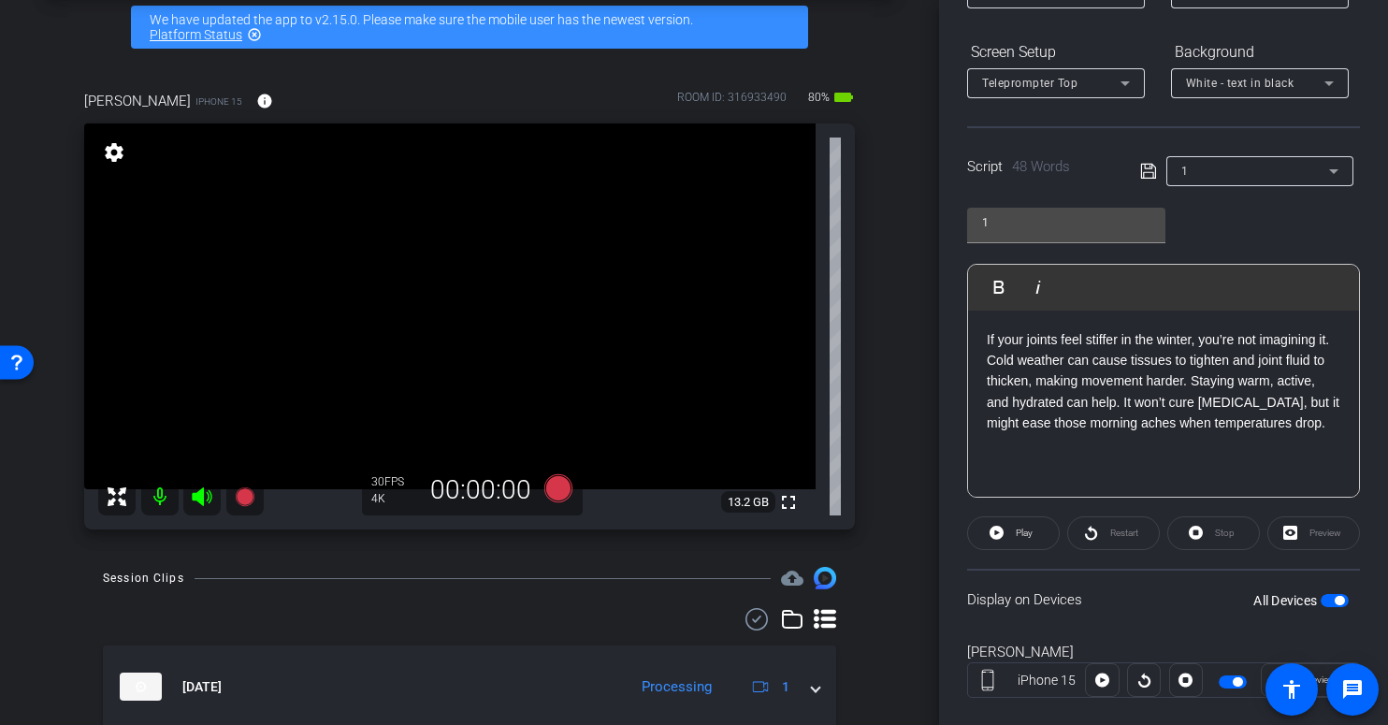
click at [1328, 592] on div "All Devices" at bounding box center [1300, 600] width 95 height 19
click at [1328, 595] on span "button" at bounding box center [1335, 600] width 28 height 13
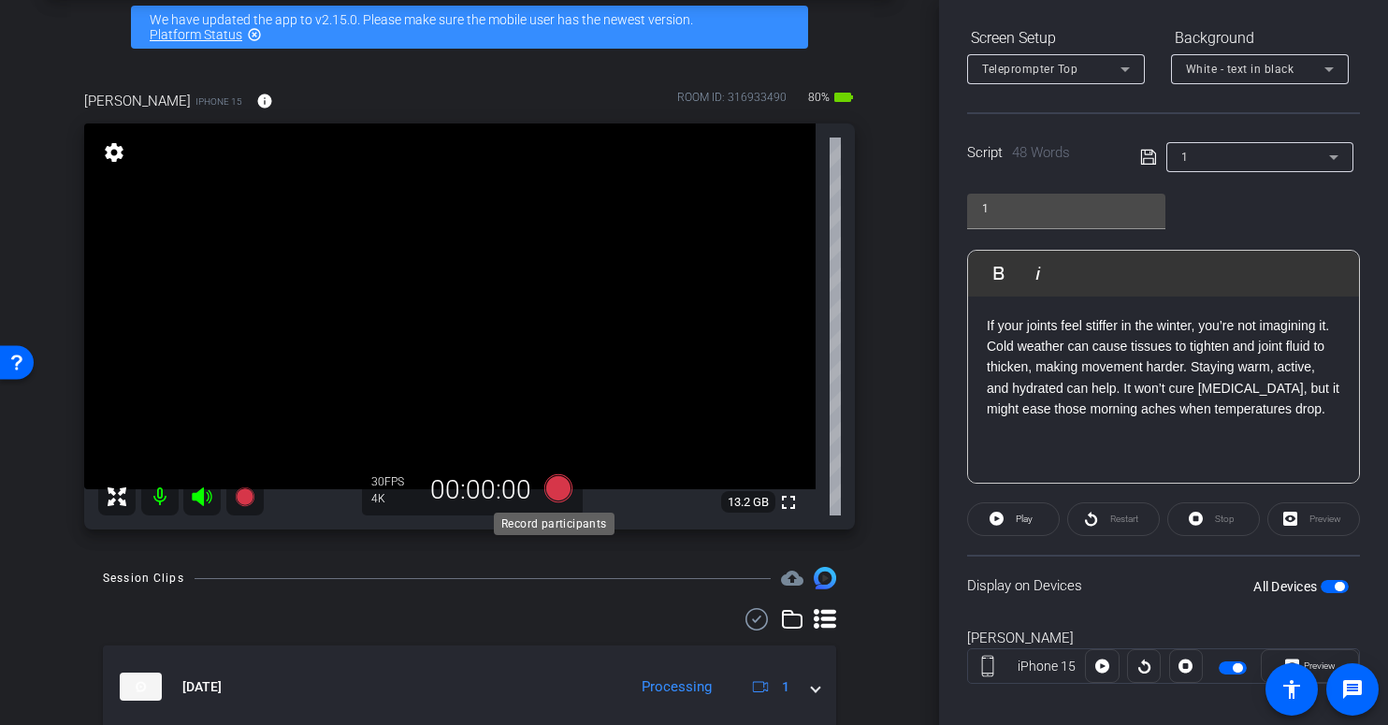
click at [550, 491] on icon at bounding box center [558, 488] width 28 height 28
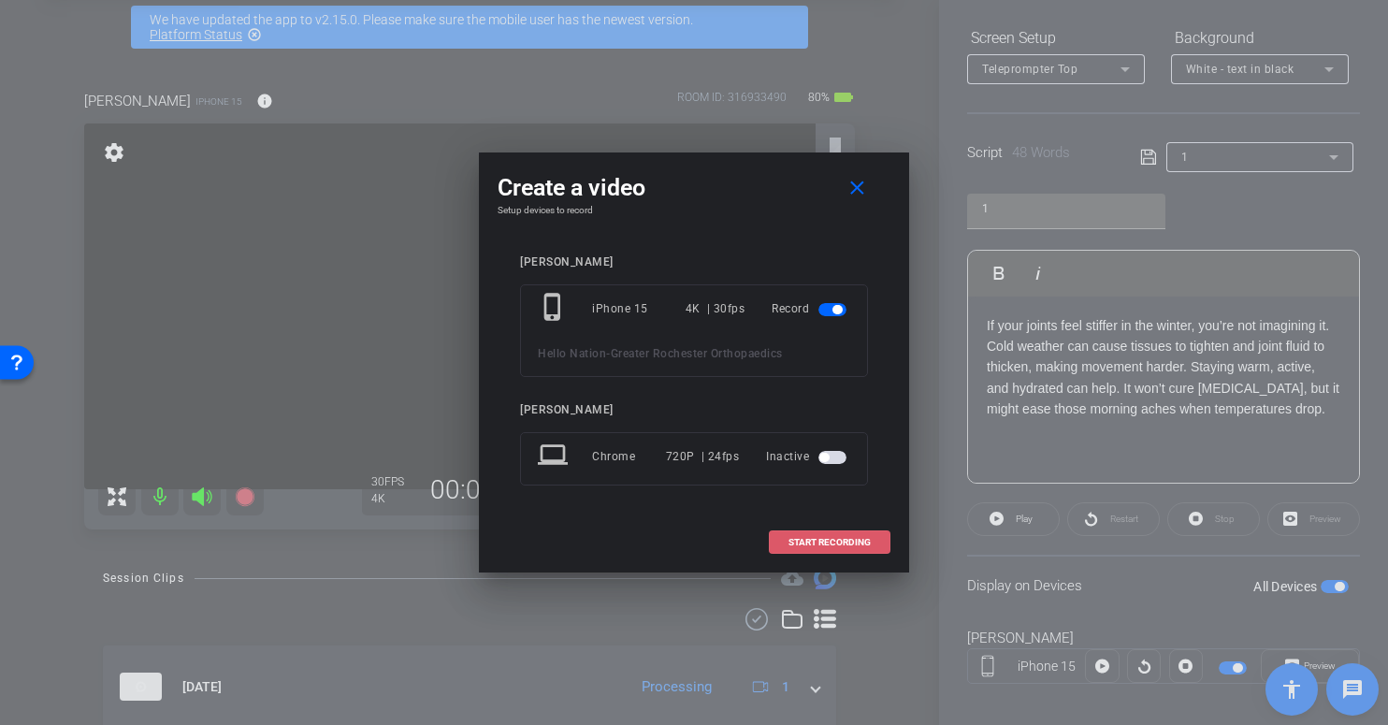
click at [818, 543] on span "START RECORDING" at bounding box center [830, 542] width 82 height 9
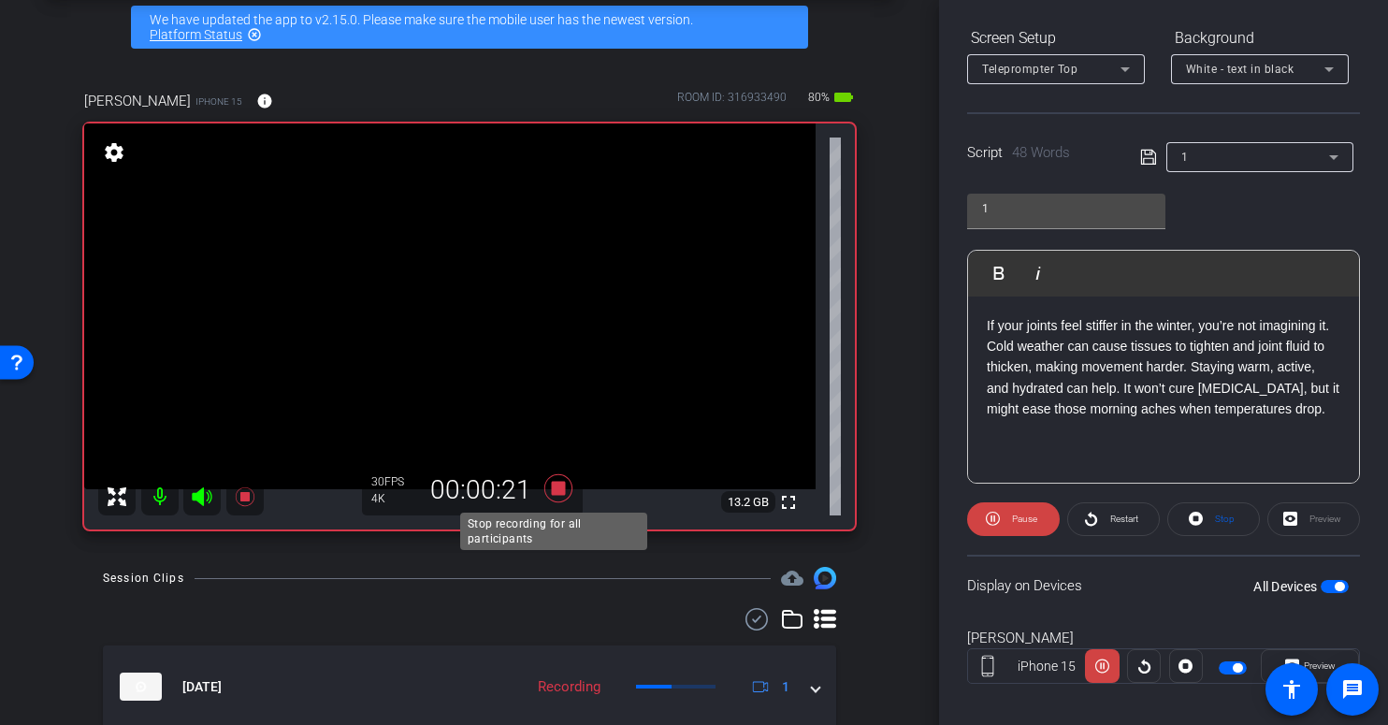
click at [553, 491] on icon at bounding box center [558, 488] width 28 height 28
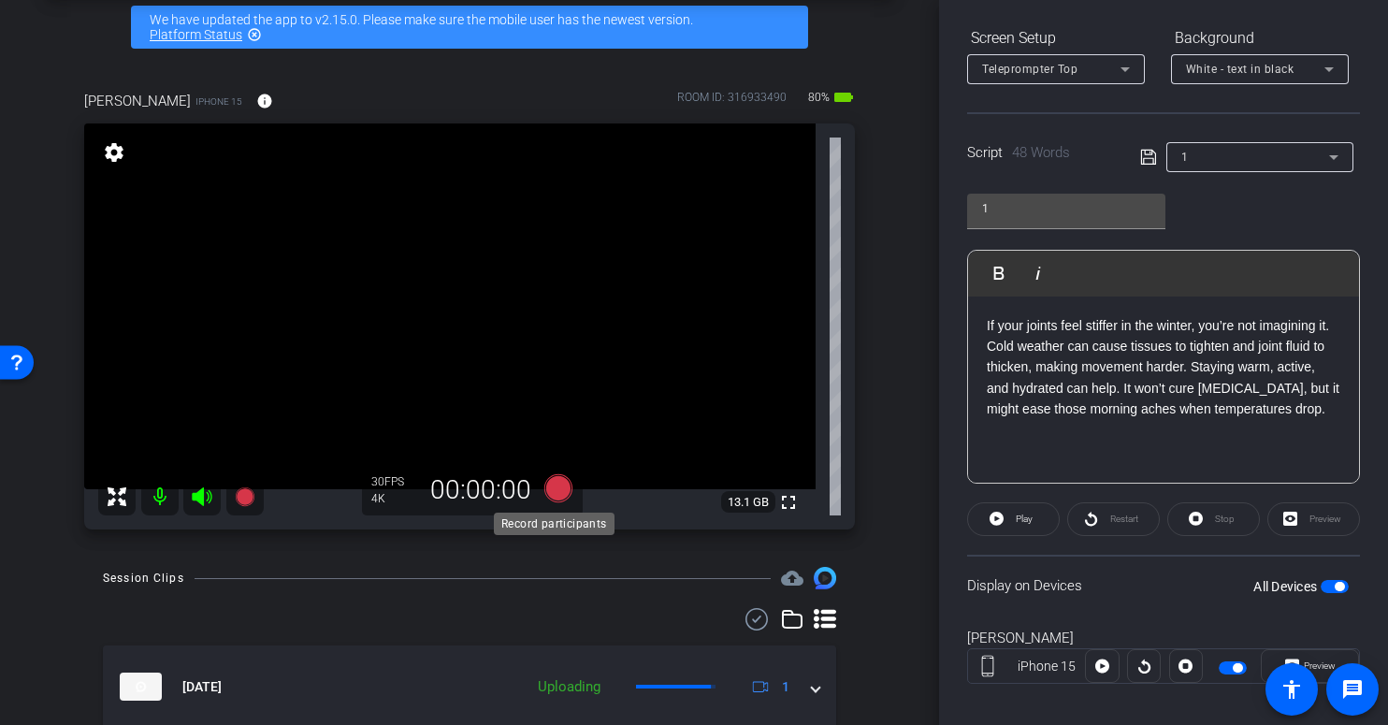
click at [551, 491] on icon at bounding box center [558, 488] width 28 height 28
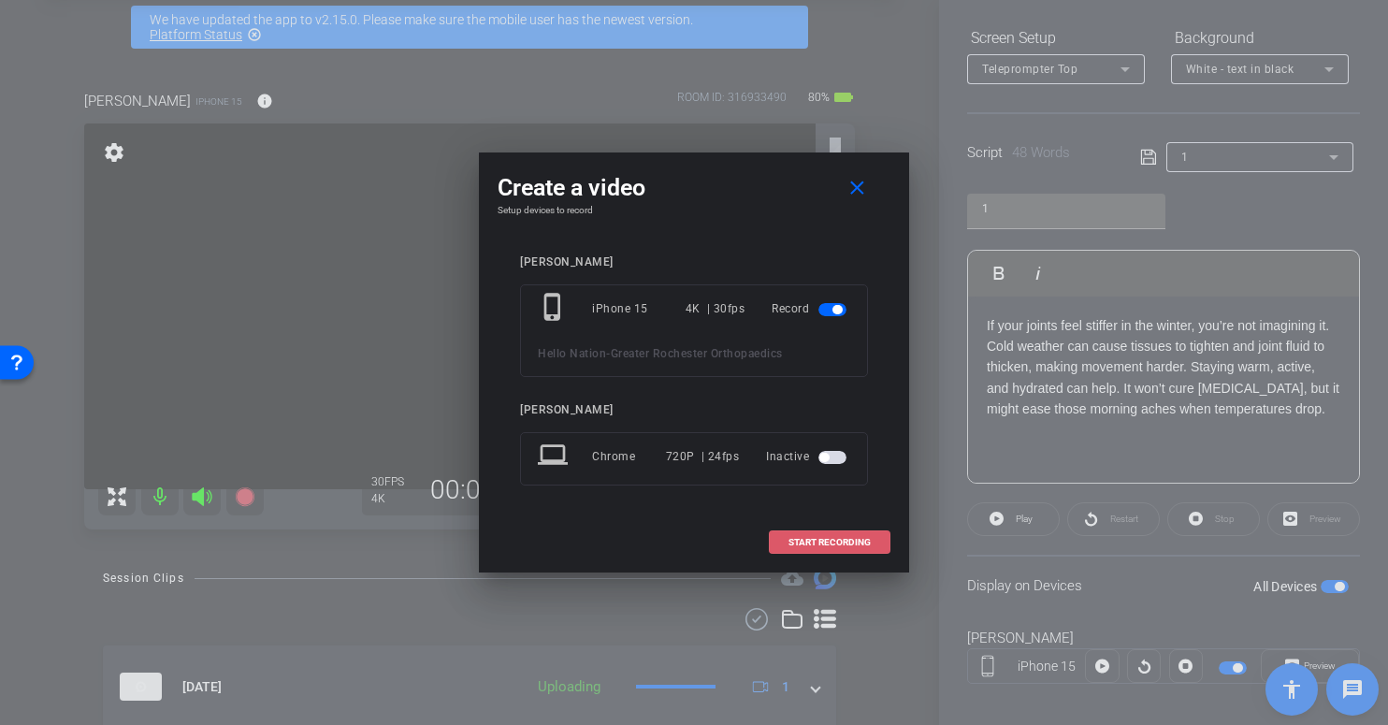
click at [835, 543] on span "START RECORDING" at bounding box center [830, 542] width 82 height 9
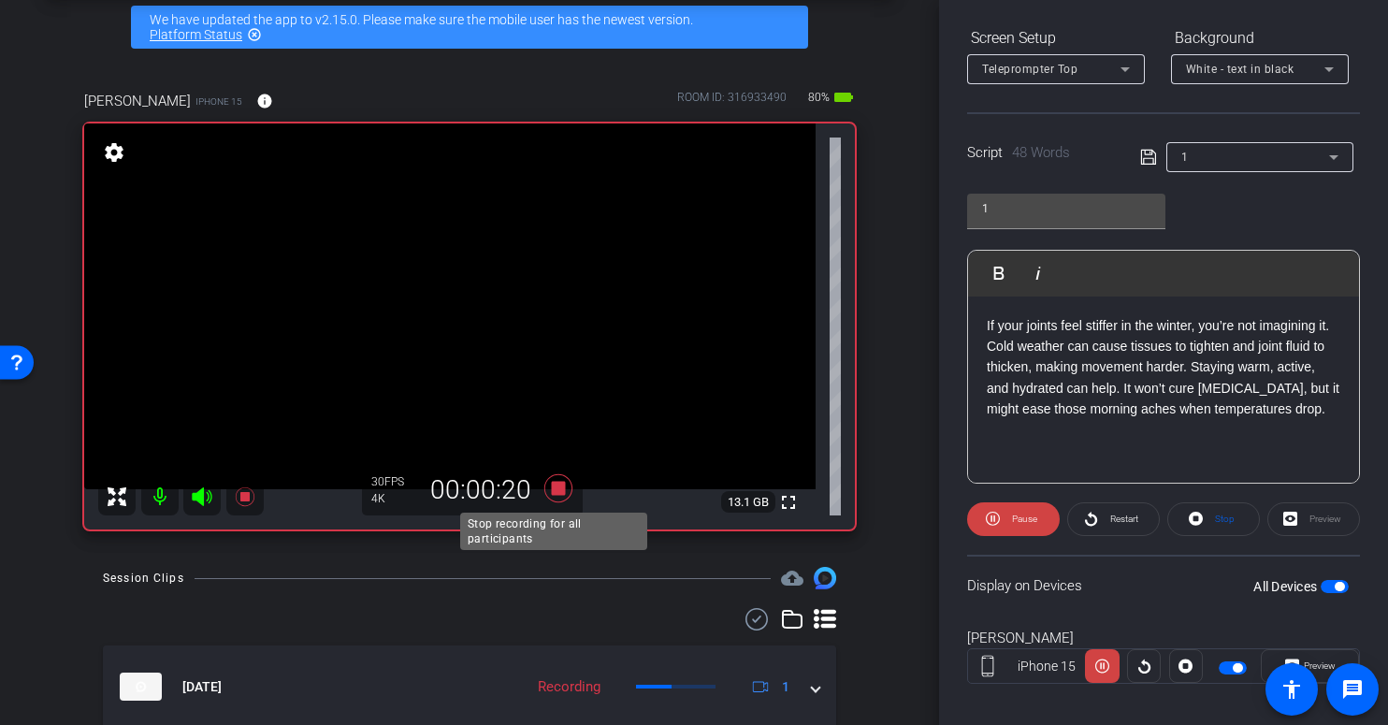
click at [554, 490] on icon at bounding box center [558, 488] width 28 height 28
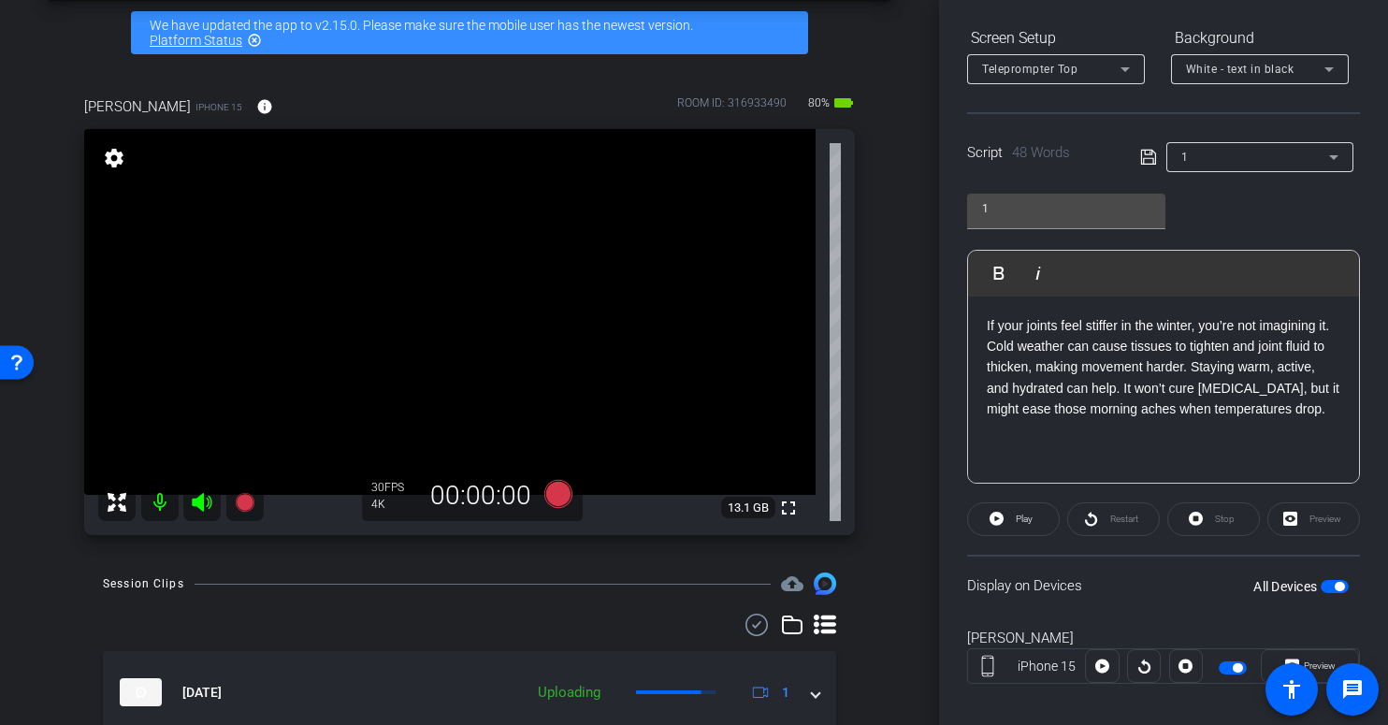
scroll to position [68, 0]
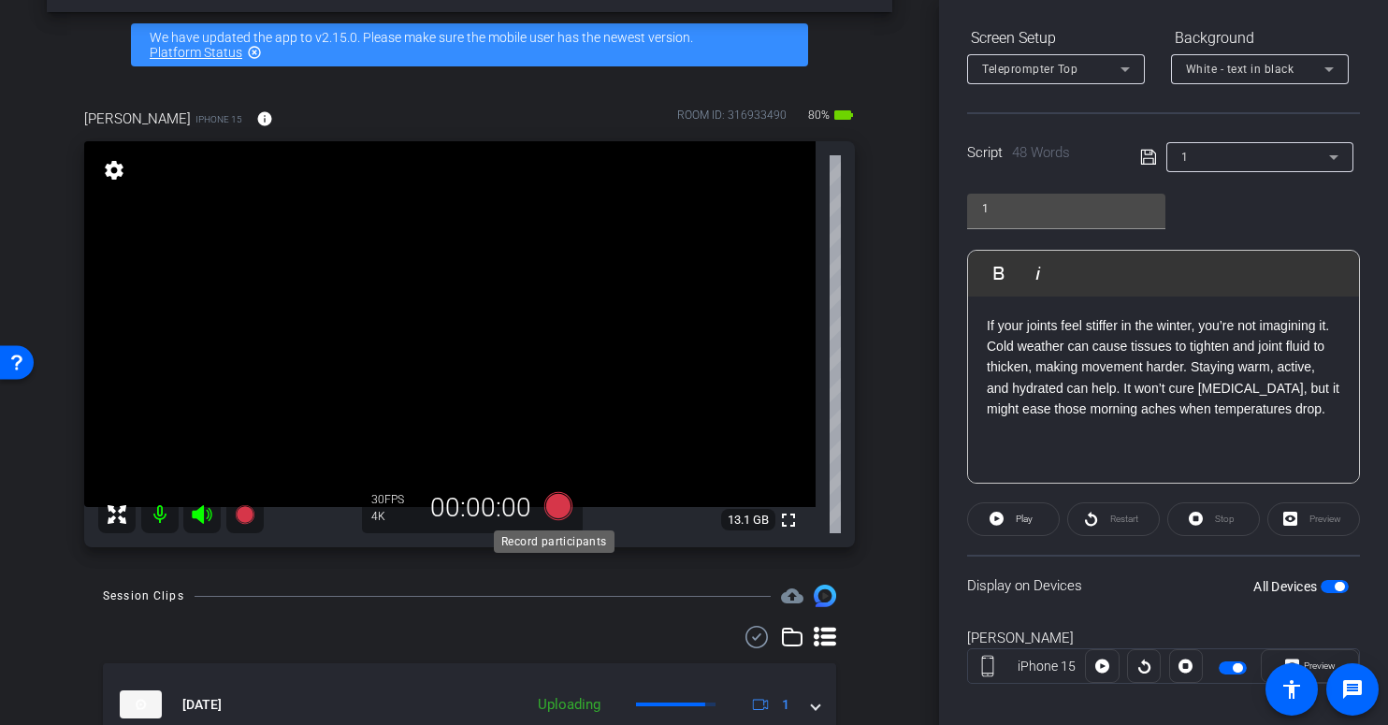
click at [555, 505] on icon at bounding box center [558, 506] width 28 height 28
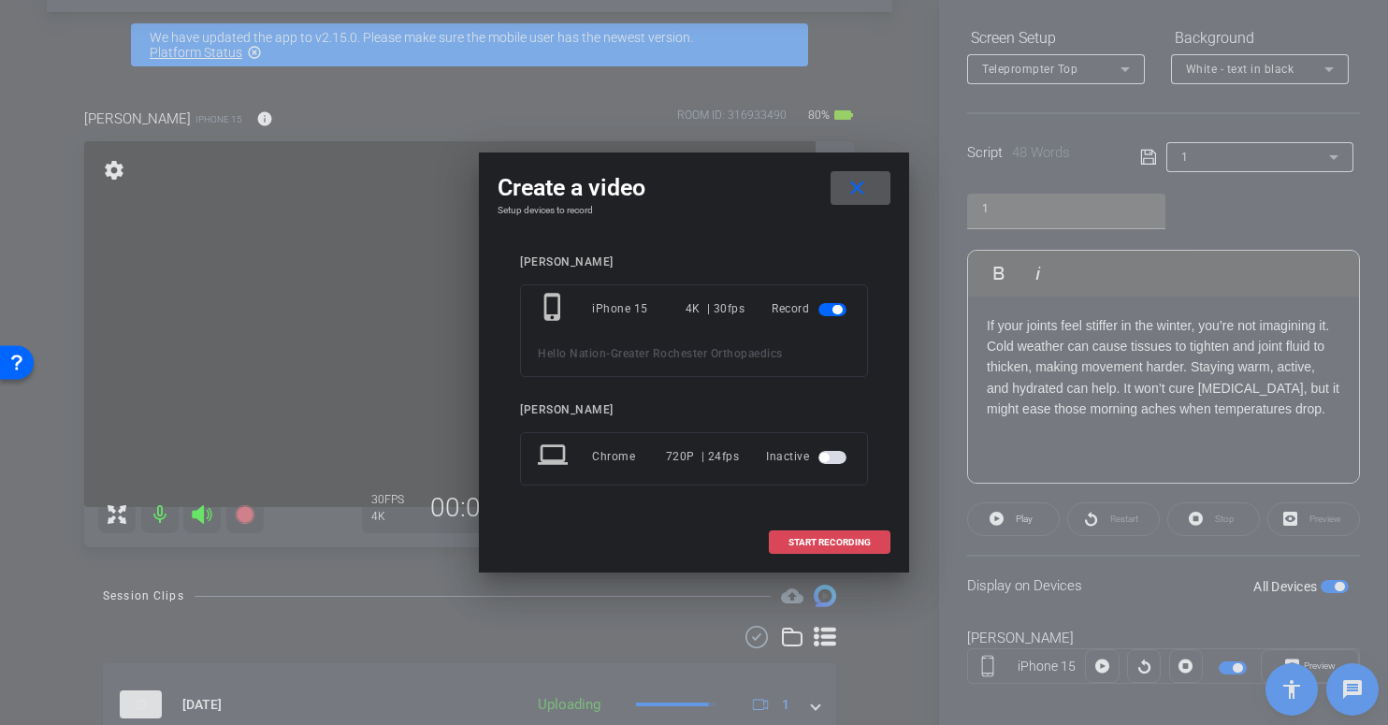
click at [806, 542] on span "START RECORDING" at bounding box center [830, 542] width 82 height 9
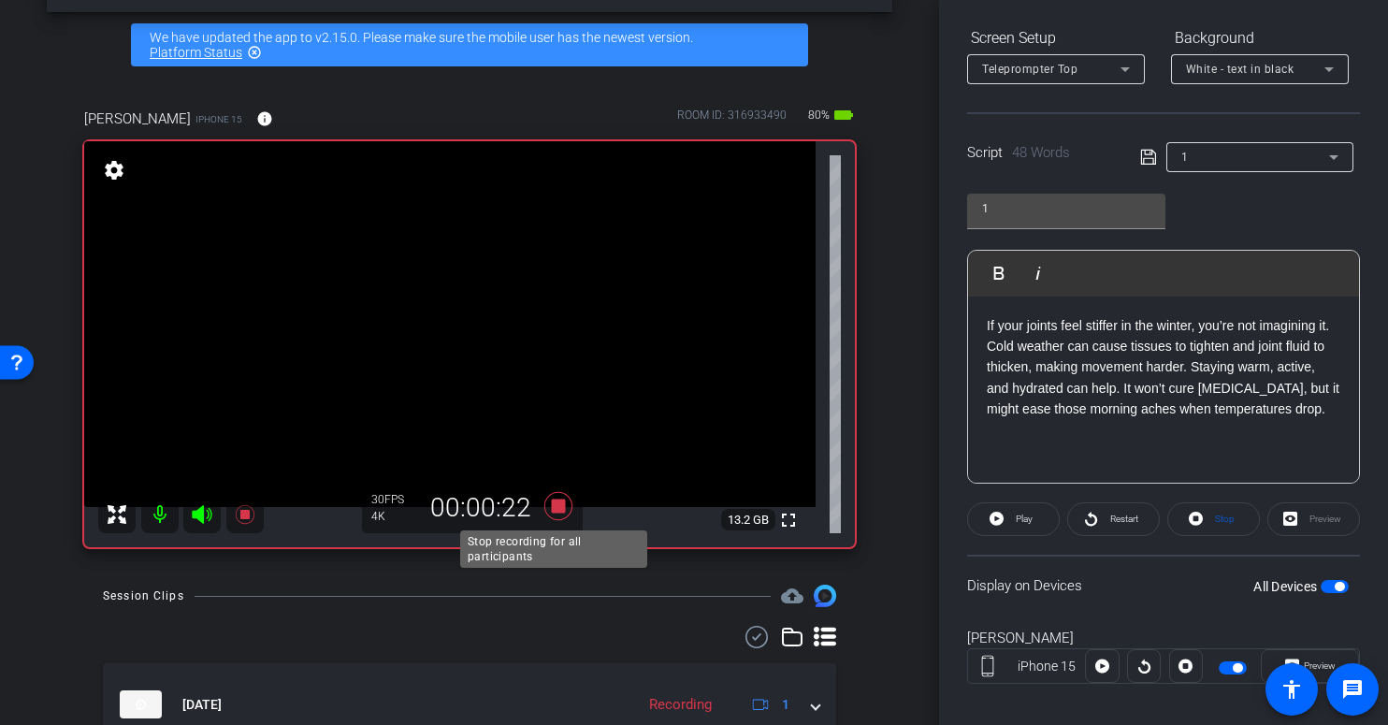
click at [551, 507] on icon at bounding box center [558, 506] width 28 height 28
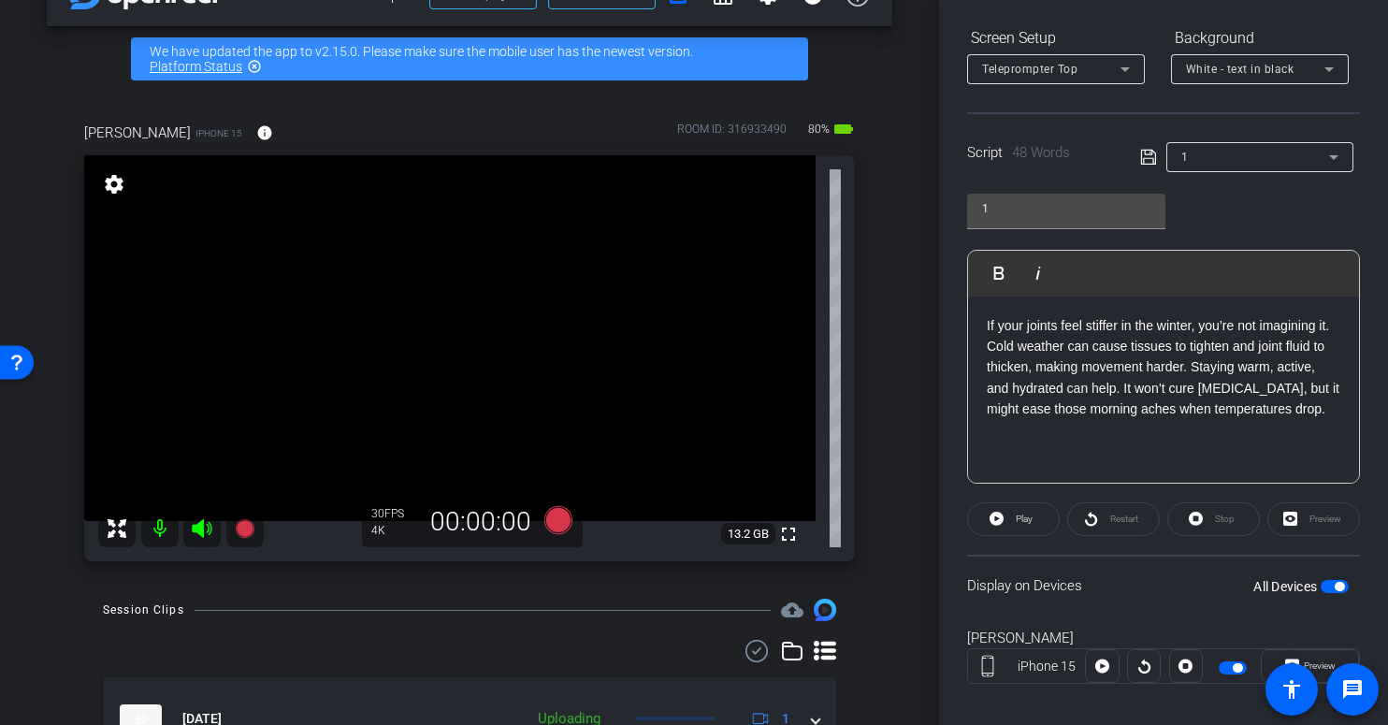
scroll to position [0, 0]
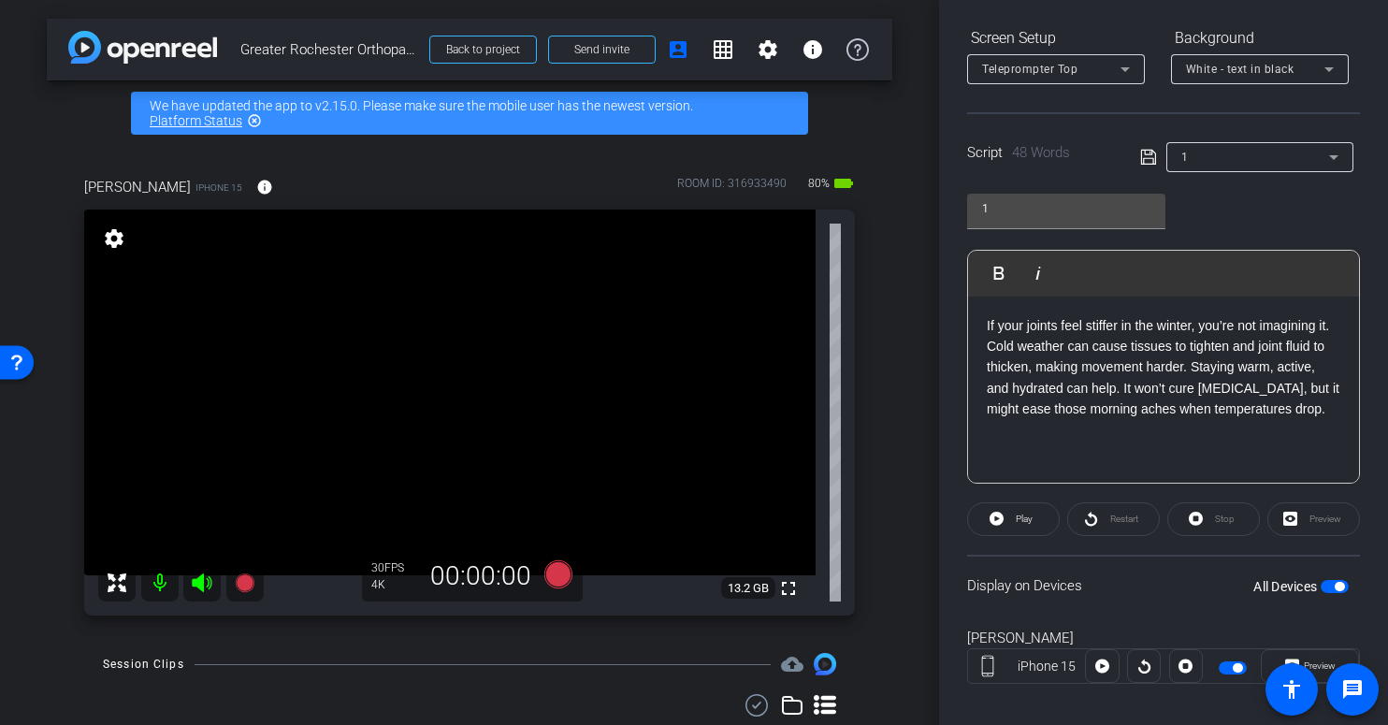
click at [1301, 413] on p "If your joints feel stiffer in the winter, you’re not imagining it. Cold weathe…" at bounding box center [1164, 367] width 354 height 105
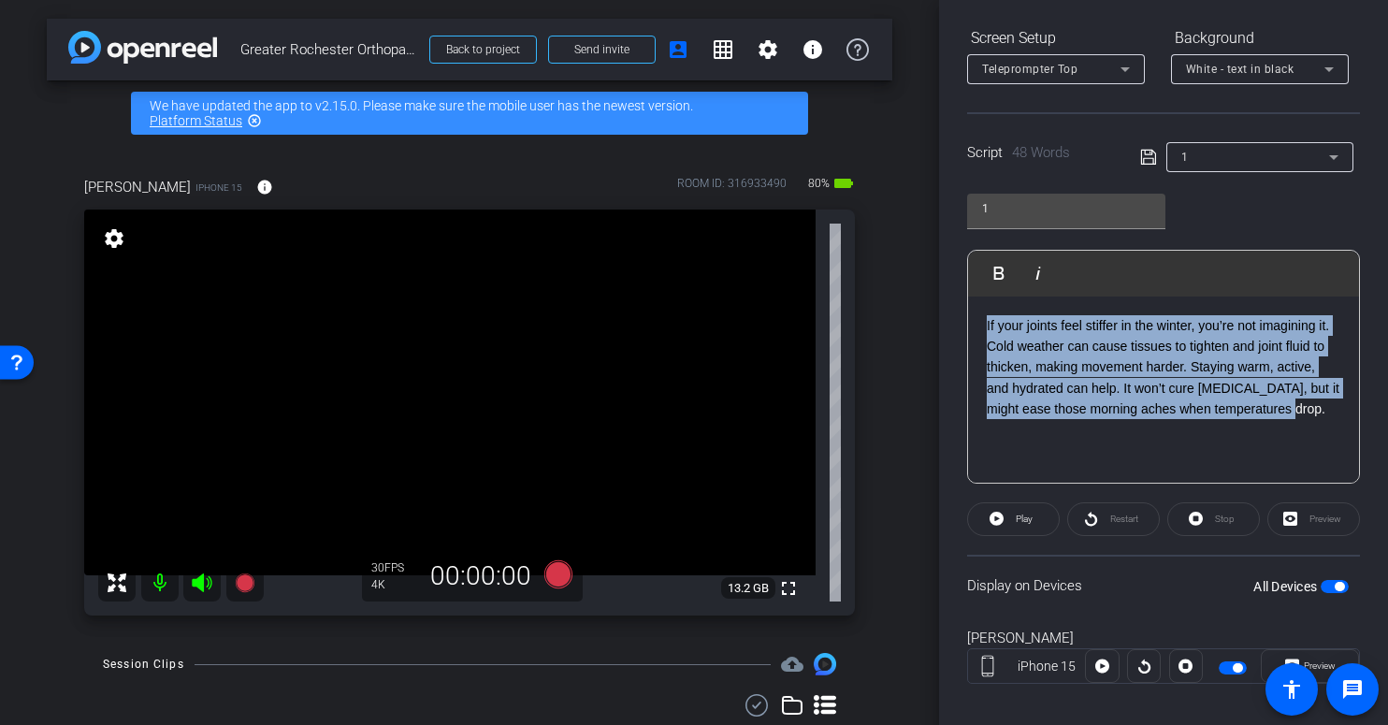
drag, startPoint x: 1301, startPoint y: 413, endPoint x: 967, endPoint y: 307, distance: 350.6
click at [968, 307] on div "If your joints feel stiffer in the winter, you’re not imagining it. Cold weathe…" at bounding box center [1163, 390] width 391 height 187
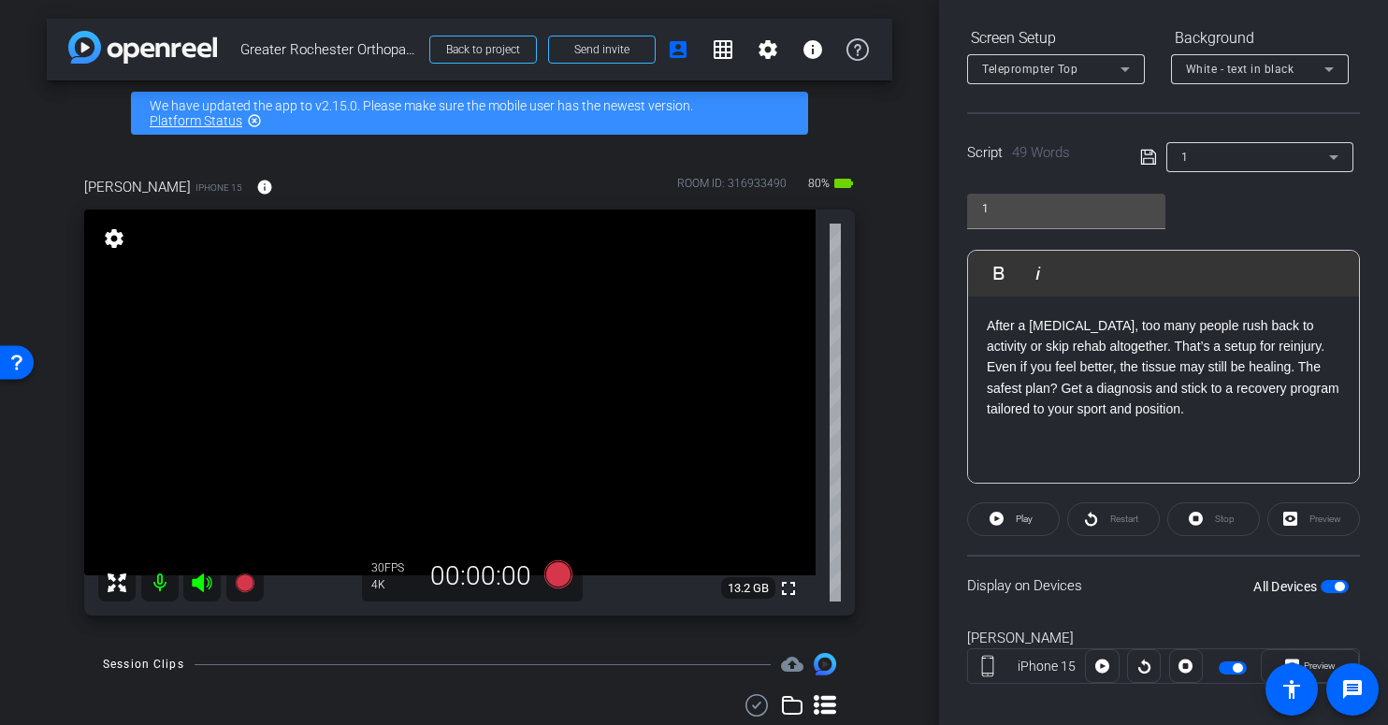
click at [1142, 158] on icon at bounding box center [1147, 157] width 15 height 15
click at [1199, 410] on p "After a sports injury, too many people rush back to activity or skip rehab alto…" at bounding box center [1164, 367] width 354 height 105
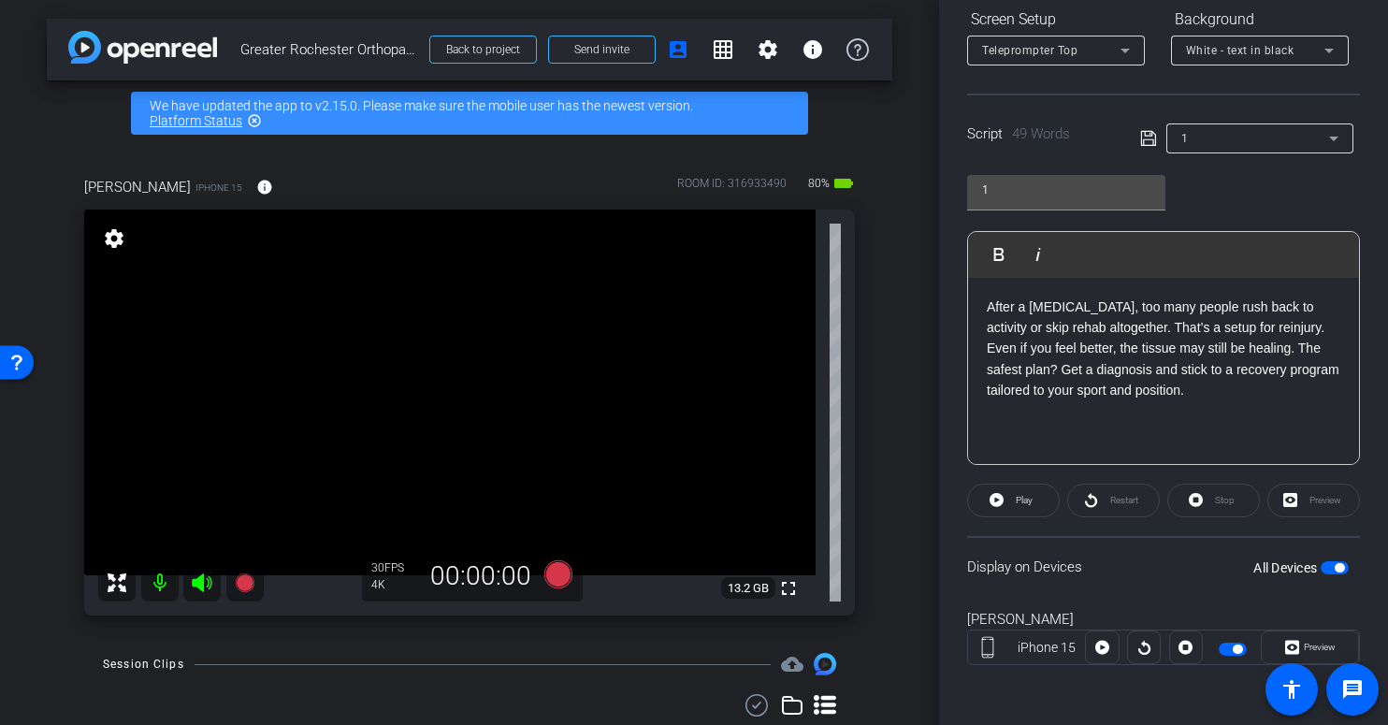
click at [1257, 433] on div "After a sports injury, too many people rush back to activity or skip rehab alto…" at bounding box center [1163, 371] width 391 height 187
click at [1335, 566] on span "button" at bounding box center [1339, 567] width 9 height 9
click at [1145, 139] on icon at bounding box center [1147, 138] width 15 height 15
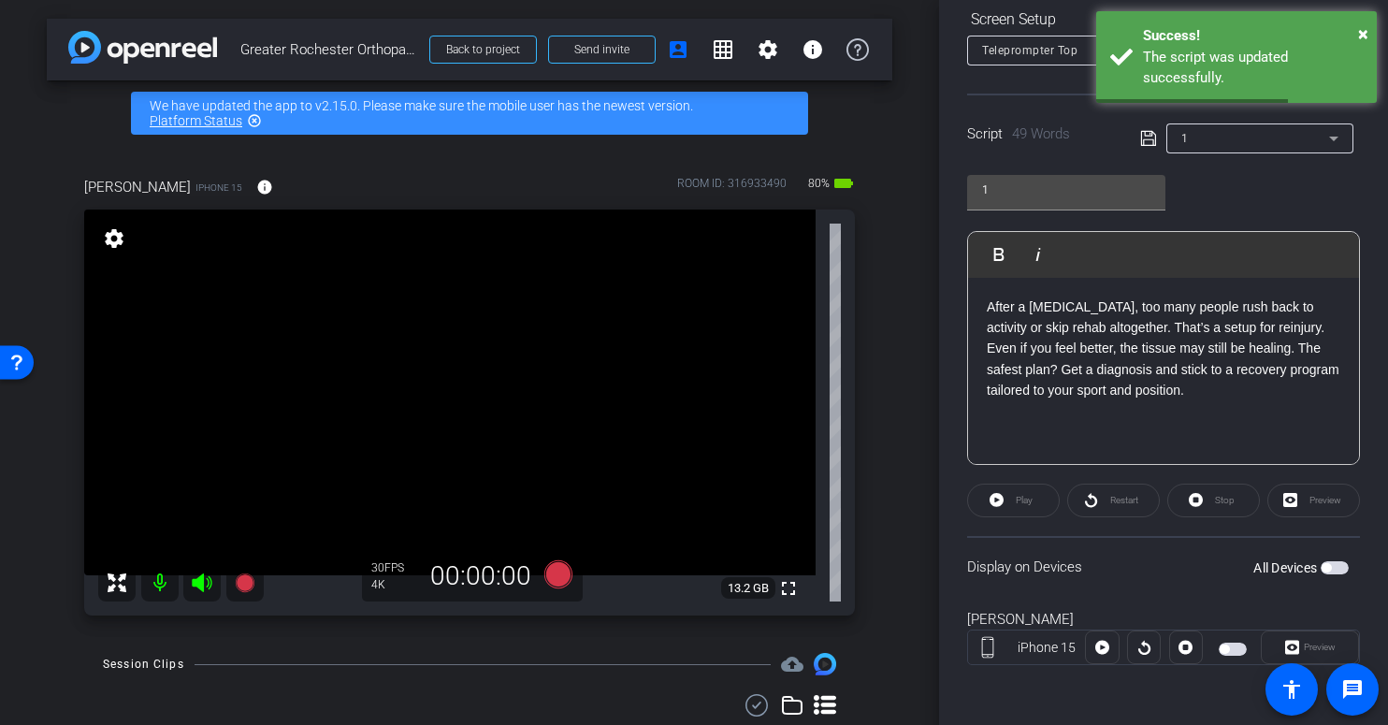
click at [1324, 568] on span "button" at bounding box center [1335, 567] width 28 height 13
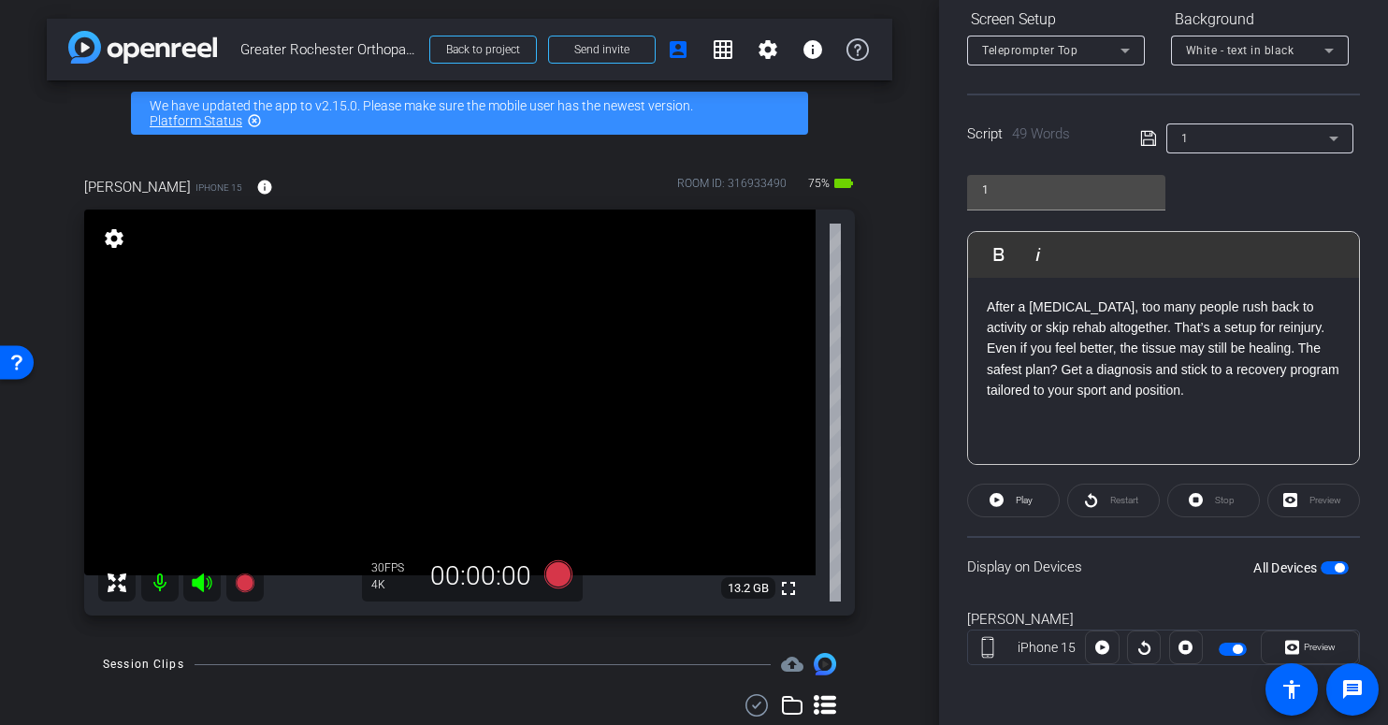
click at [1197, 394] on p "After a sports injury, too many people rush back to activity or skip rehab alto…" at bounding box center [1164, 349] width 354 height 105
click at [1164, 384] on p "After a sports injury, too many people rush back to activity or skip rehab alto…" at bounding box center [1164, 349] width 354 height 105
click at [1221, 364] on p "After a sports injury, too many people rush back to activity or skip rehab alto…" at bounding box center [1164, 349] width 354 height 105
click at [1196, 393] on p "After a sports injury, too many people rush back to activity or skip rehab alto…" at bounding box center [1164, 349] width 354 height 105
click at [1195, 364] on p "After a sports injury, too many people rush back to activity or skip rehab alto…" at bounding box center [1164, 349] width 354 height 105
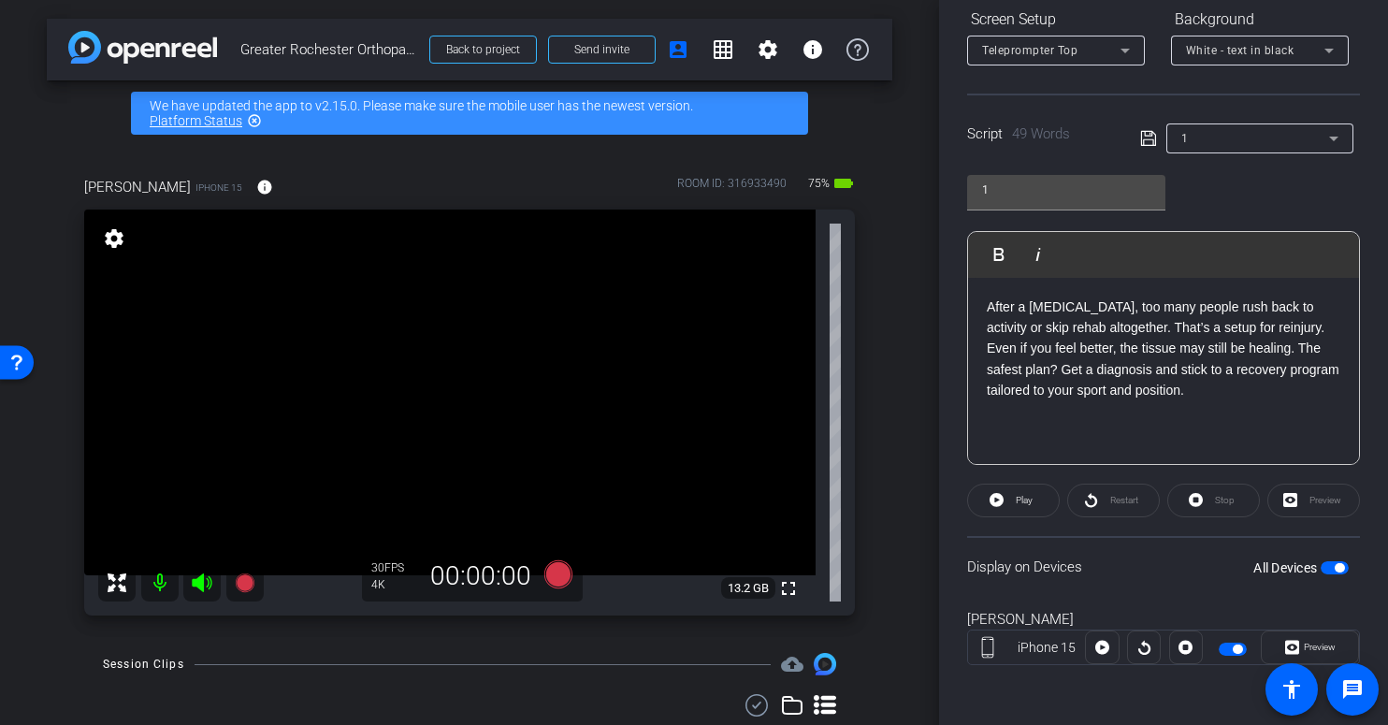
click at [1149, 364] on p "After a sports injury, too many people rush back to activity or skip rehab alto…" at bounding box center [1164, 349] width 354 height 105
click at [1210, 369] on p "After a sports injury, too many people rush back to activity or skip rehab alto…" at bounding box center [1164, 349] width 354 height 105
click at [1212, 398] on p "After a sports injury, too many people rush back to activity or skip rehab alto…" at bounding box center [1164, 349] width 354 height 105
click at [1161, 391] on p "After a sports injury, too many people rush back to activity or skip rehab alto…" at bounding box center [1164, 349] width 354 height 105
click at [1188, 390] on p "After a sports injury, too many people rush back to activity or skip rehab alto…" at bounding box center [1164, 349] width 354 height 105
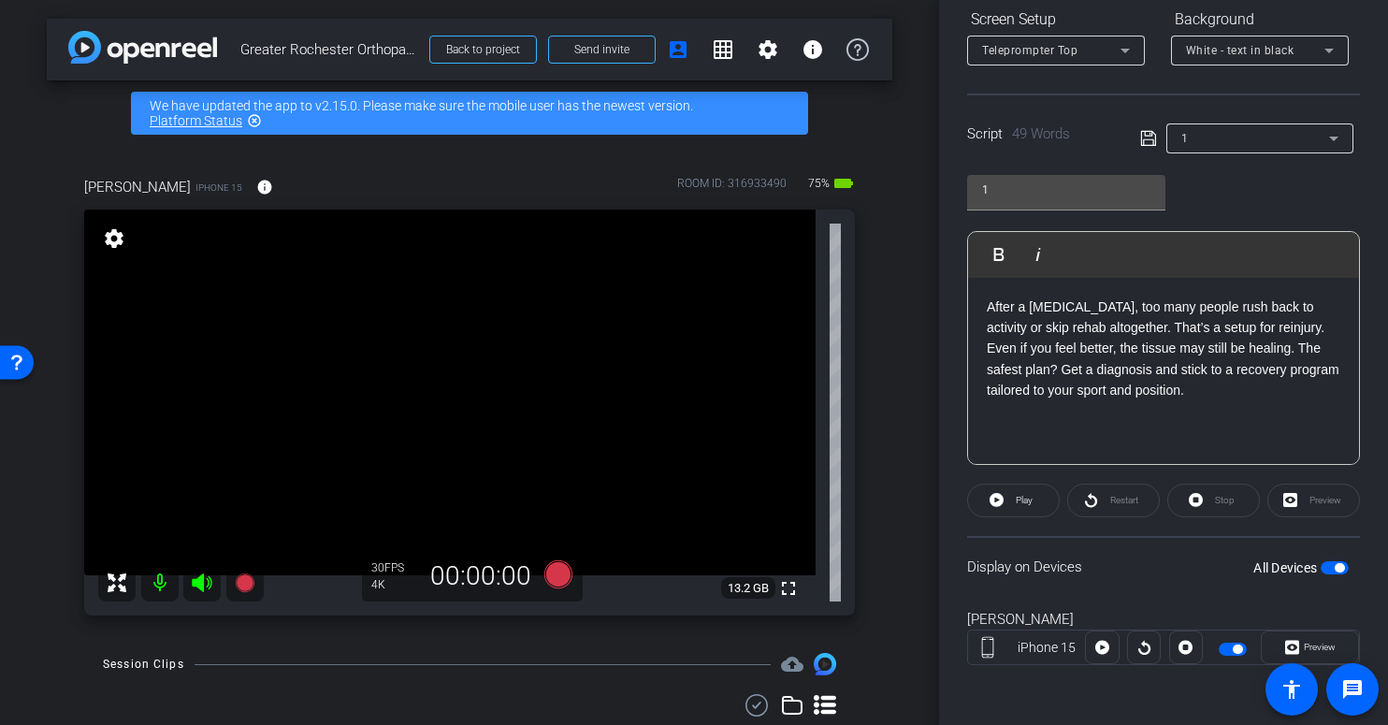
click at [553, 577] on icon at bounding box center [558, 574] width 28 height 28
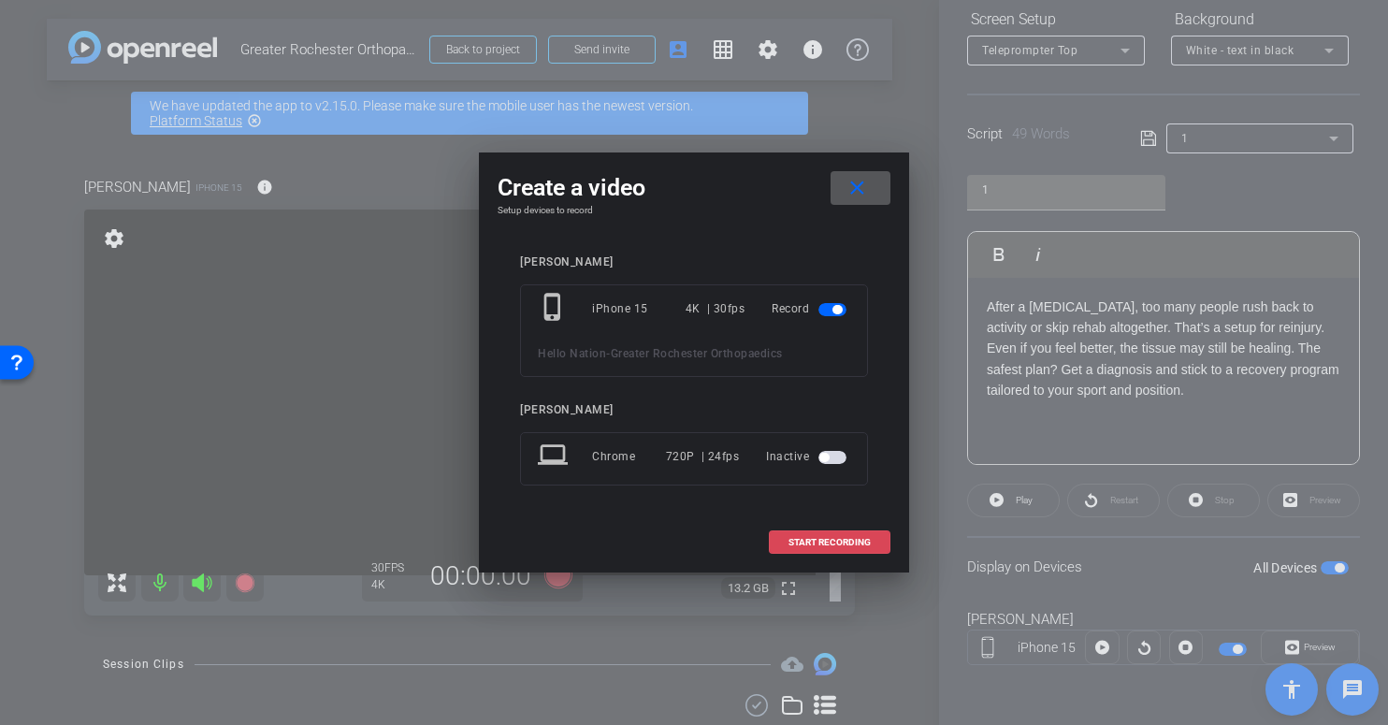
click at [837, 543] on span "START RECORDING" at bounding box center [830, 542] width 82 height 9
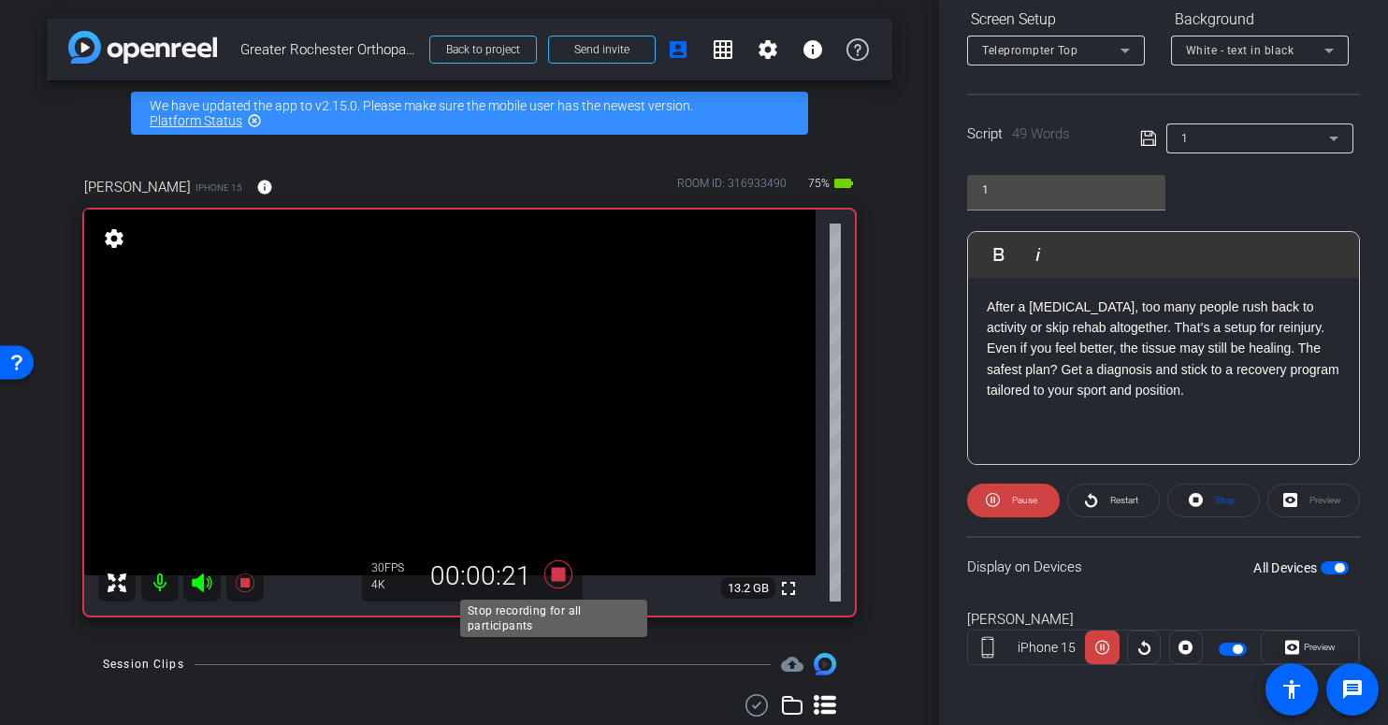
click at [555, 576] on icon at bounding box center [558, 574] width 28 height 28
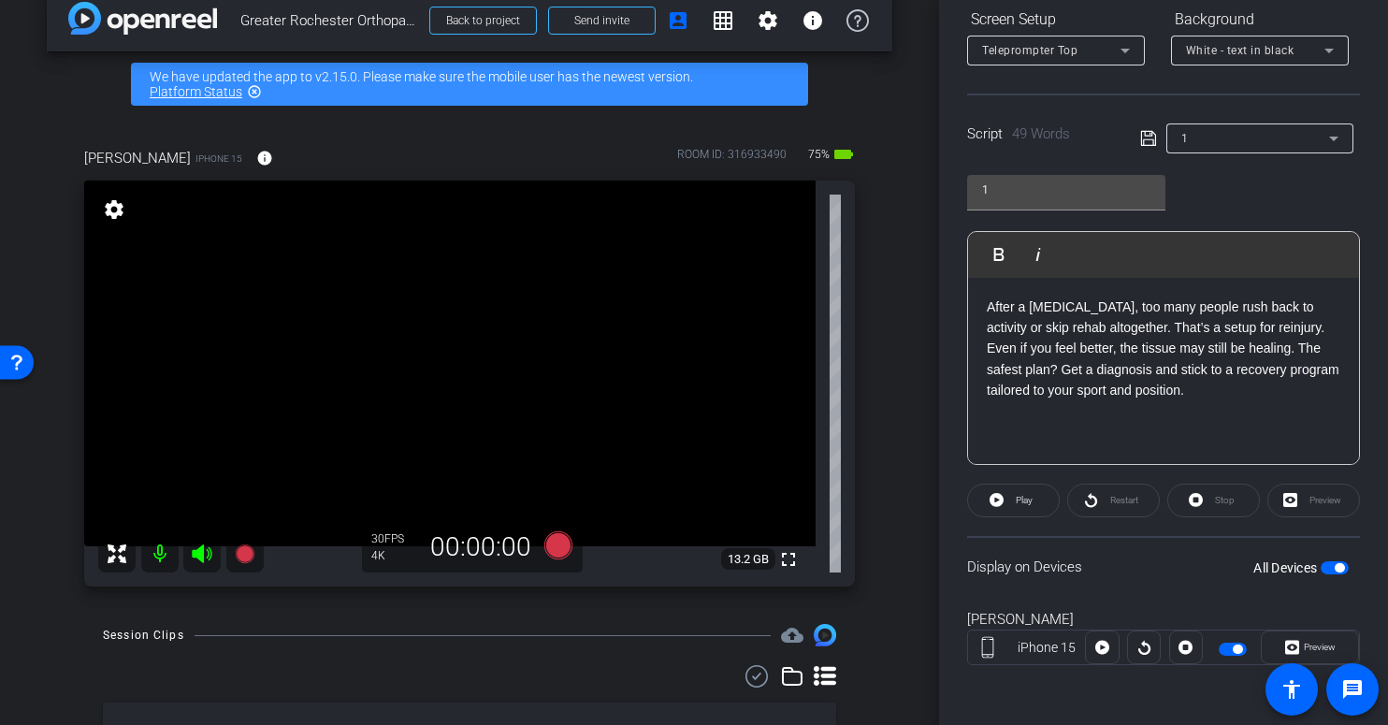
scroll to position [37, 0]
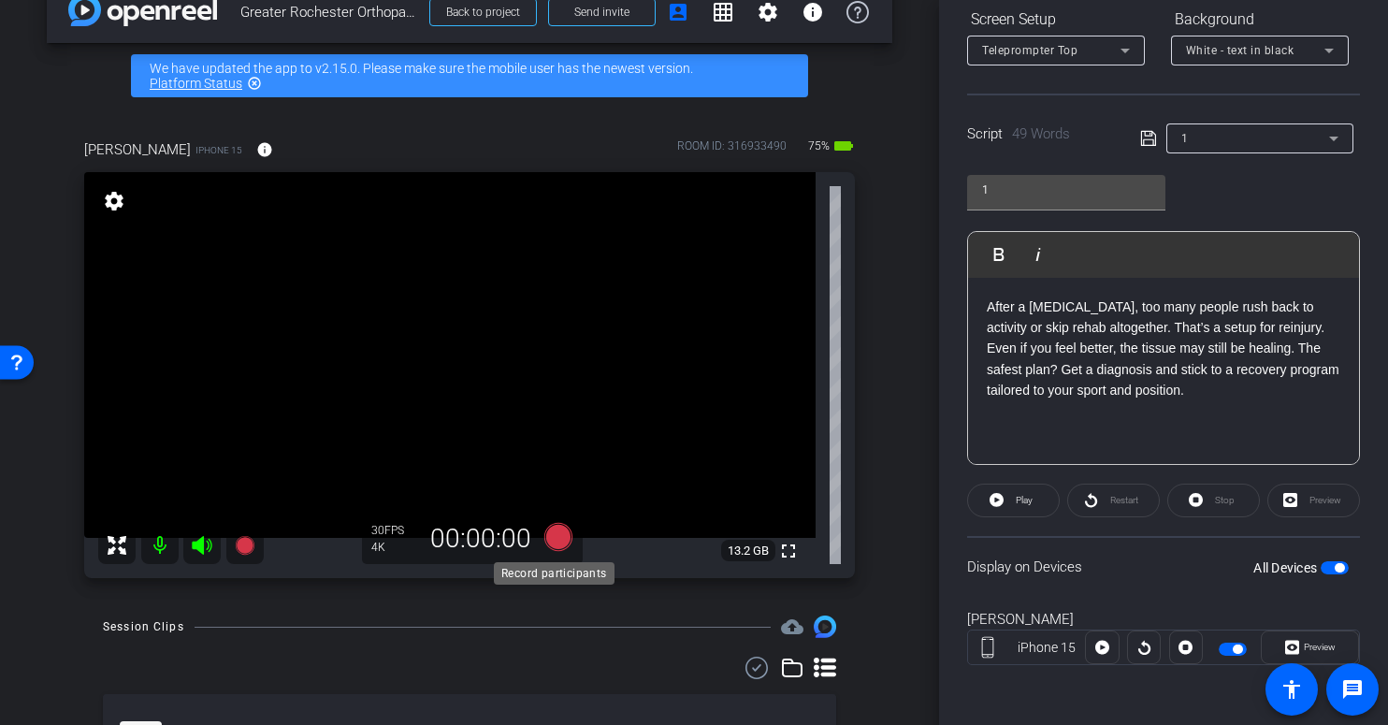
click at [553, 539] on icon at bounding box center [558, 537] width 28 height 28
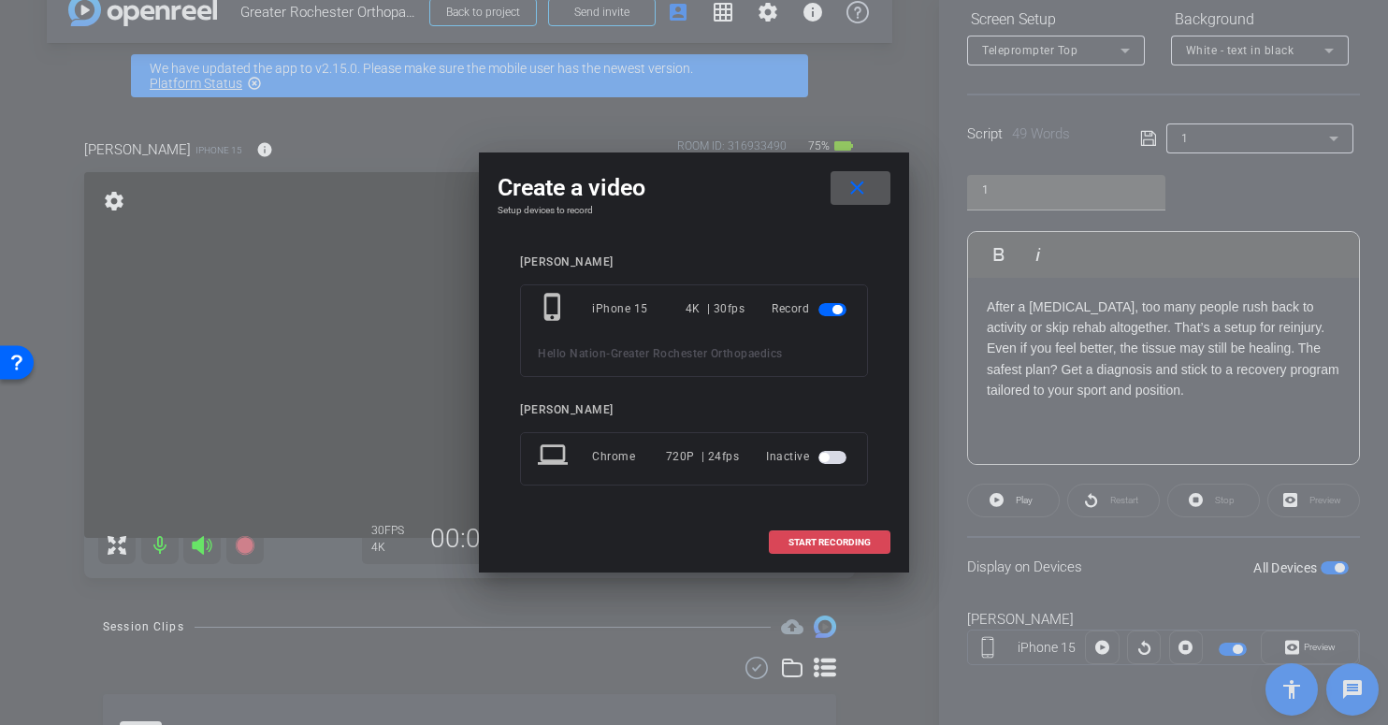
click at [863, 544] on span "START RECORDING" at bounding box center [830, 542] width 82 height 9
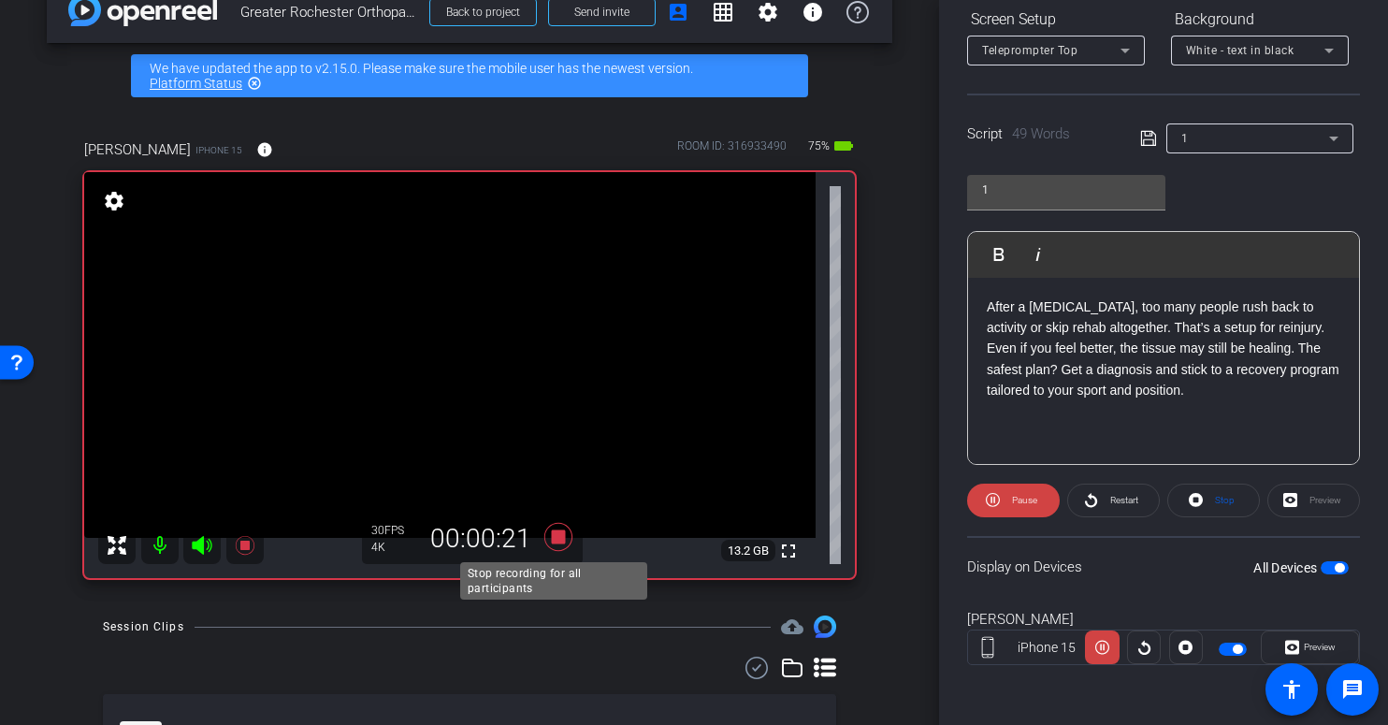
click at [551, 541] on icon at bounding box center [558, 537] width 28 height 28
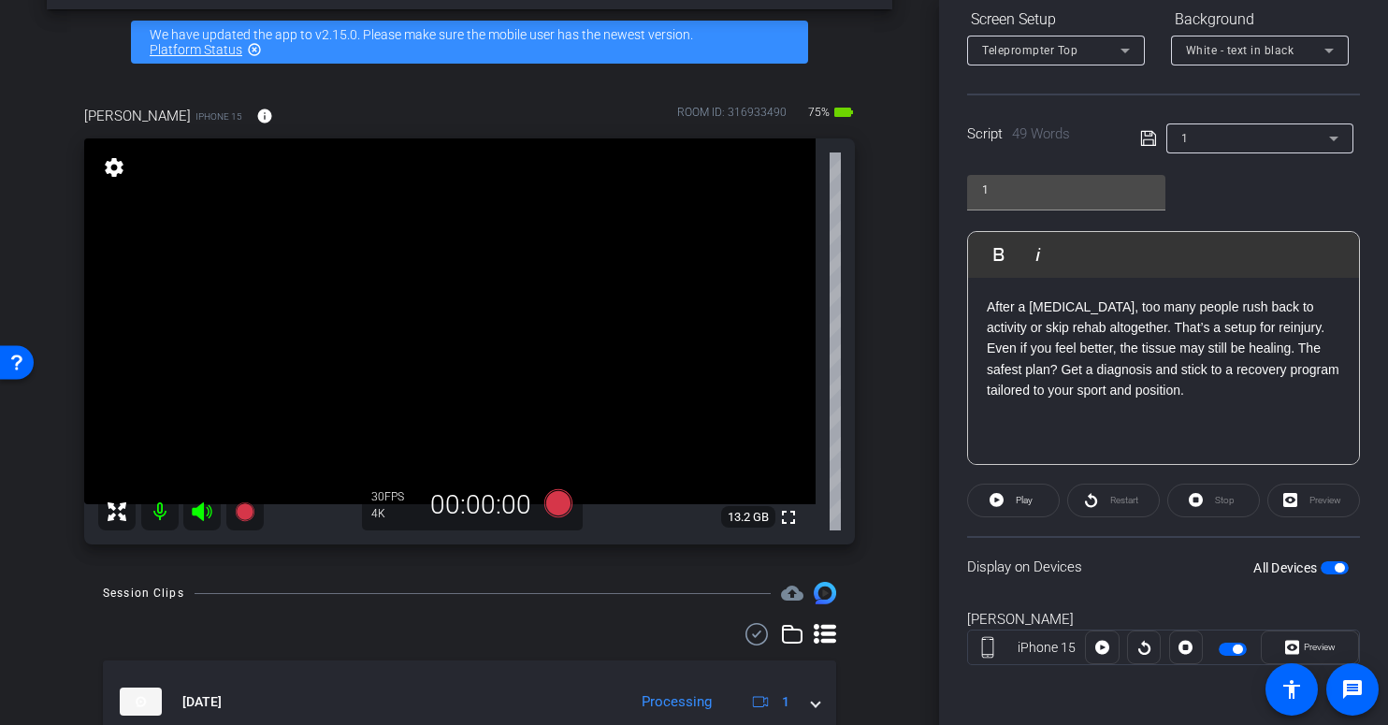
scroll to position [68, 0]
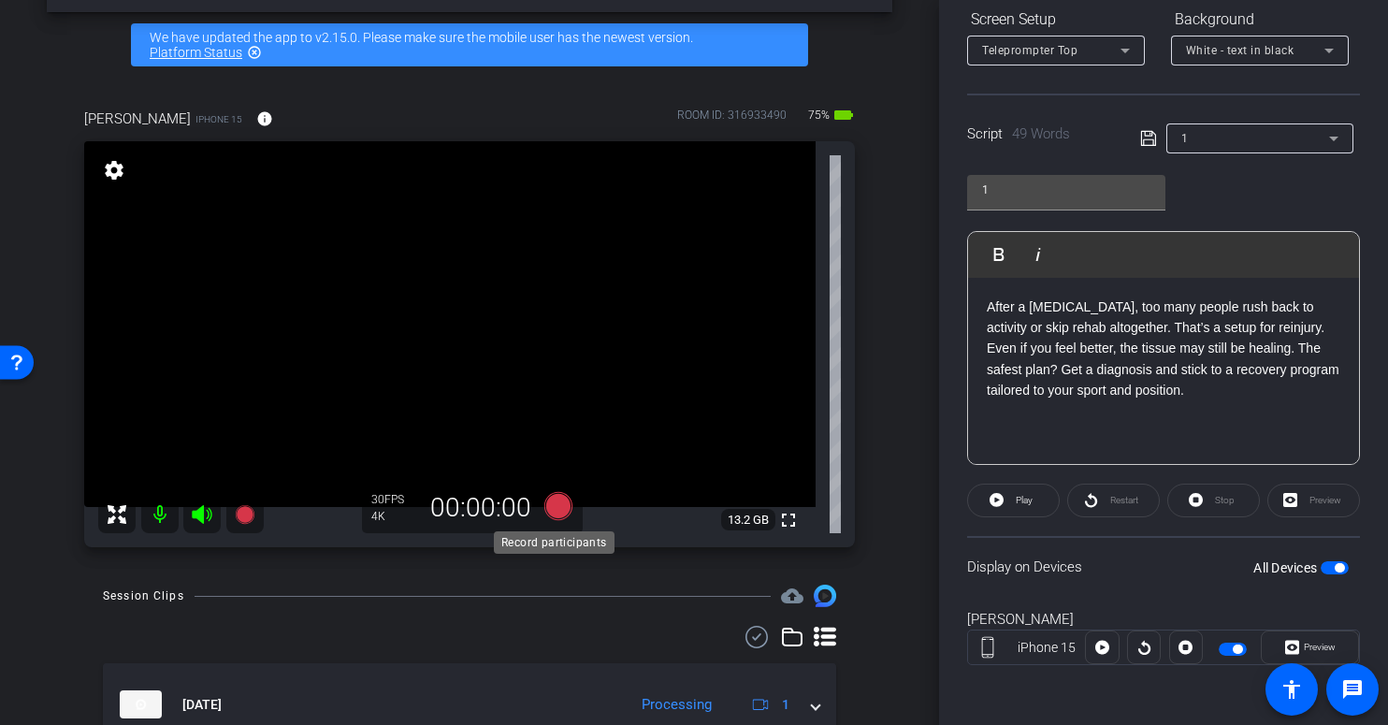
click at [557, 506] on icon at bounding box center [558, 506] width 28 height 28
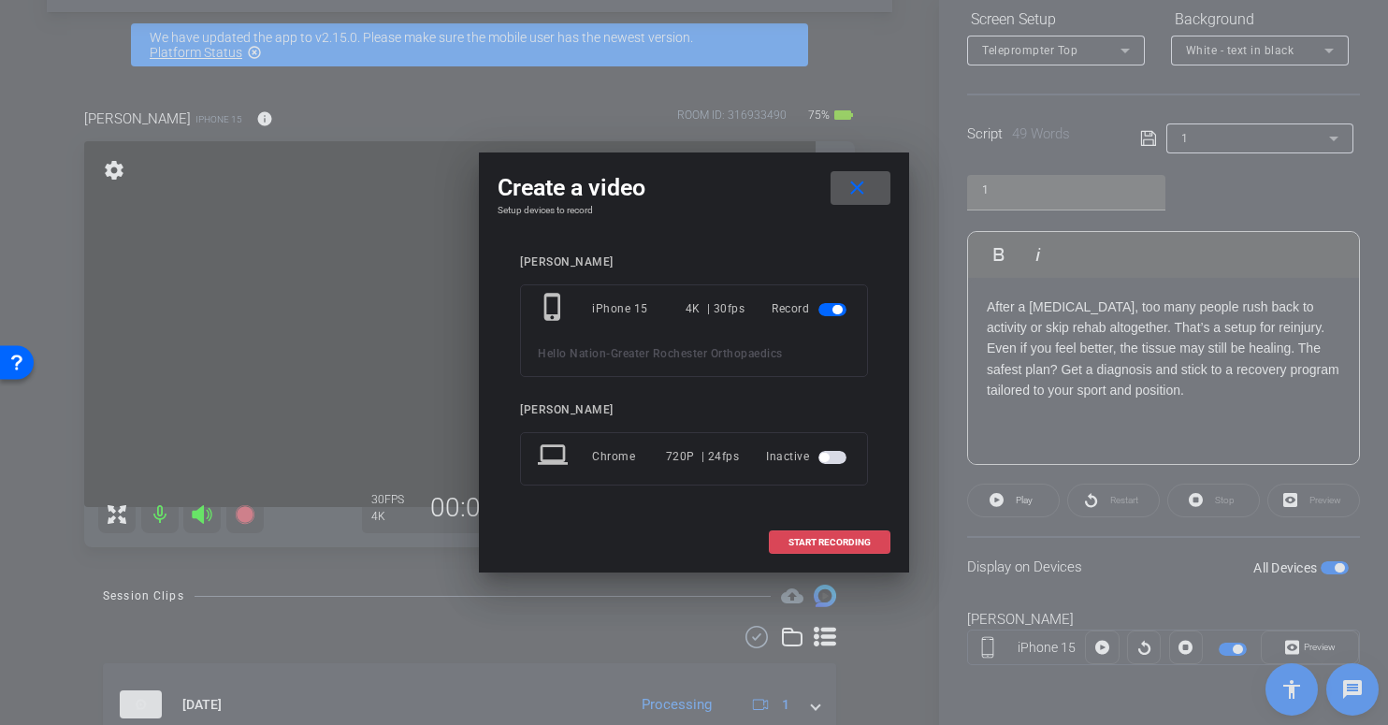
click at [811, 541] on span "START RECORDING" at bounding box center [830, 542] width 82 height 9
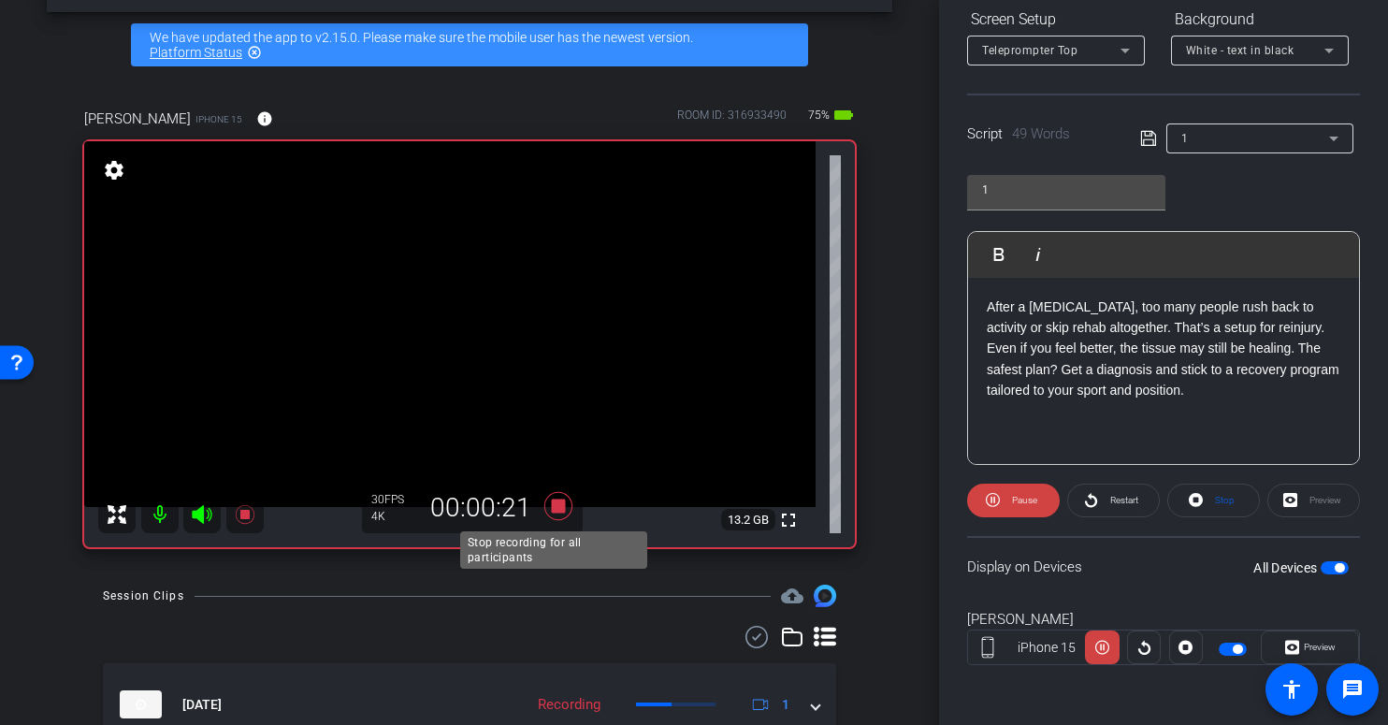
click at [552, 508] on icon at bounding box center [558, 506] width 28 height 28
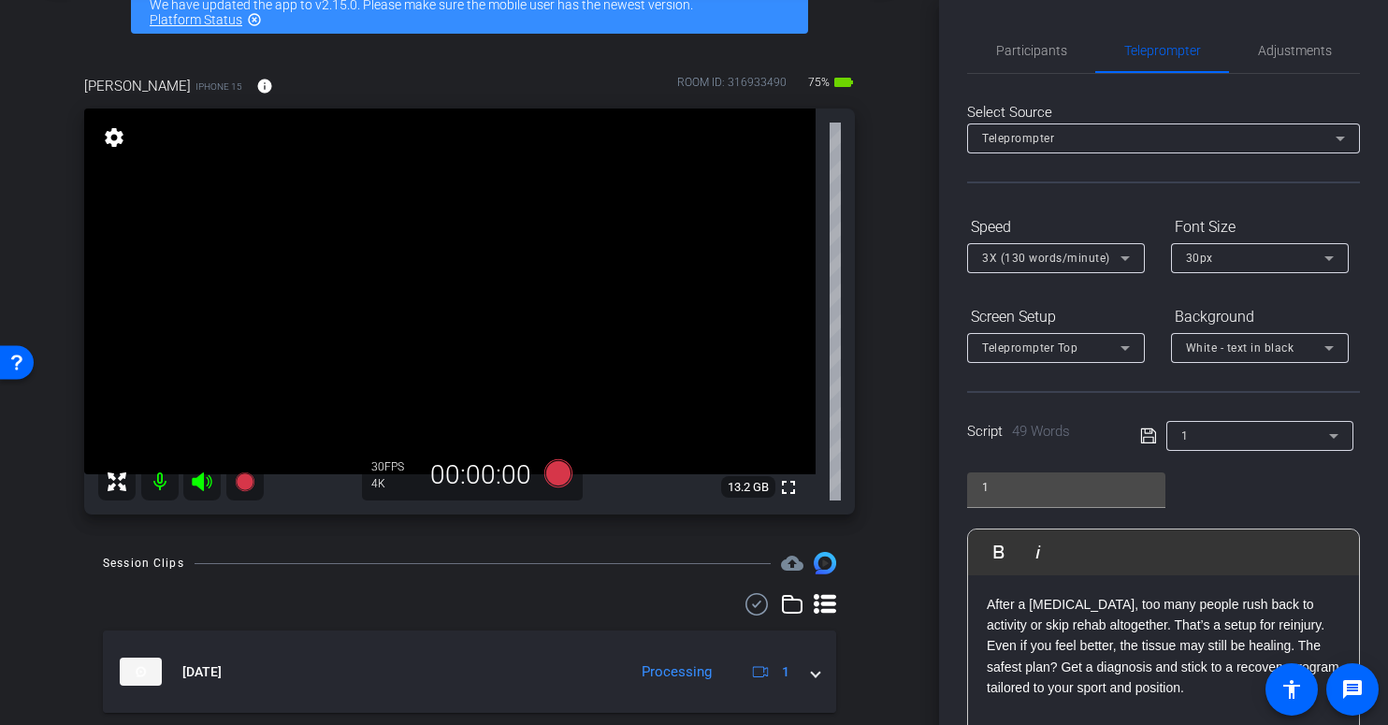
scroll to position [71, 0]
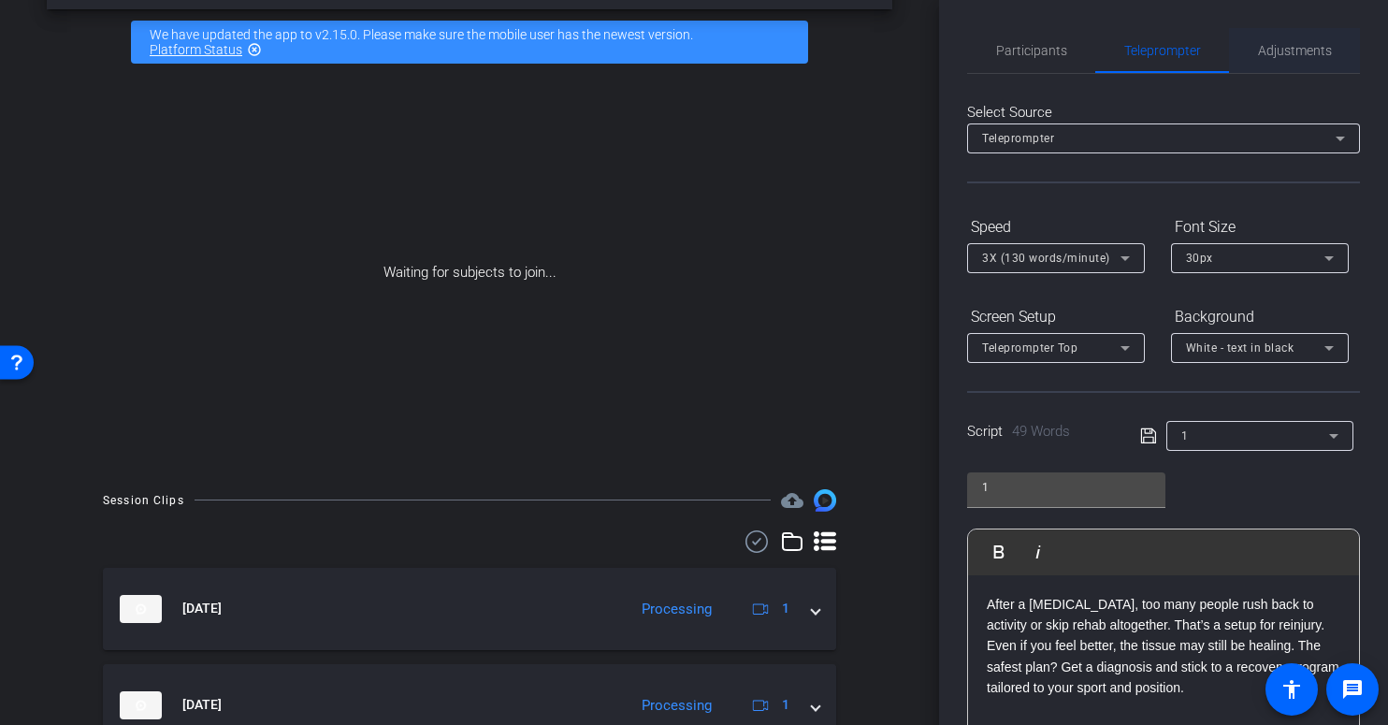
click at [1290, 53] on span "Adjustments" at bounding box center [1295, 50] width 74 height 13
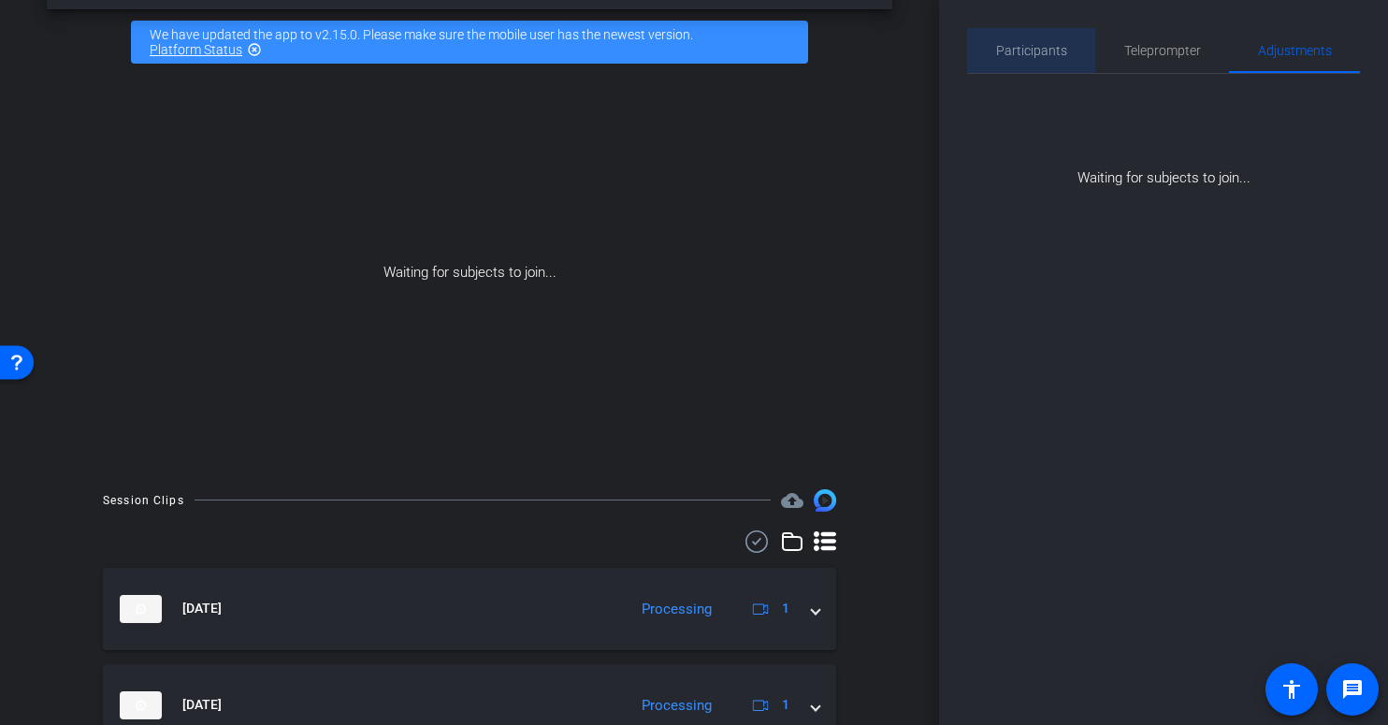
click at [1064, 50] on div "Participants" at bounding box center [1031, 50] width 128 height 45
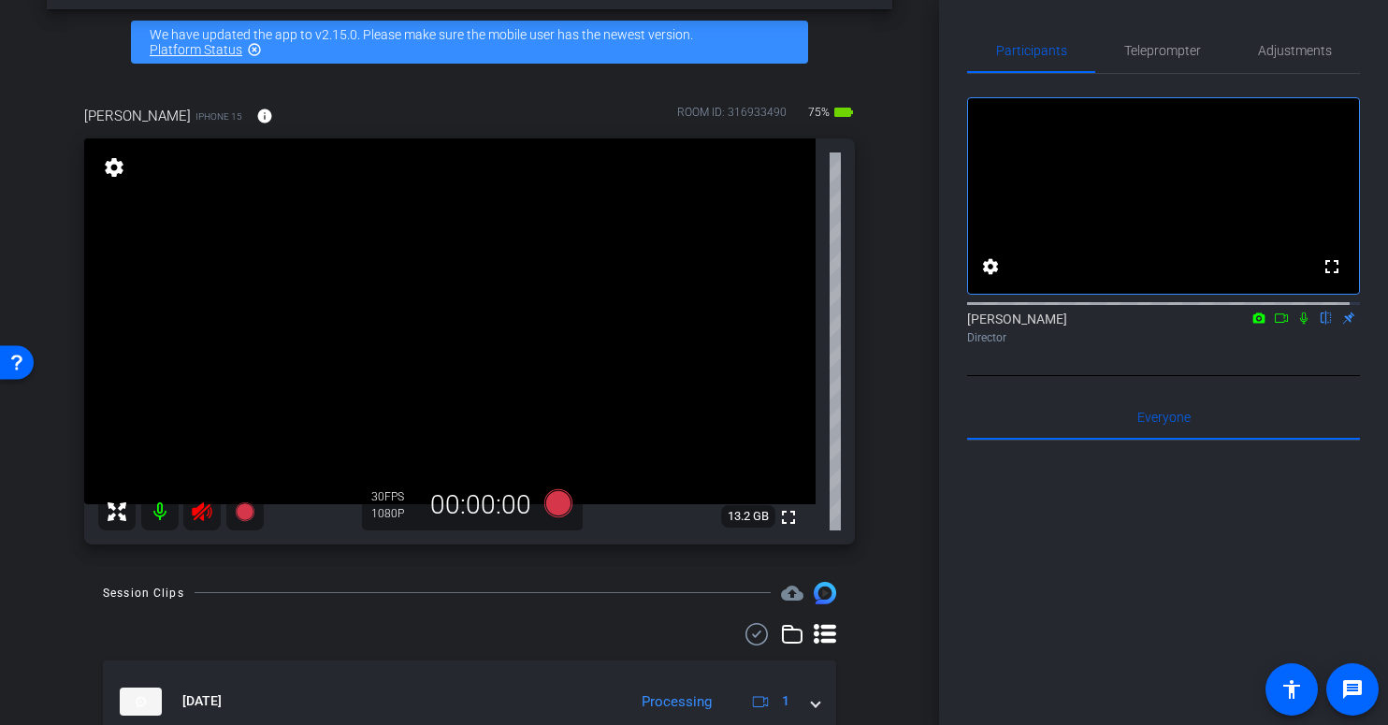
click at [195, 510] on icon at bounding box center [202, 511] width 20 height 19
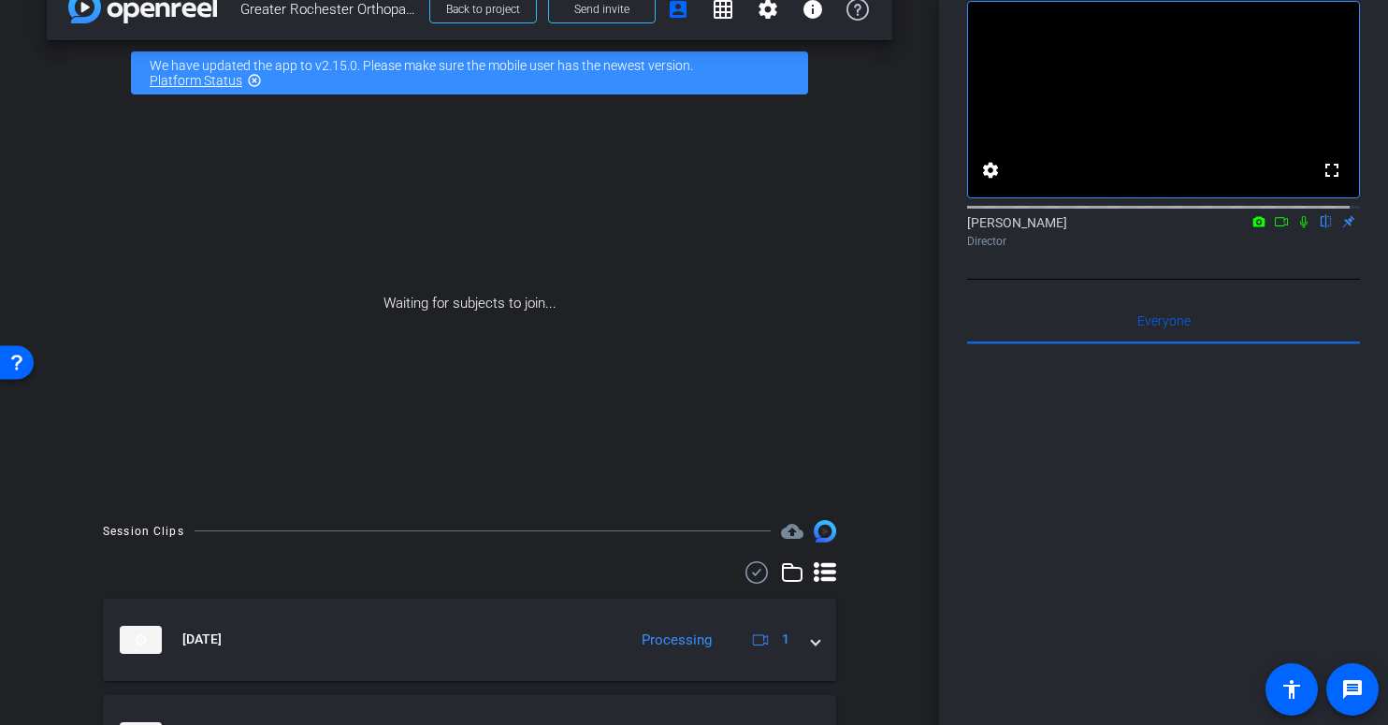
scroll to position [64, 0]
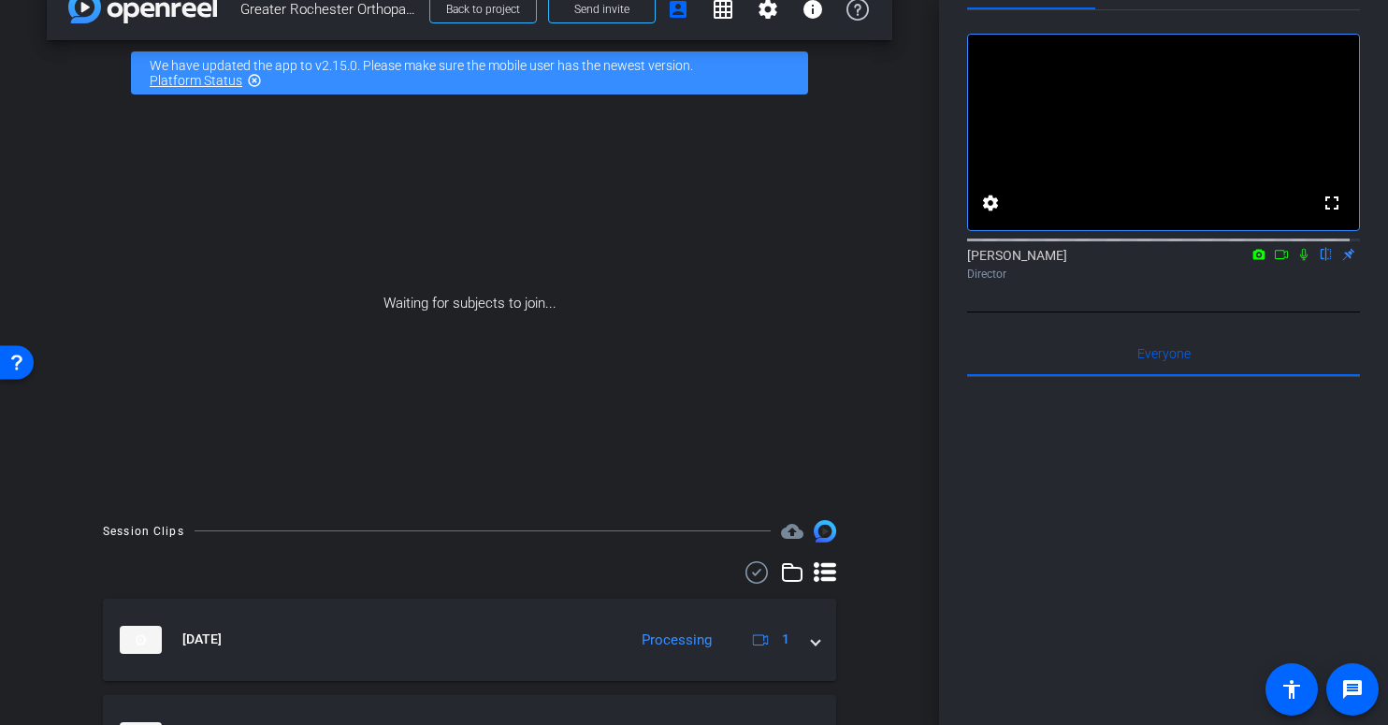
click at [1296, 261] on icon at bounding box center [1303, 254] width 15 height 13
click at [1274, 261] on icon at bounding box center [1281, 254] width 15 height 13
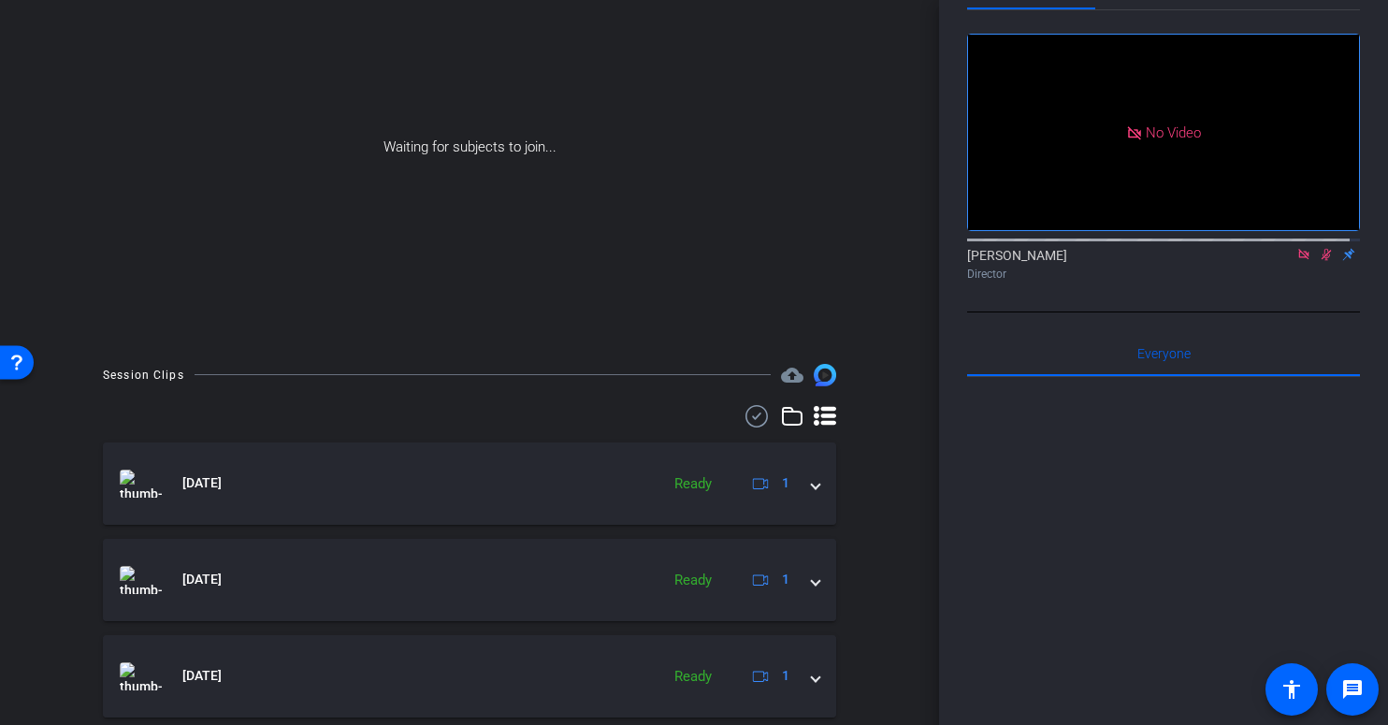
scroll to position [0, 0]
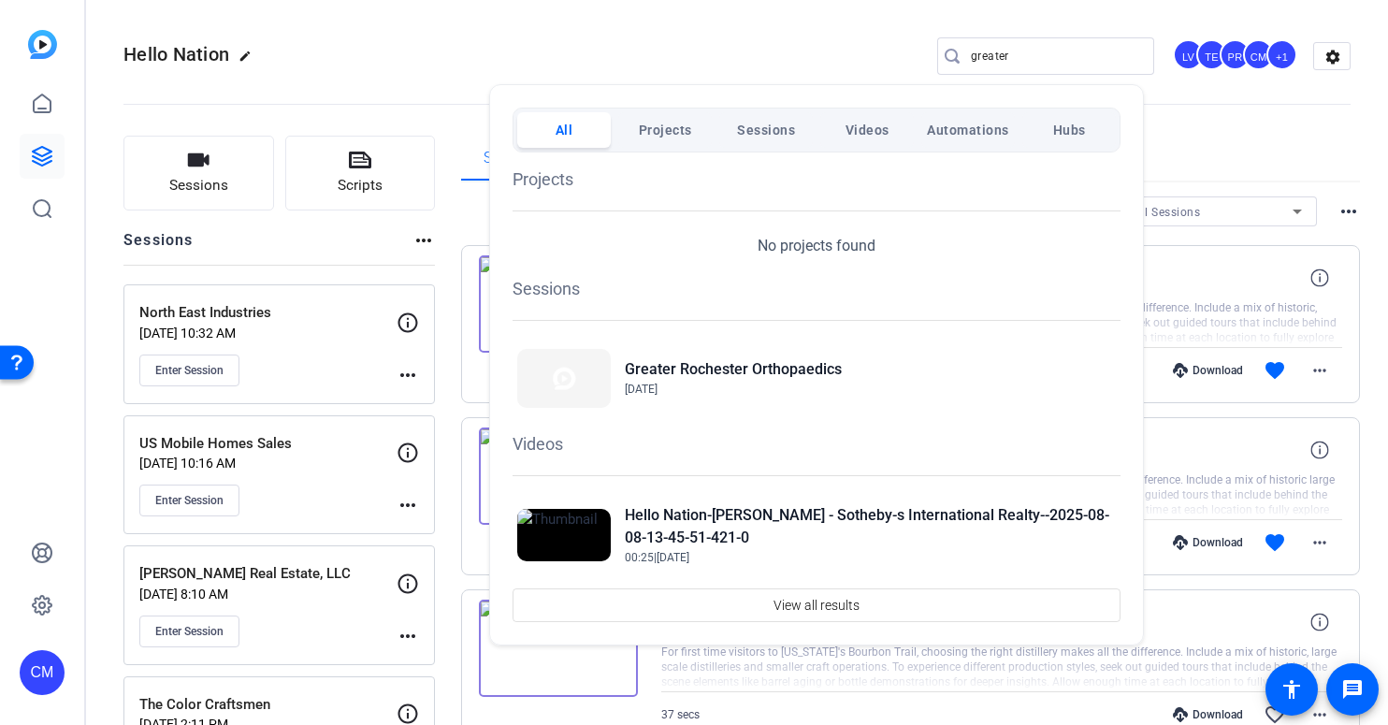
click at [701, 47] on div at bounding box center [694, 362] width 1388 height 725
